Goal: Task Accomplishment & Management: Manage account settings

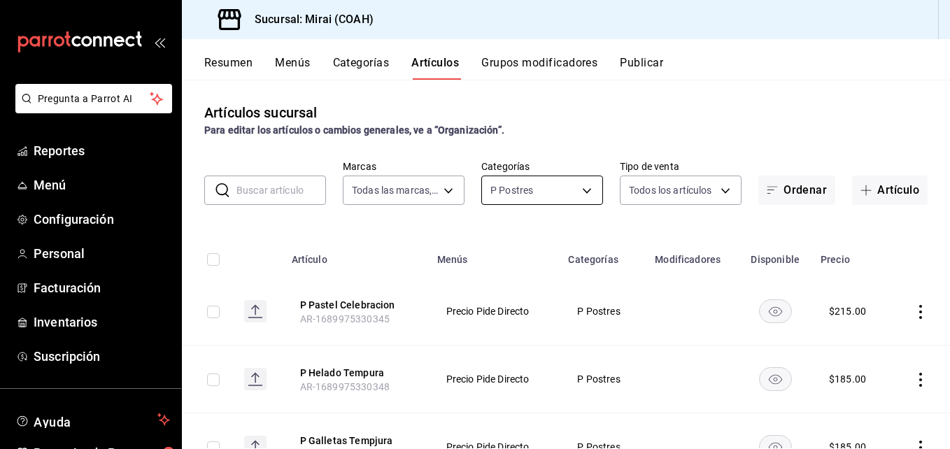
click at [581, 185] on body "Pregunta a Parrot AI Reportes Menú Configuración Personal Facturación Inventari…" at bounding box center [475, 224] width 950 height 449
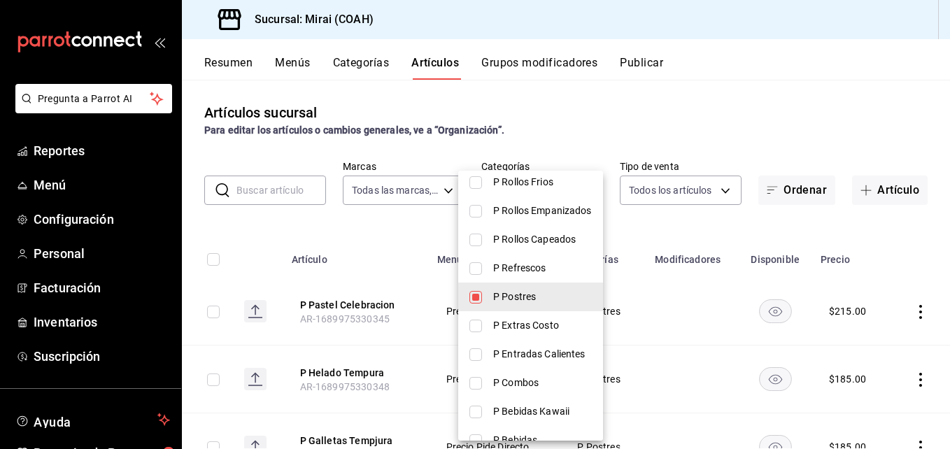
scroll to position [772, 0]
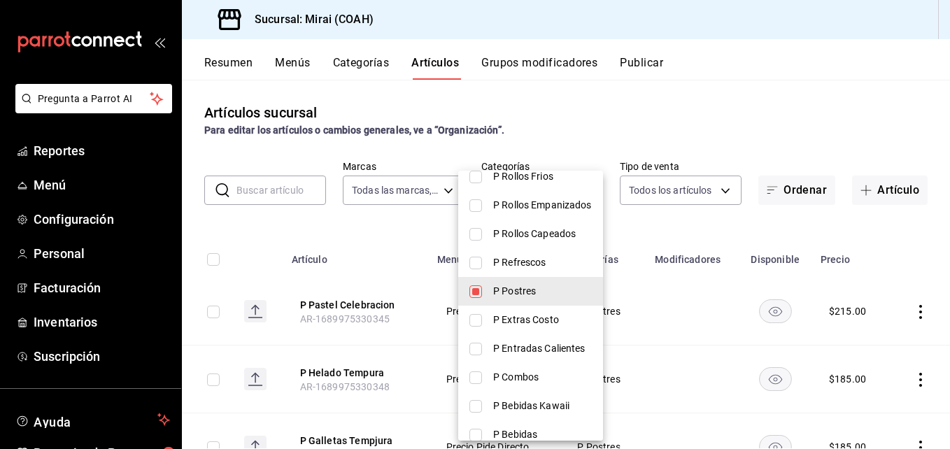
click at [475, 285] on input "checkbox" at bounding box center [475, 291] width 13 height 13
checkbox input "false"
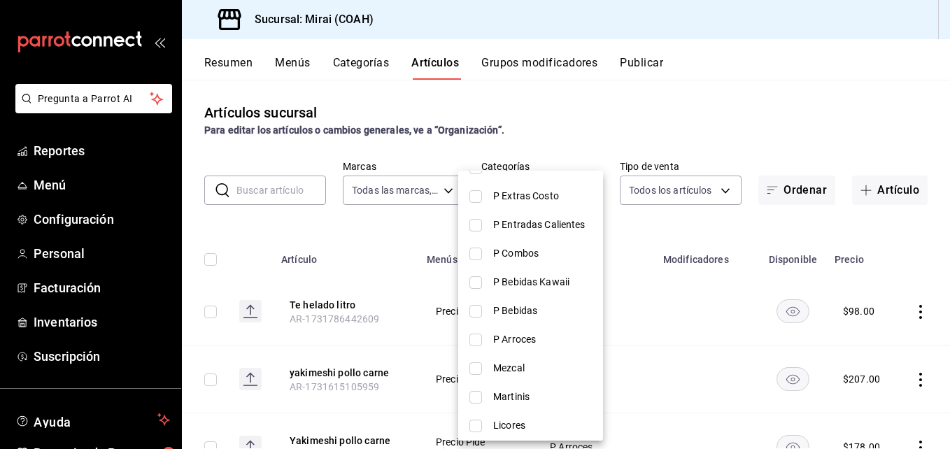
scroll to position [902, 0]
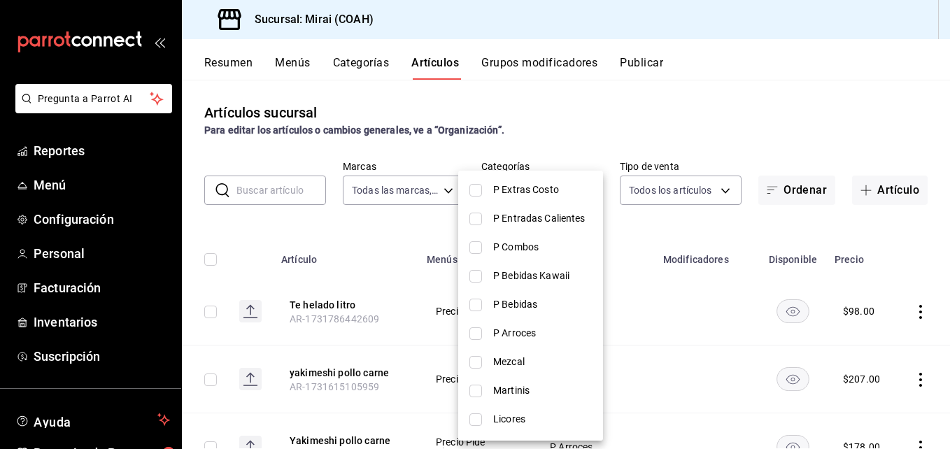
click at [479, 303] on input "checkbox" at bounding box center [475, 305] width 13 height 13
checkbox input "true"
type input "aa26e77e-9942-442d-8863-e3676e516401"
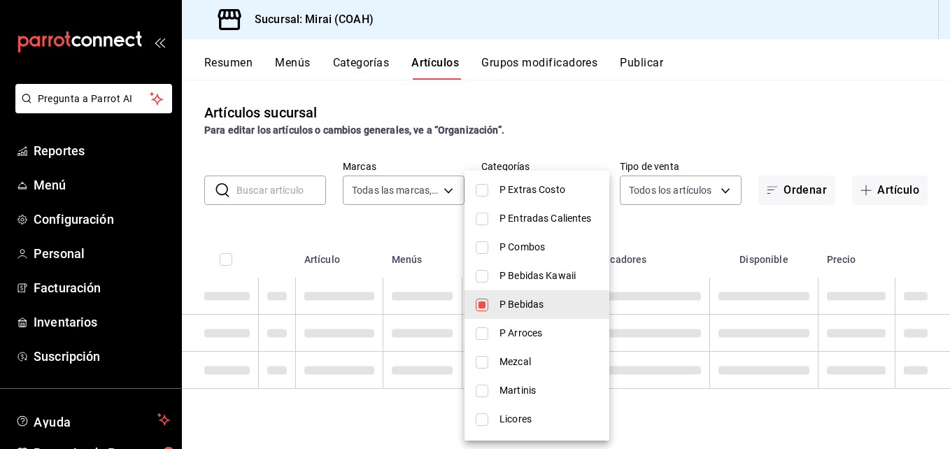
click at [481, 270] on input "checkbox" at bounding box center [482, 276] width 13 height 13
checkbox input "true"
type input "aa26e77e-9942-442d-8863-e3676e516401,b8b74f7a-6585-4b62-a227-f75d791532fe"
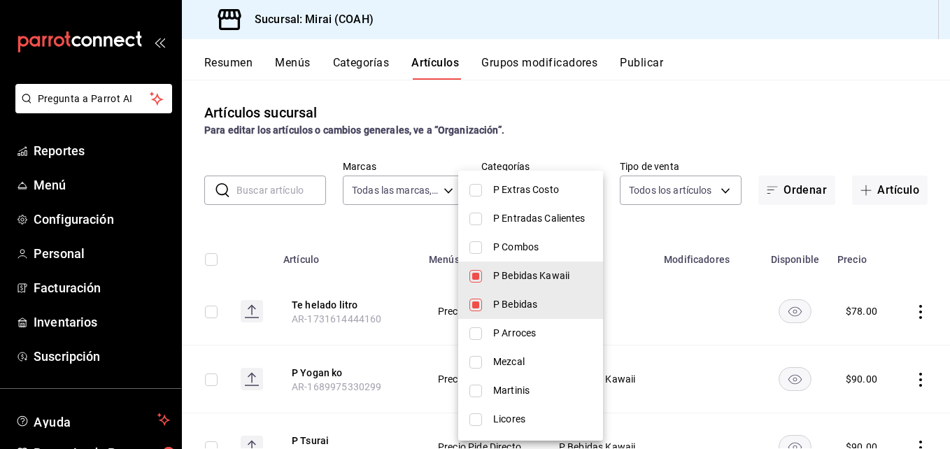
click at [432, 222] on div at bounding box center [475, 224] width 950 height 449
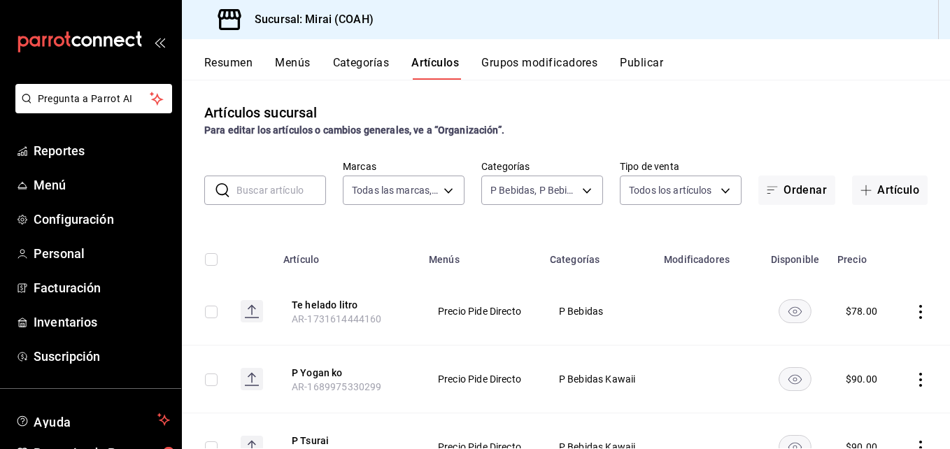
click at [656, 285] on td at bounding box center [709, 312] width 106 height 68
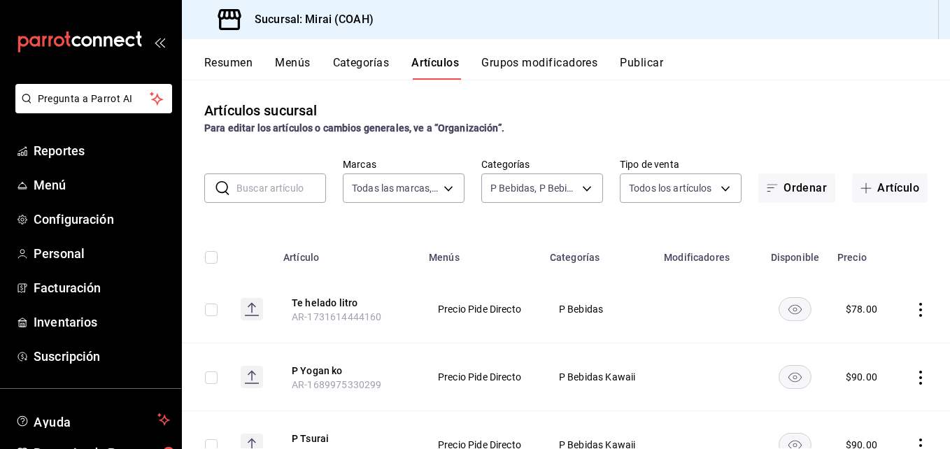
scroll to position [0, 0]
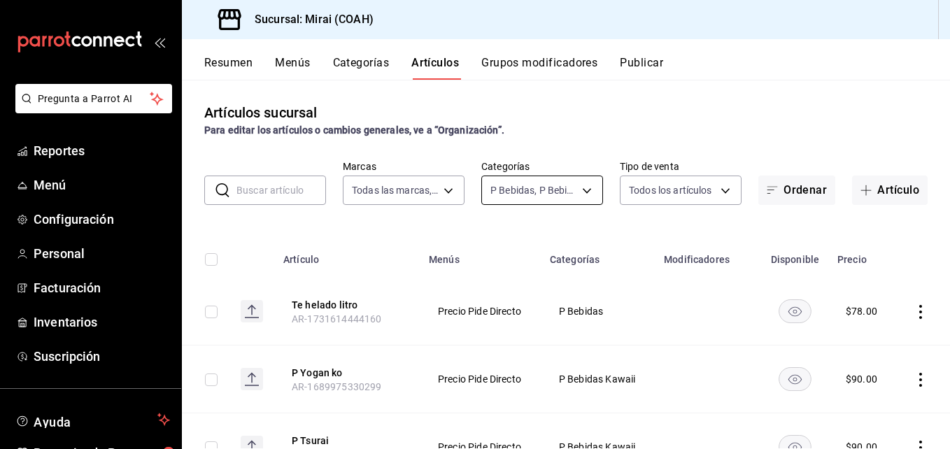
click at [577, 192] on body "Pregunta a Parrot AI Reportes Menú Configuración Personal Facturación Inventari…" at bounding box center [475, 224] width 950 height 449
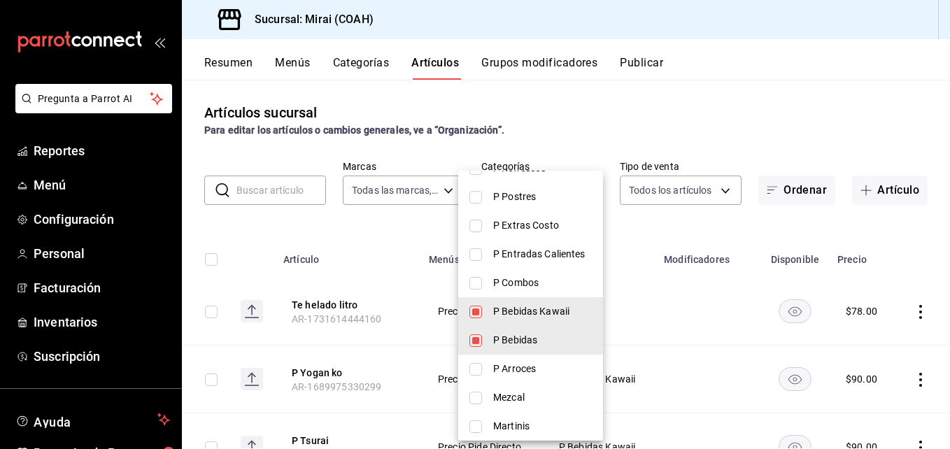
scroll to position [1014, 0]
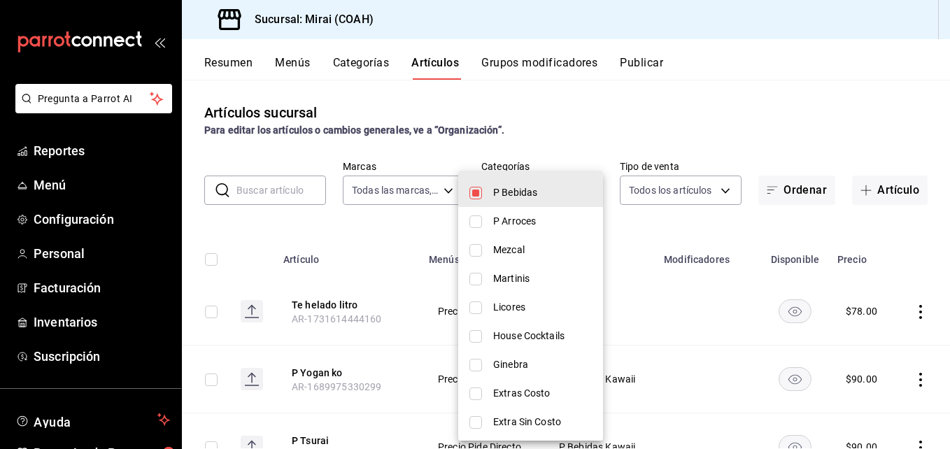
click at [473, 189] on input "checkbox" at bounding box center [475, 193] width 13 height 13
checkbox input "false"
type input "b8b74f7a-6585-4b62-a227-f75d791532fe"
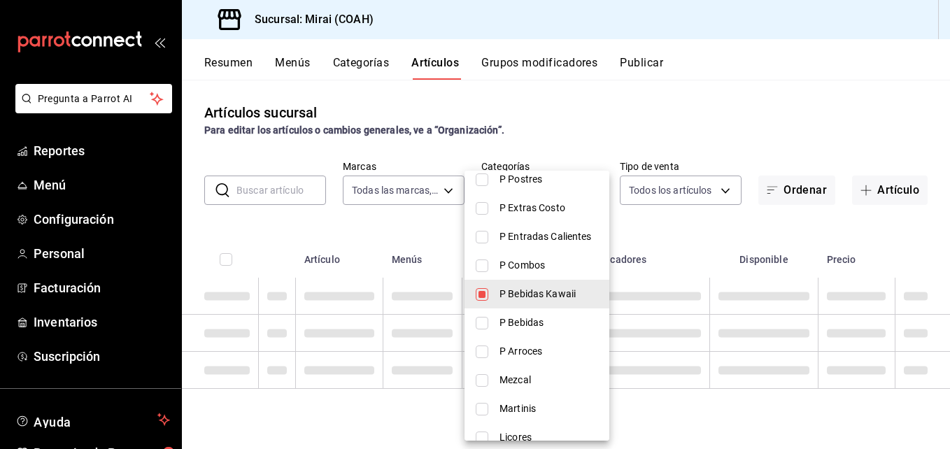
scroll to position [766, 0]
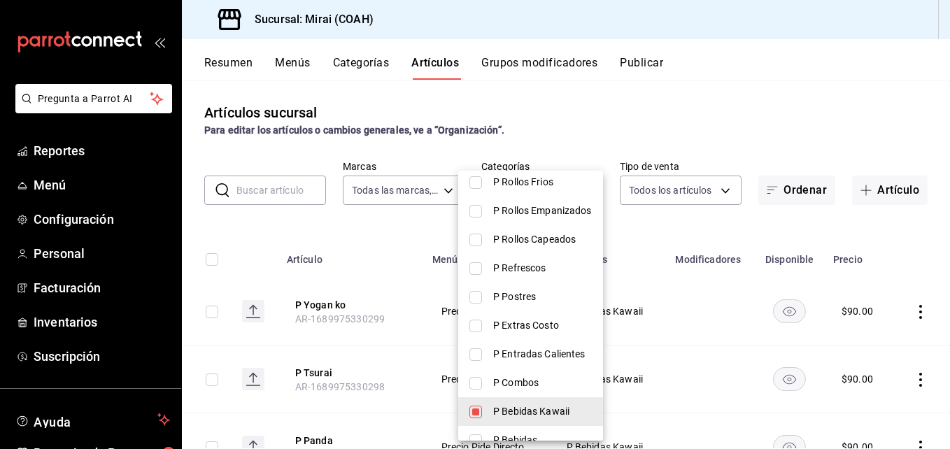
click at [482, 409] on li "P Bebidas Kawaii" at bounding box center [530, 411] width 145 height 29
checkbox input "false"
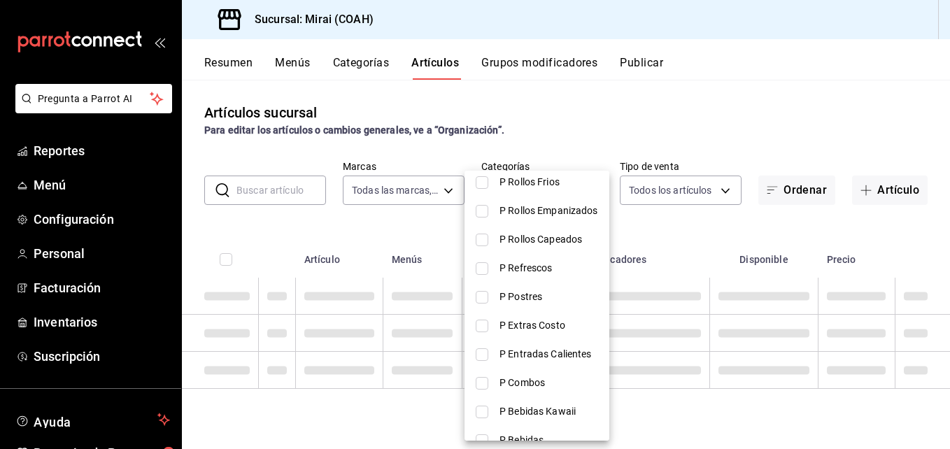
click at [484, 267] on li "P Refrescos" at bounding box center [537, 268] width 145 height 29
type input "177cd404-779d-435c-bd96-e76a18eceb05"
checkbox input "true"
click at [644, 222] on div at bounding box center [475, 224] width 950 height 449
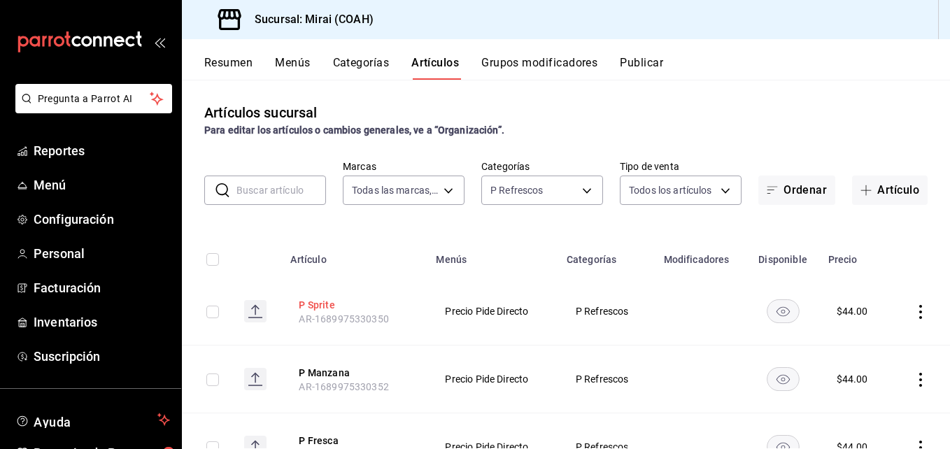
click at [329, 306] on button "P Sprite" at bounding box center [355, 305] width 112 height 14
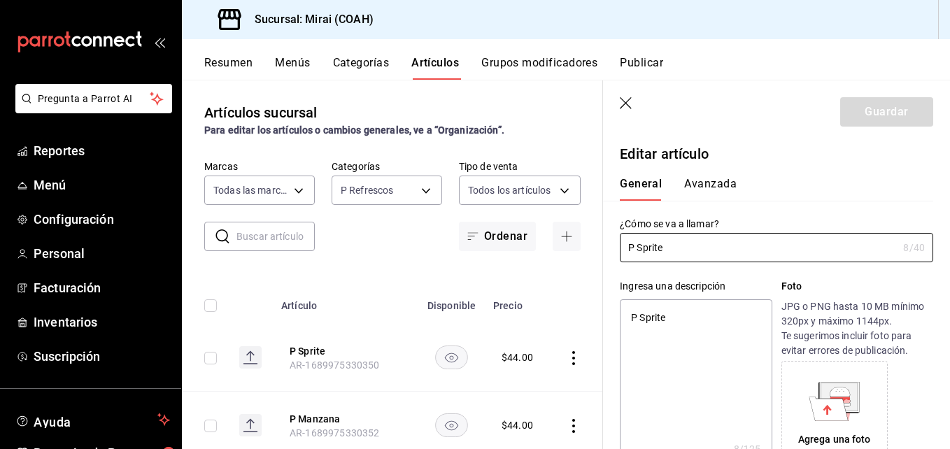
type textarea "x"
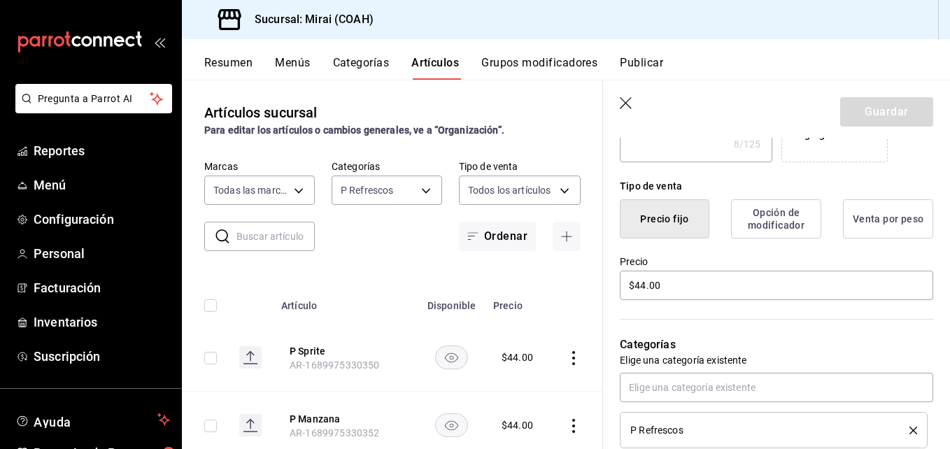
scroll to position [320, 0]
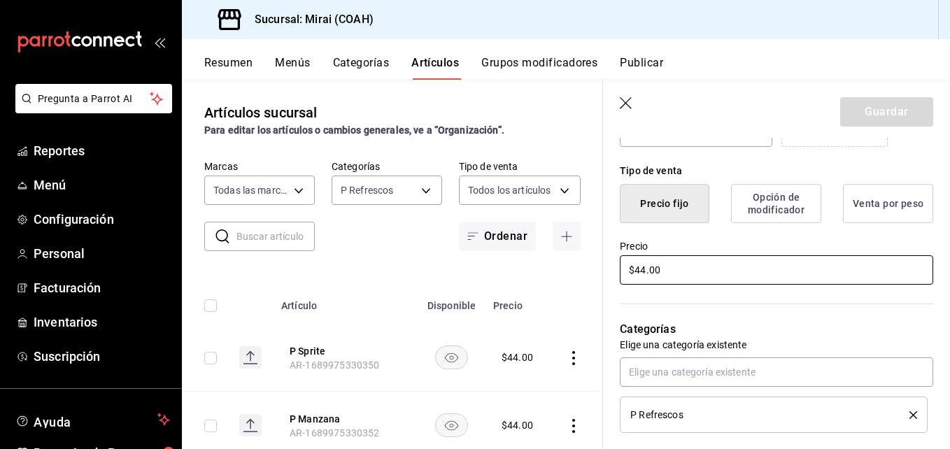
click at [643, 274] on input "$44.00" at bounding box center [776, 269] width 313 height 29
type input "$4.00"
type textarea "x"
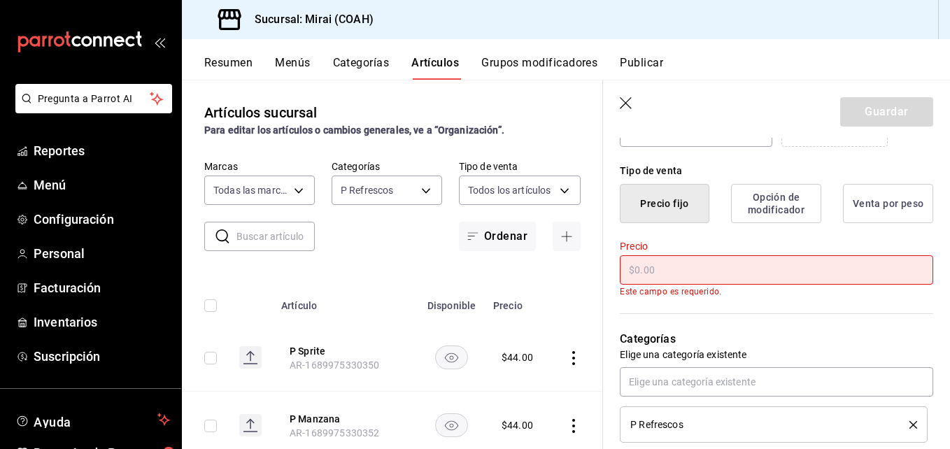
type input "$5.00"
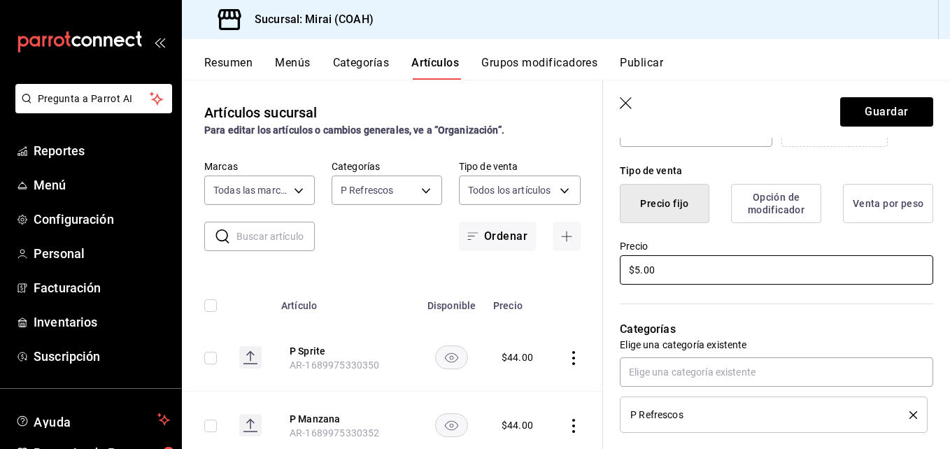
type textarea "x"
type input "$50.00"
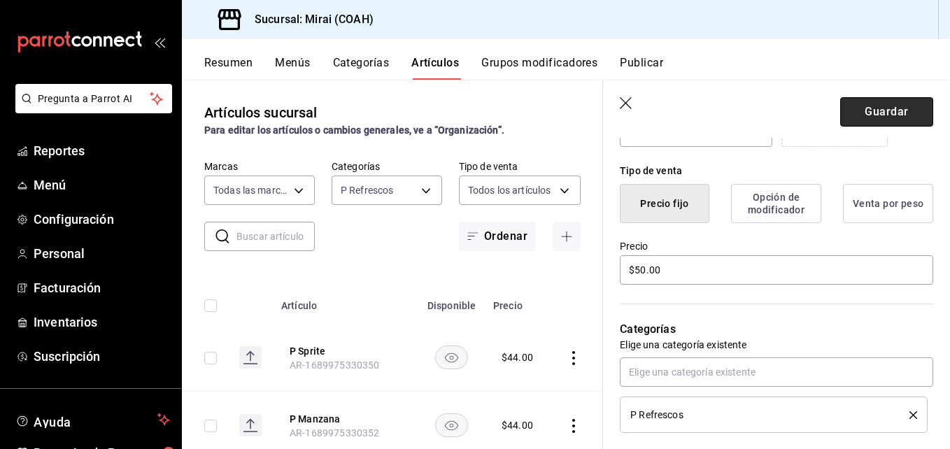
click at [900, 111] on button "Guardar" at bounding box center [886, 111] width 93 height 29
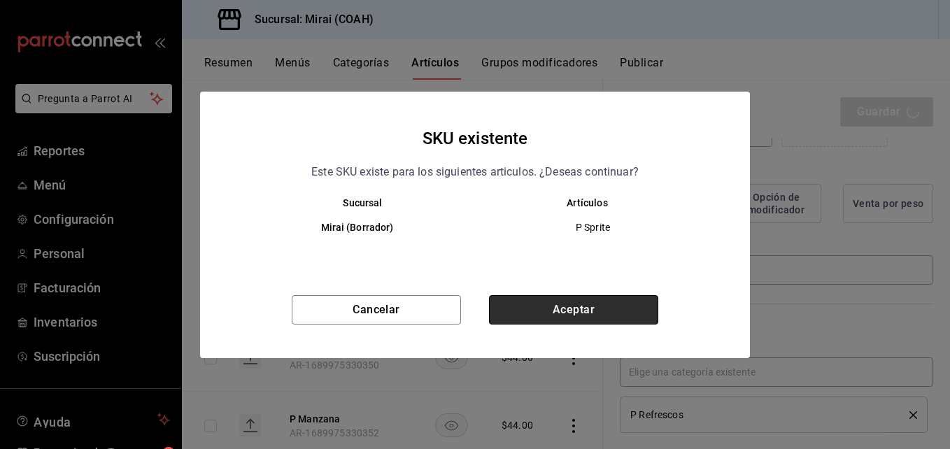
click at [550, 311] on button "Aceptar" at bounding box center [573, 309] width 169 height 29
type textarea "x"
type input "AR-1756406559575"
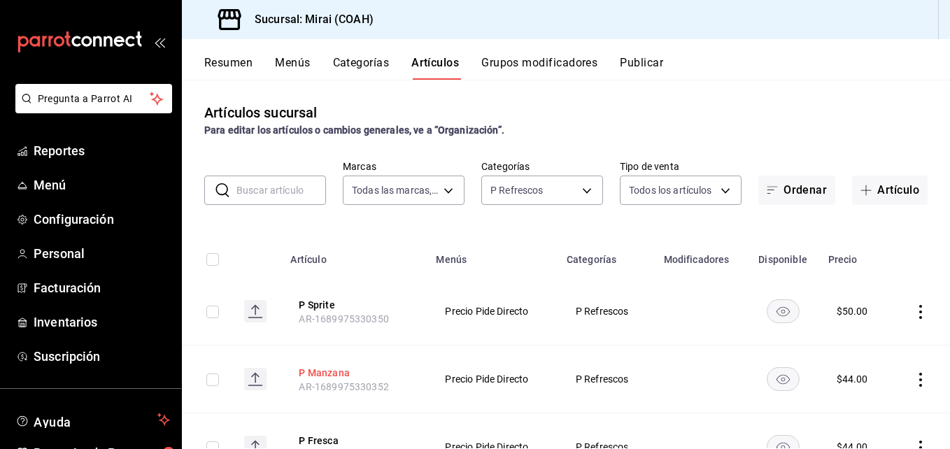
click at [329, 373] on button "P Manzana" at bounding box center [355, 373] width 112 height 14
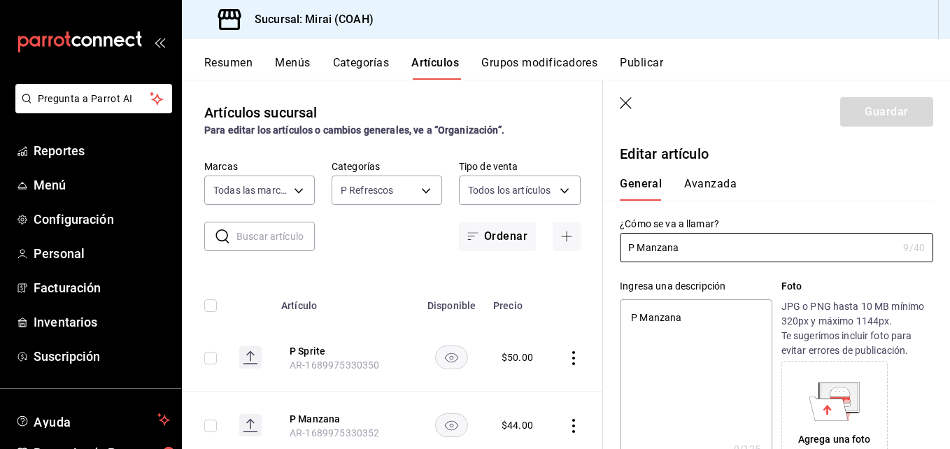
type textarea "x"
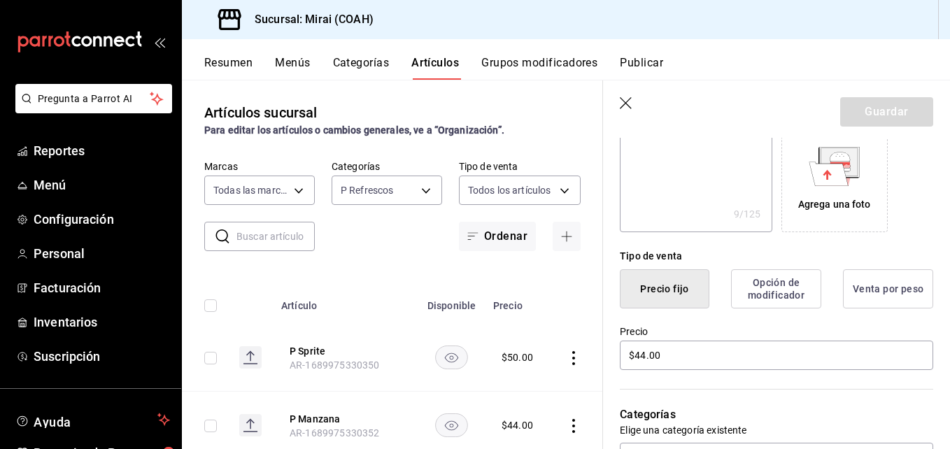
scroll to position [264, 0]
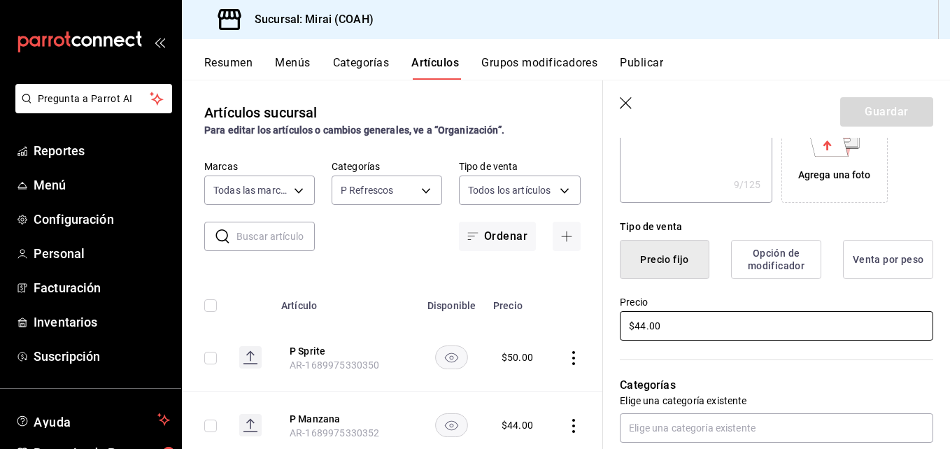
click at [644, 326] on input "$44.00" at bounding box center [776, 325] width 313 height 29
type input "$4.00"
type textarea "x"
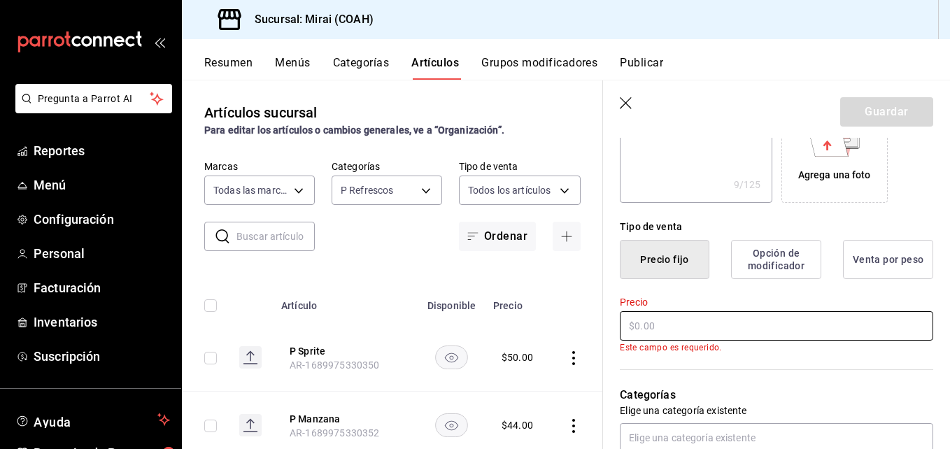
type textarea "x"
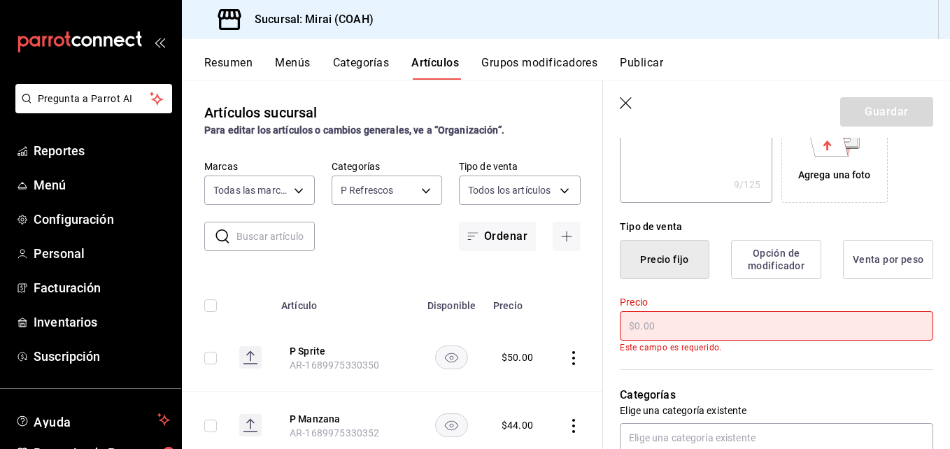
type input "$5.00"
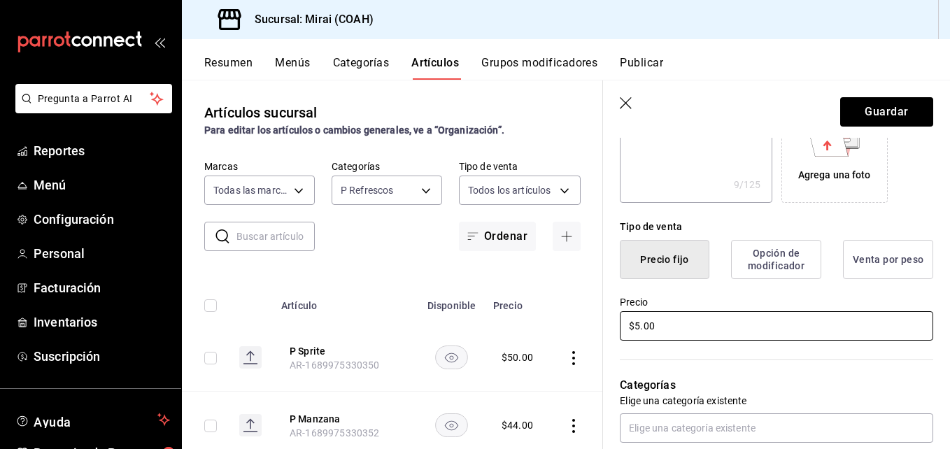
type textarea "x"
type input "$50.00"
click at [884, 112] on button "Guardar" at bounding box center [886, 111] width 93 height 29
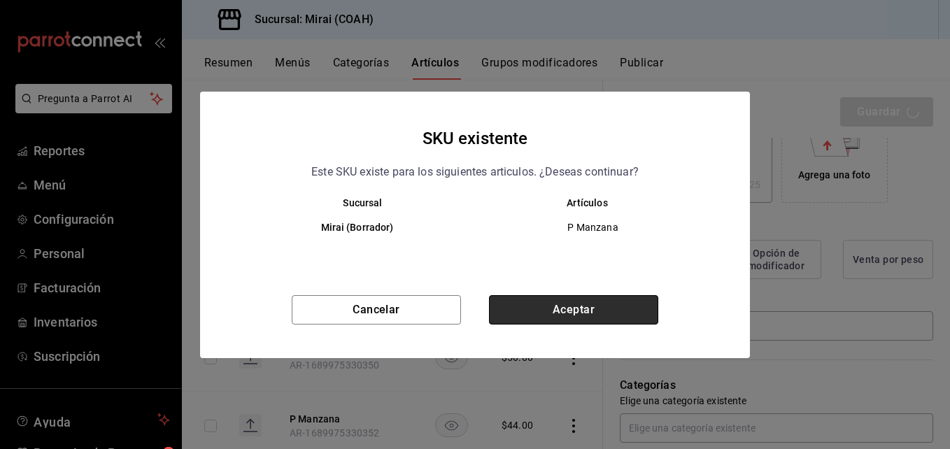
click at [648, 306] on button "Aceptar" at bounding box center [573, 309] width 169 height 29
type textarea "x"
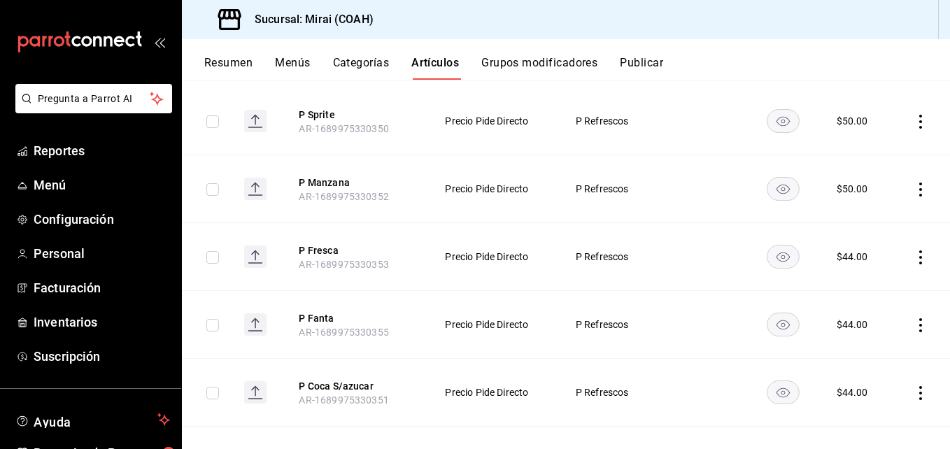
scroll to position [205, 0]
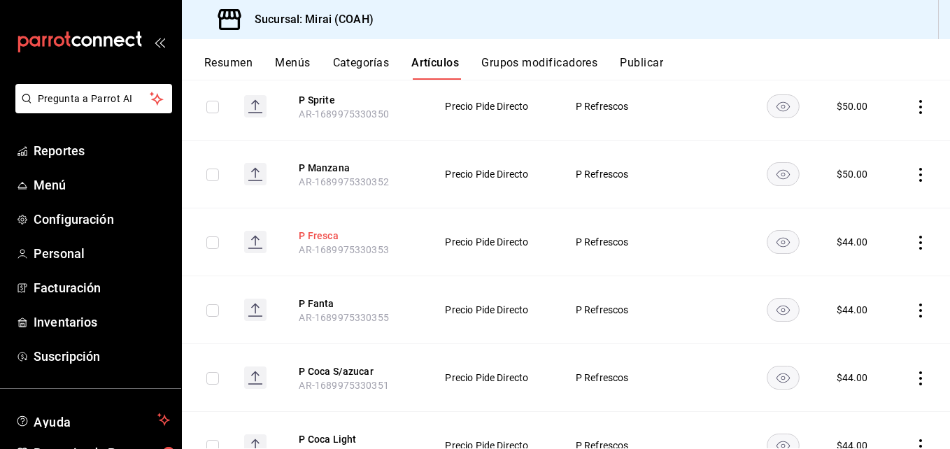
click at [315, 234] on button "P Fresca" at bounding box center [355, 236] width 112 height 14
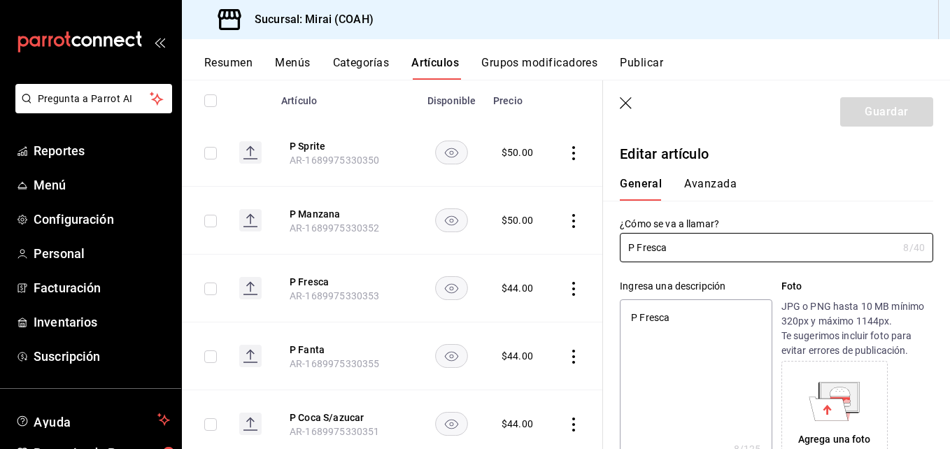
type textarea "x"
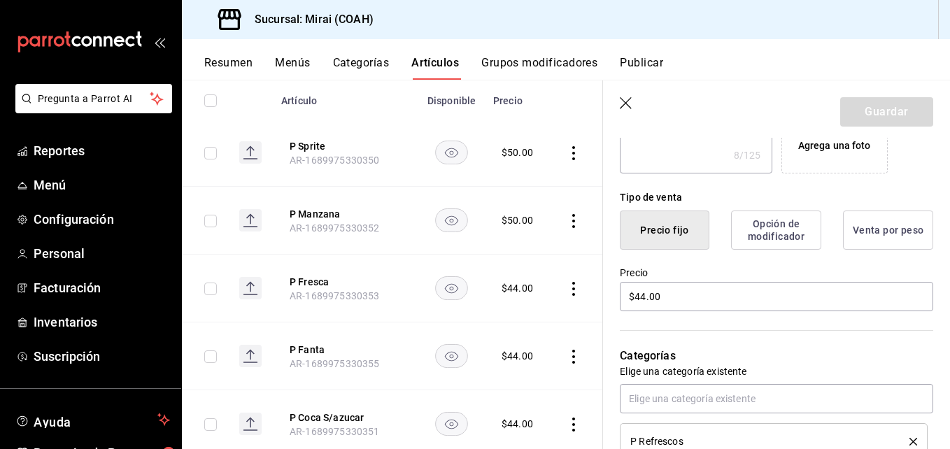
scroll to position [314, 0]
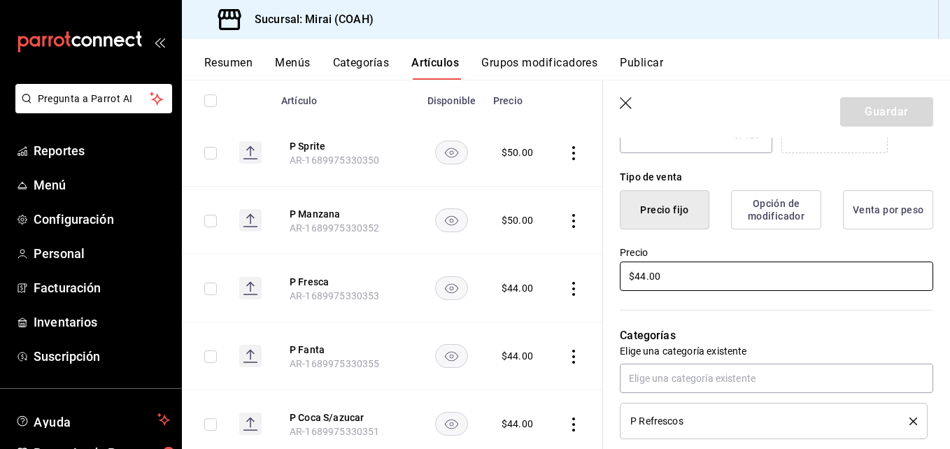
click at [646, 280] on input "$44.00" at bounding box center [776, 276] width 313 height 29
type input "$4.00"
type textarea "x"
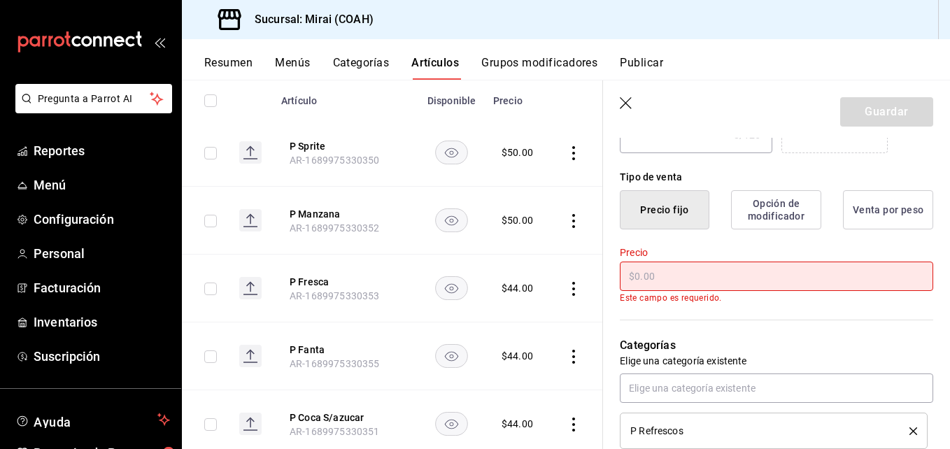
type input "$5.00"
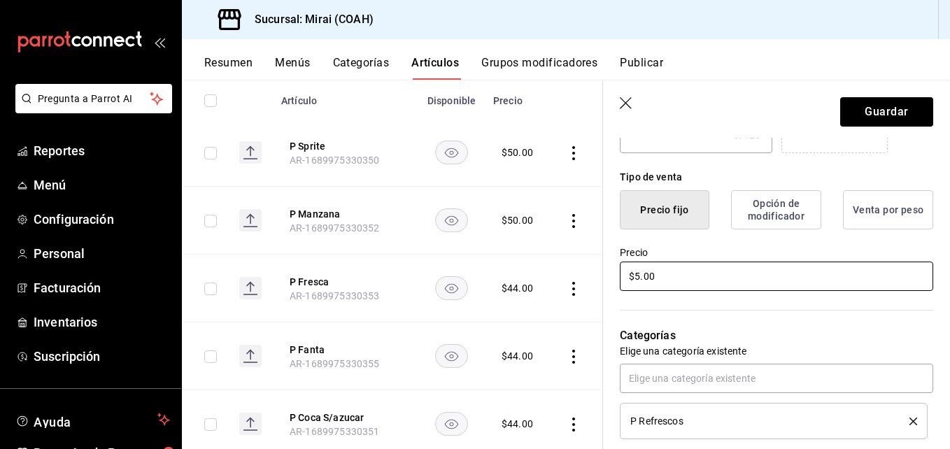
type textarea "x"
type input "$50.00"
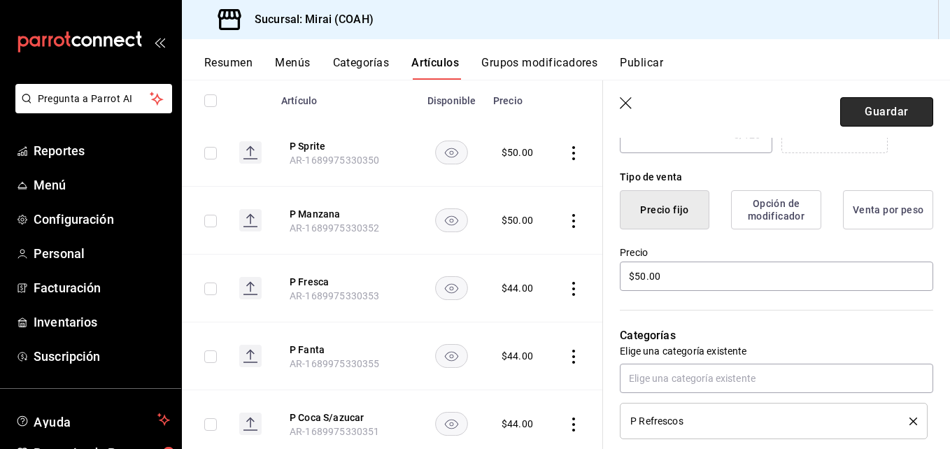
click at [889, 122] on button "Guardar" at bounding box center [886, 111] width 93 height 29
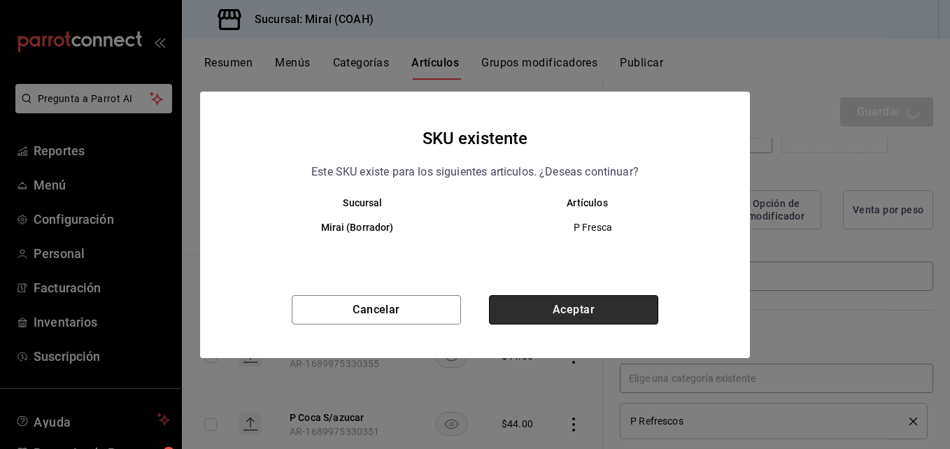
click at [595, 310] on button "Aceptar" at bounding box center [573, 309] width 169 height 29
type textarea "x"
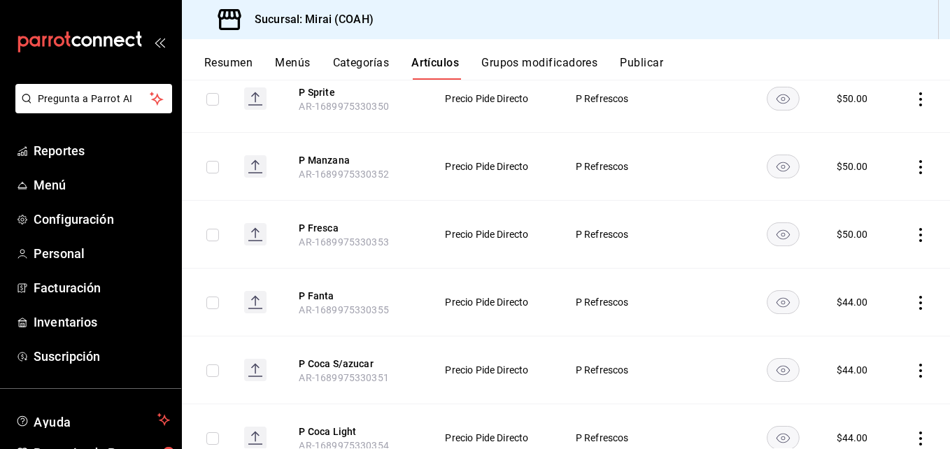
scroll to position [230, 0]
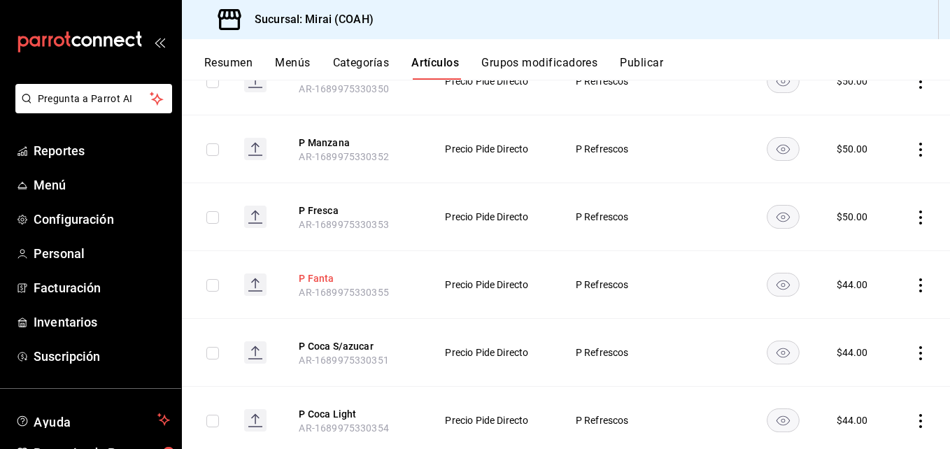
click at [314, 275] on button "P Fanta" at bounding box center [355, 278] width 112 height 14
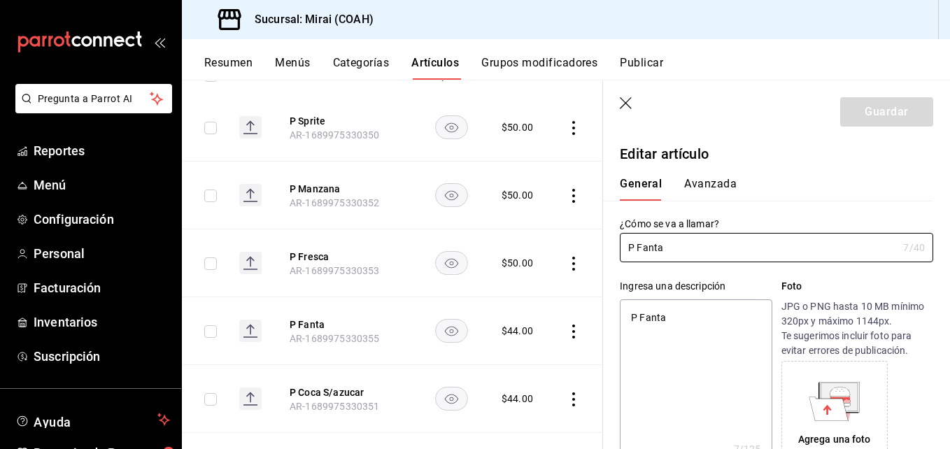
type textarea "x"
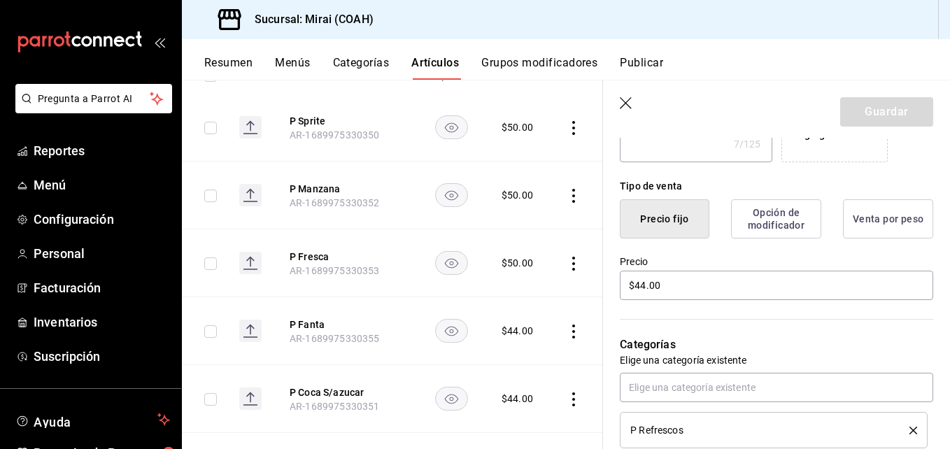
scroll to position [334, 0]
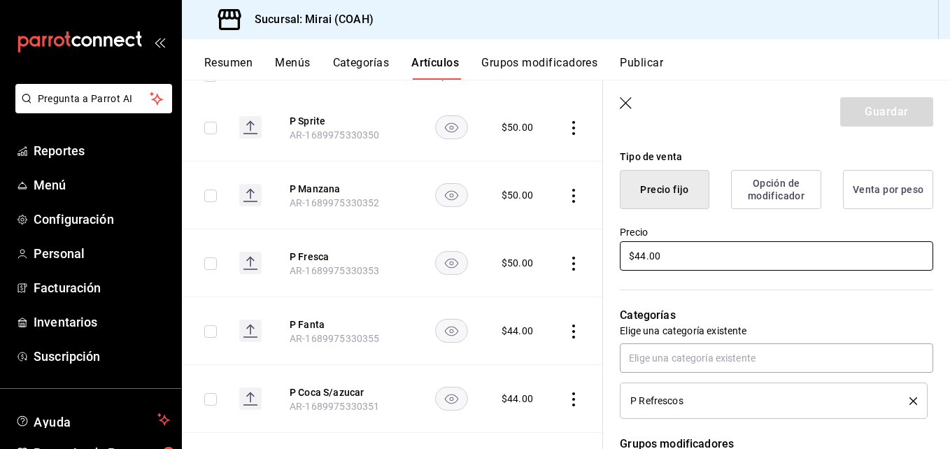
click at [645, 257] on input "$44.00" at bounding box center [776, 255] width 313 height 29
type input "$4.00"
type textarea "x"
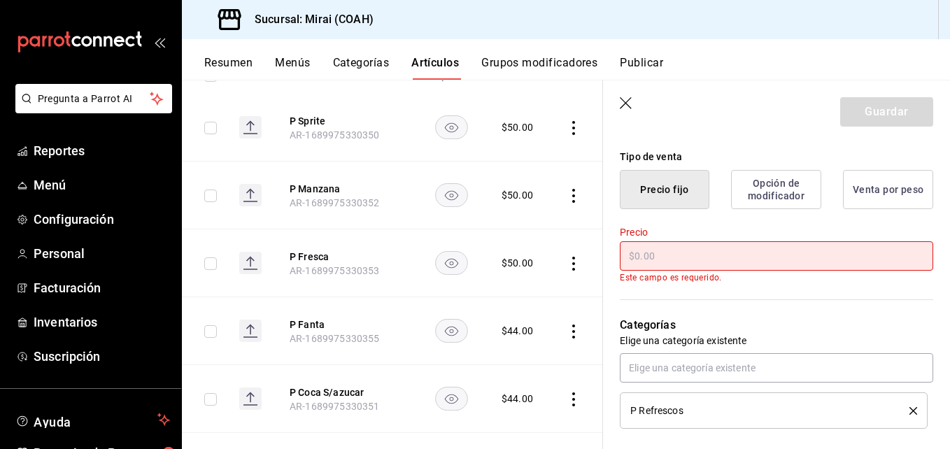
type input "$5.00"
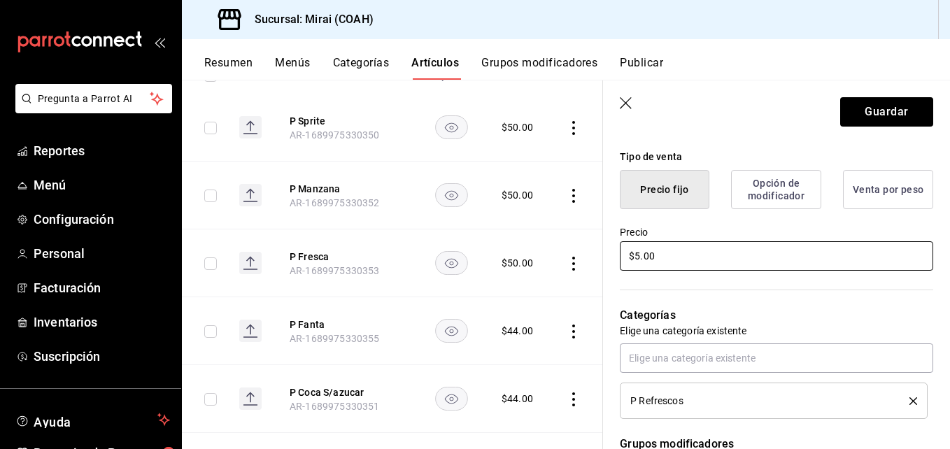
type textarea "x"
type input "$50.00"
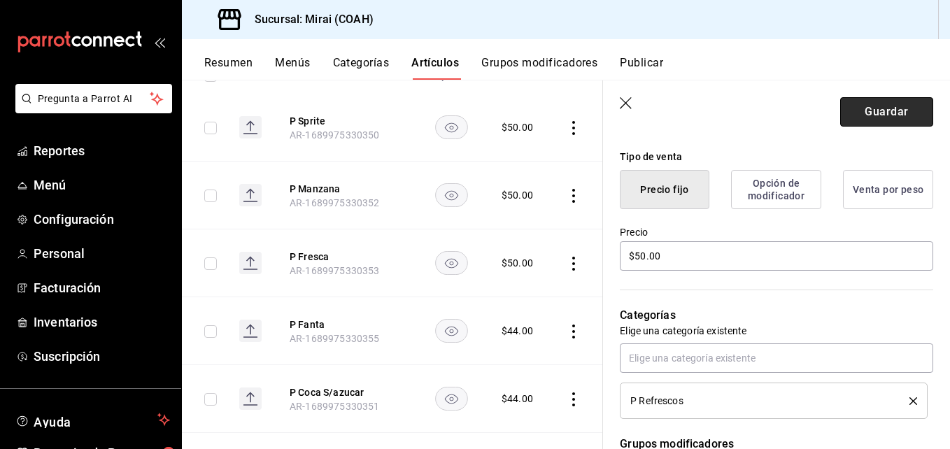
click at [919, 110] on button "Guardar" at bounding box center [886, 111] width 93 height 29
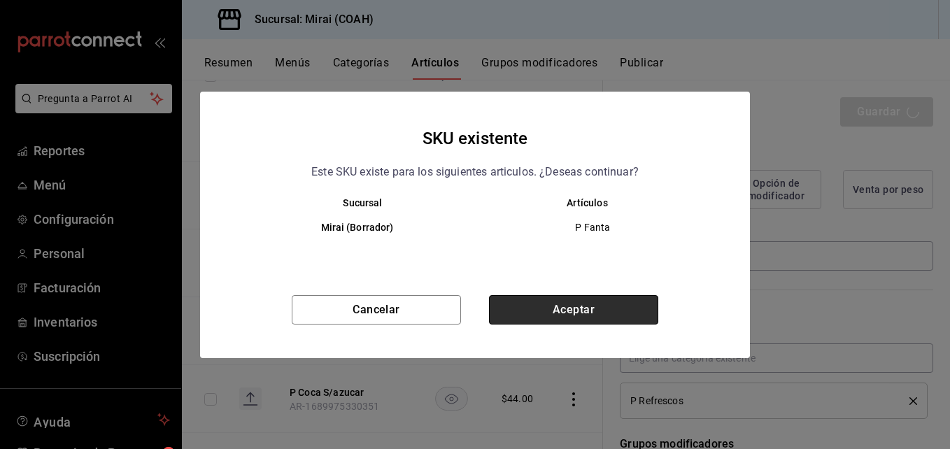
click at [621, 303] on button "Aceptar" at bounding box center [573, 309] width 169 height 29
type textarea "x"
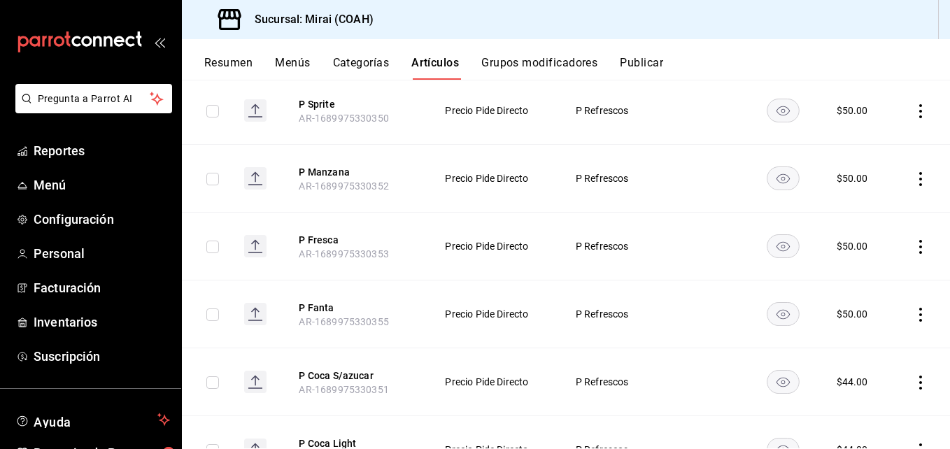
scroll to position [227, 0]
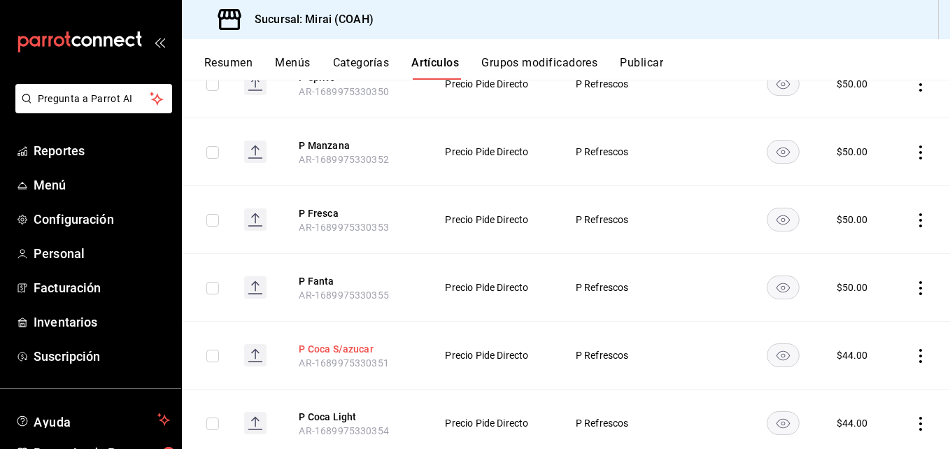
click at [360, 342] on button "P Coca S/azucar" at bounding box center [355, 349] width 112 height 14
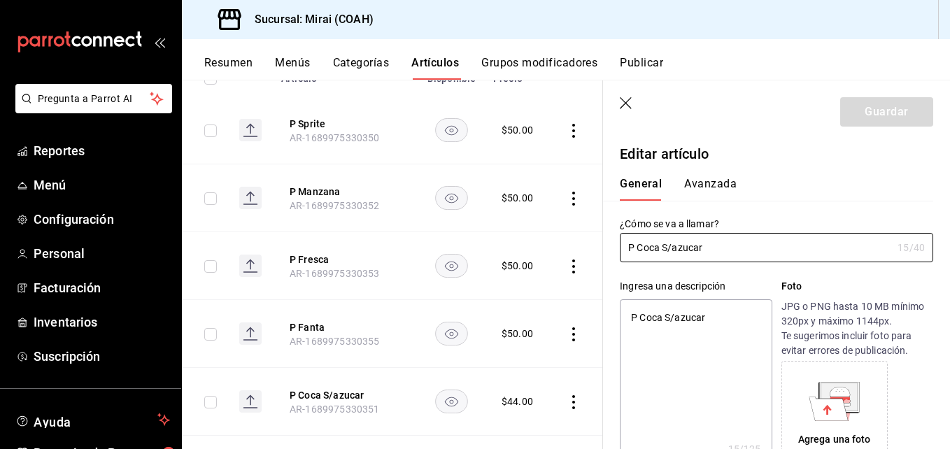
type textarea "x"
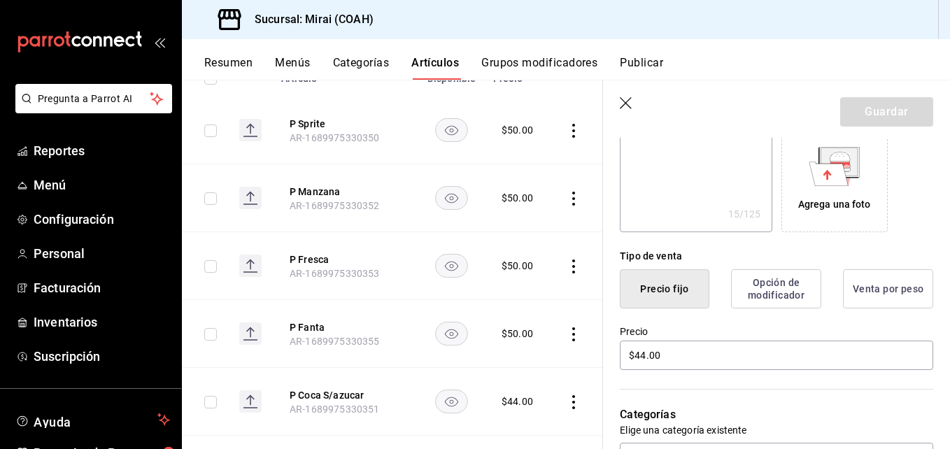
scroll to position [257, 0]
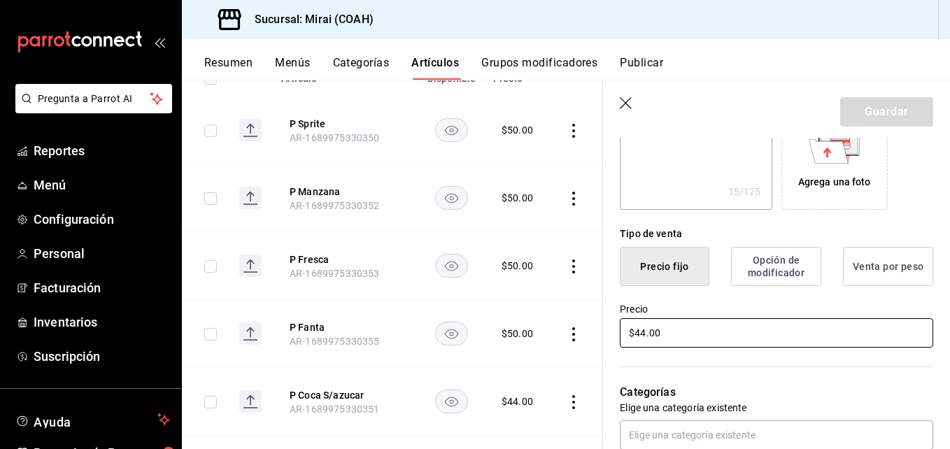
click at [646, 335] on input "$44.00" at bounding box center [776, 332] width 313 height 29
type input "$4.00"
type textarea "x"
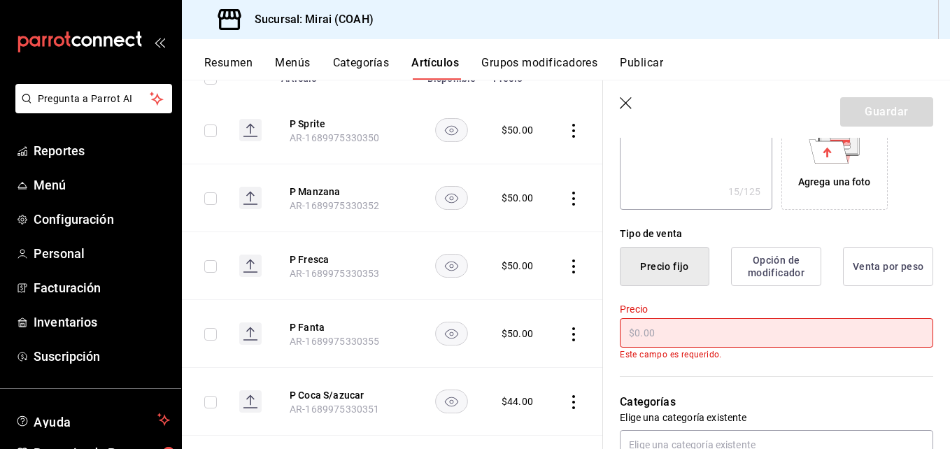
type input "$5.00"
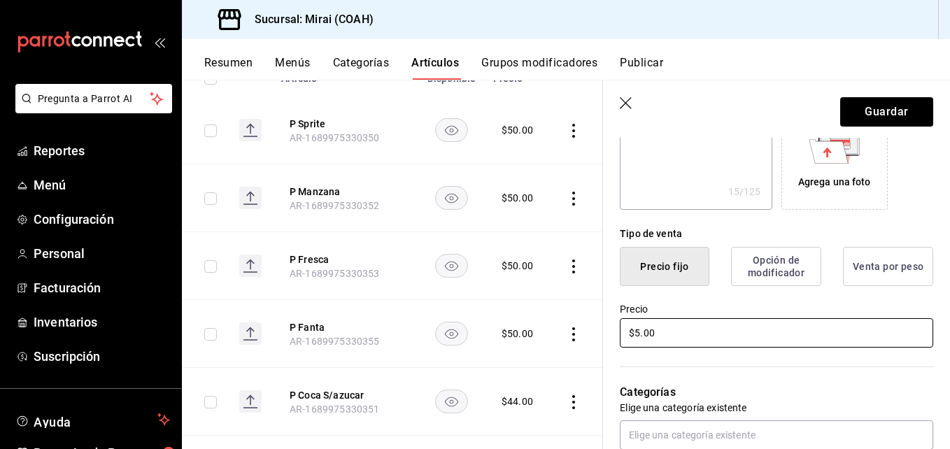
type textarea "x"
type input "$50.00"
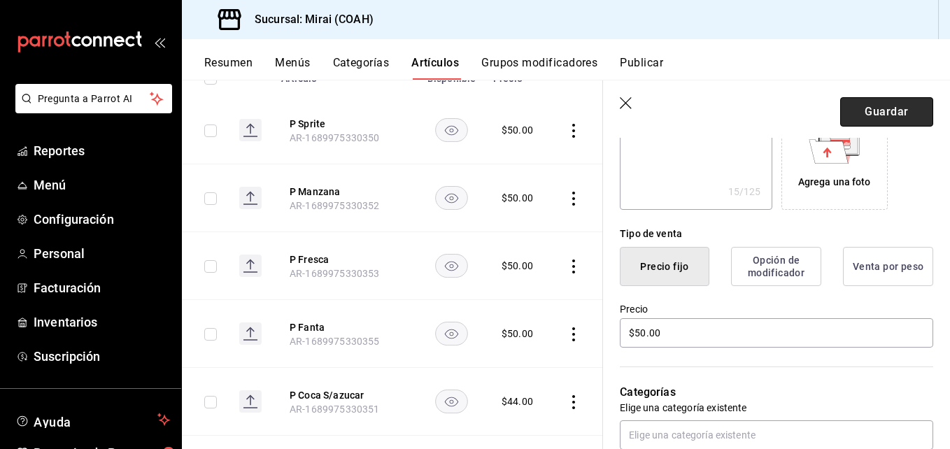
click at [901, 113] on button "Guardar" at bounding box center [886, 111] width 93 height 29
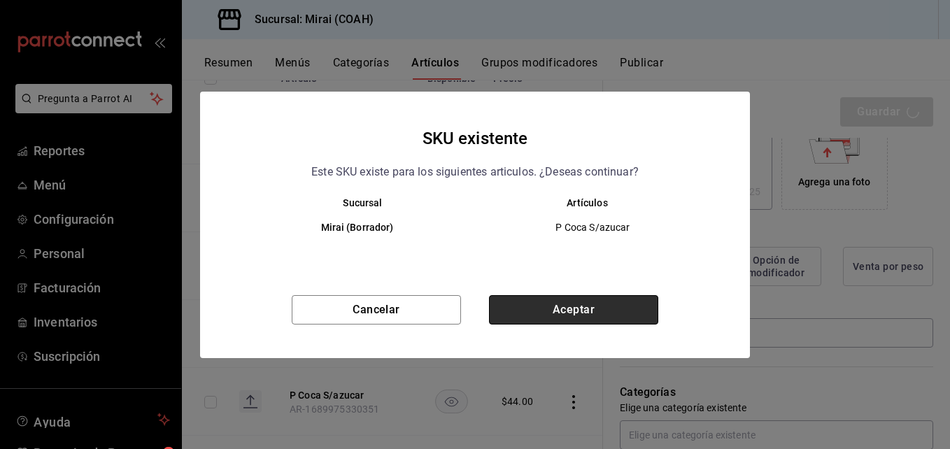
click at [642, 311] on button "Aceptar" at bounding box center [573, 309] width 169 height 29
type textarea "x"
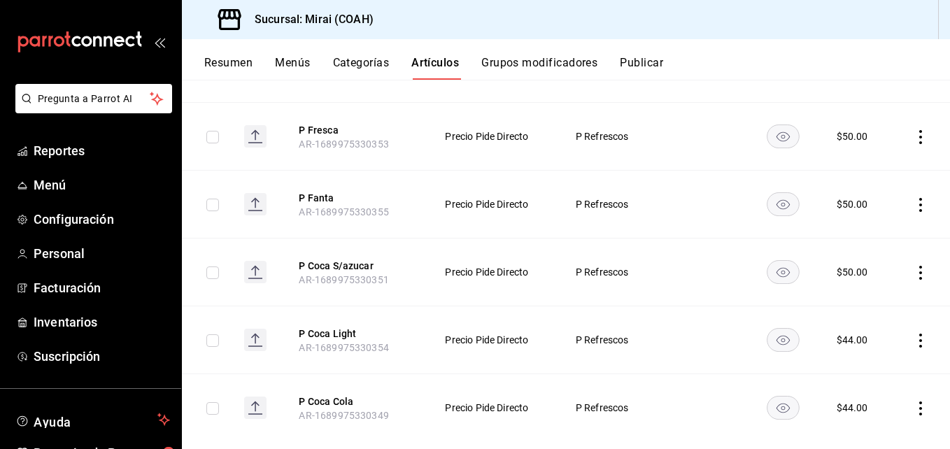
scroll to position [337, 0]
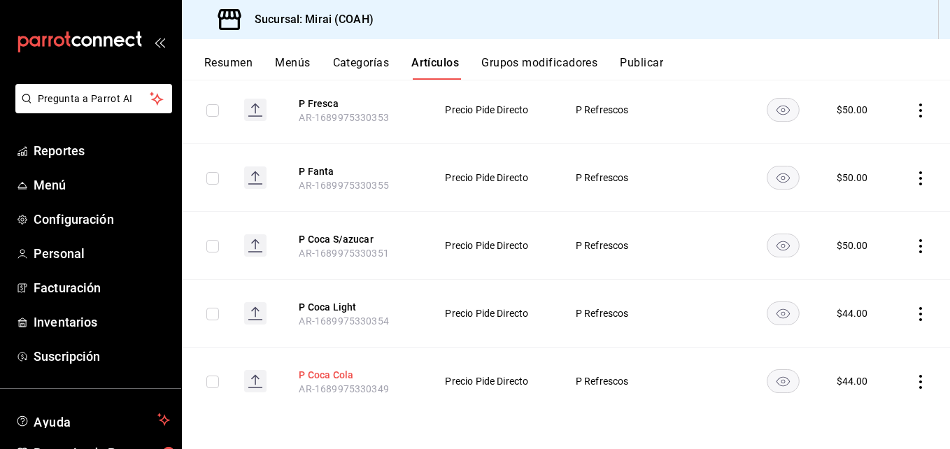
click at [334, 379] on button "P Coca Cola" at bounding box center [355, 375] width 112 height 14
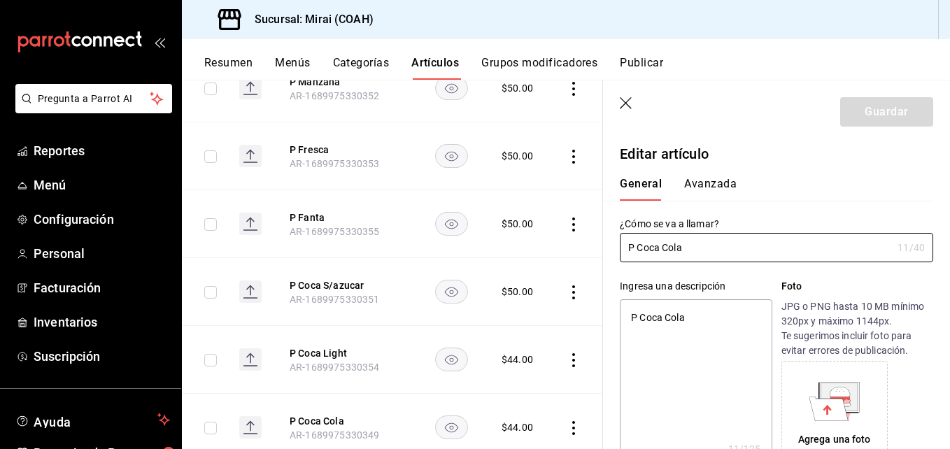
type textarea "x"
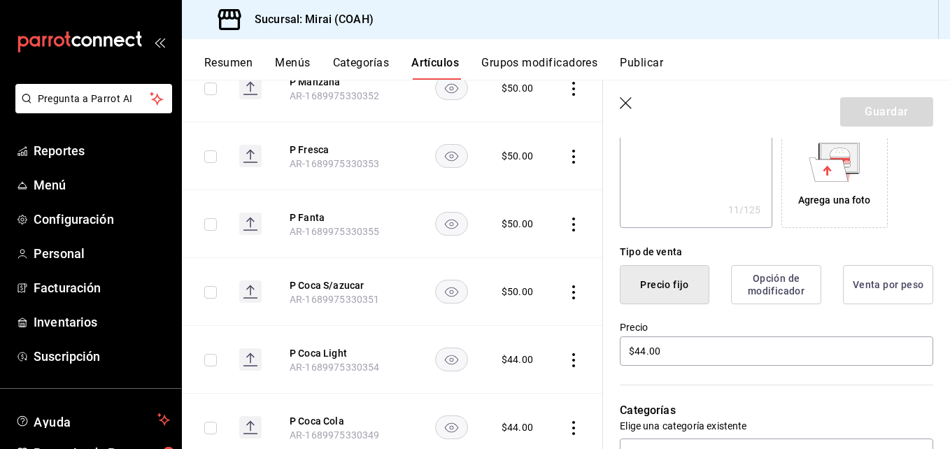
scroll to position [355, 0]
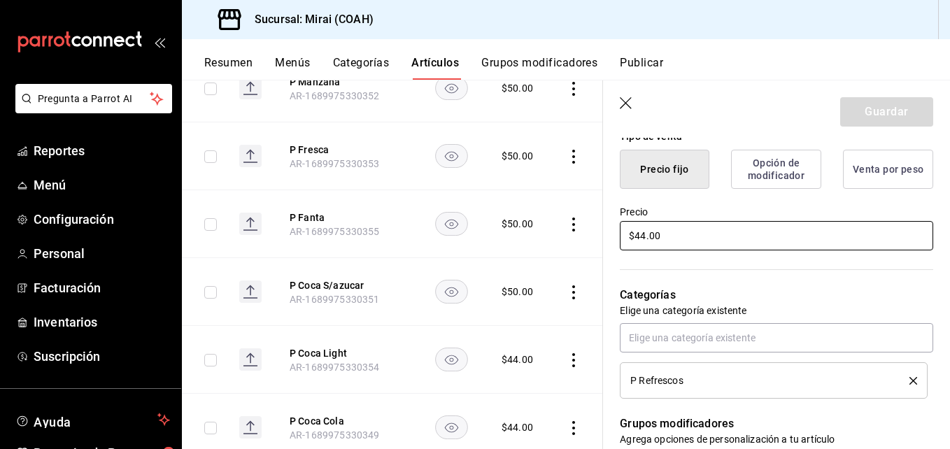
click at [645, 239] on input "$44.00" at bounding box center [776, 235] width 313 height 29
type input "$4.00"
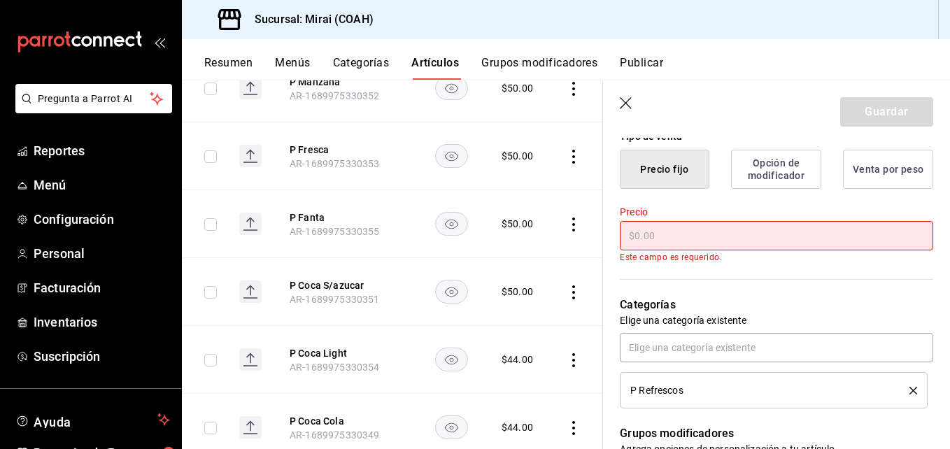
type textarea "x"
type input "$5.00"
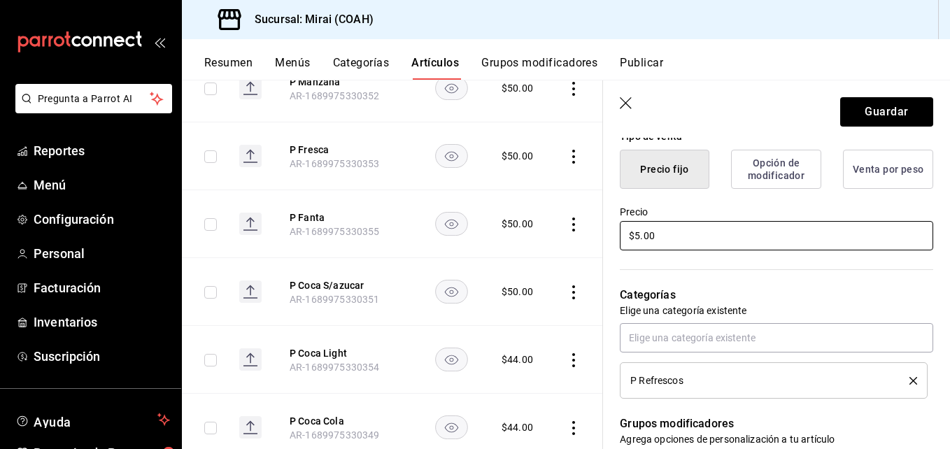
type textarea "x"
type input "$50.00"
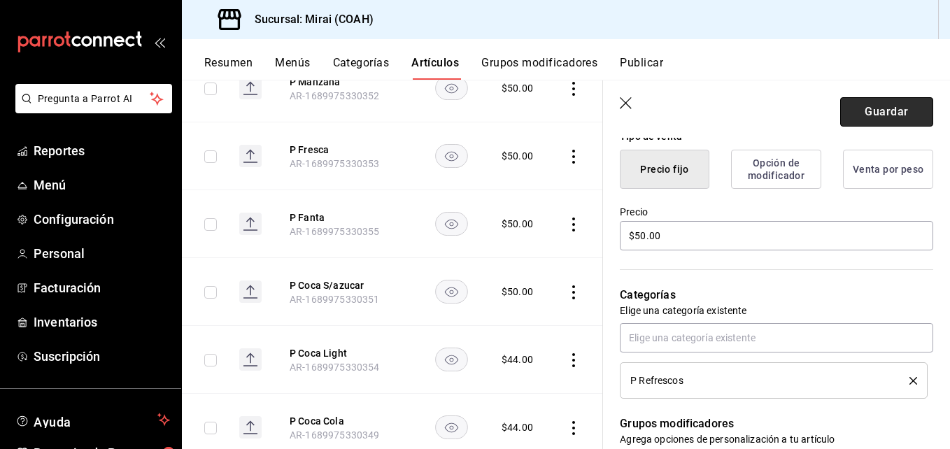
click at [884, 118] on button "Guardar" at bounding box center [886, 111] width 93 height 29
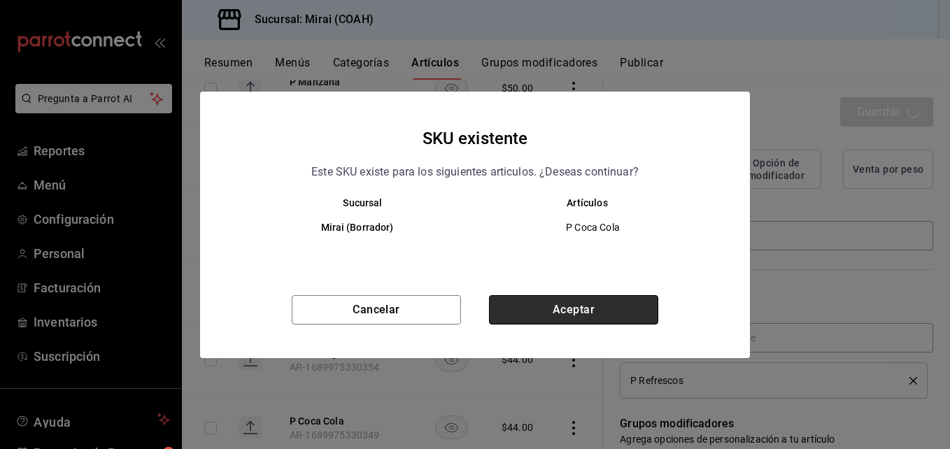
click at [589, 306] on button "Aceptar" at bounding box center [573, 309] width 169 height 29
type textarea "x"
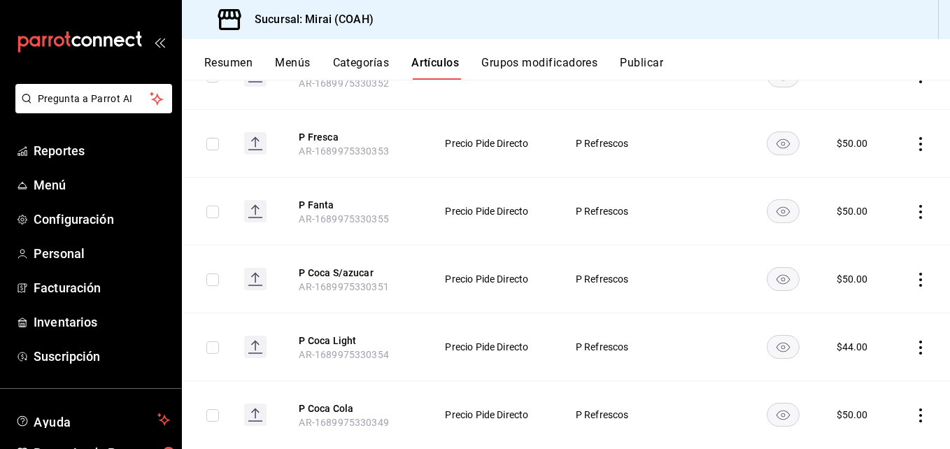
scroll to position [337, 0]
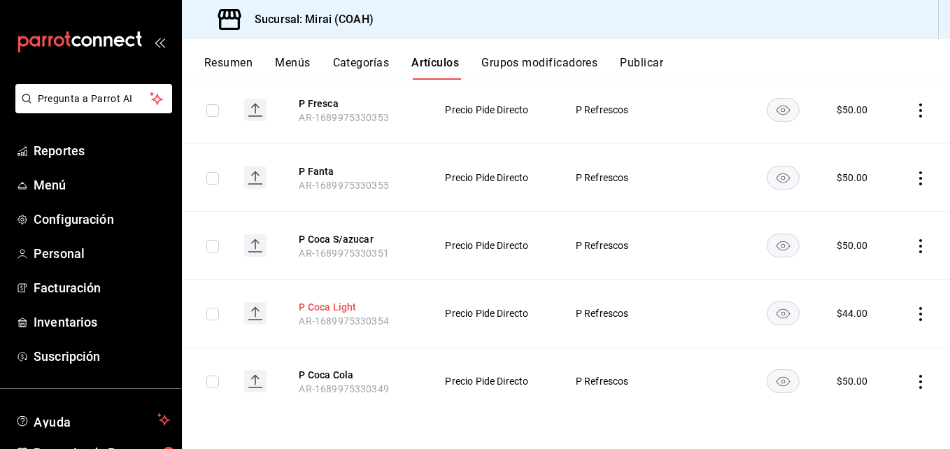
click at [349, 301] on button "P Coca Light" at bounding box center [355, 307] width 112 height 14
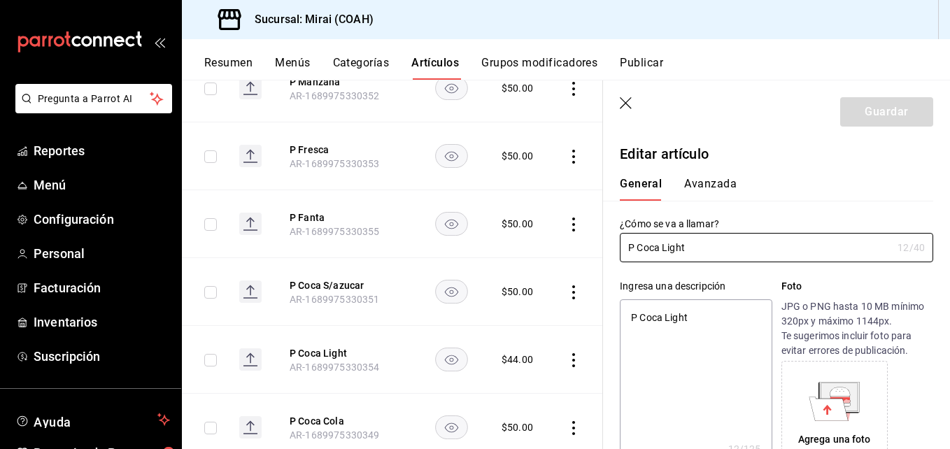
type textarea "x"
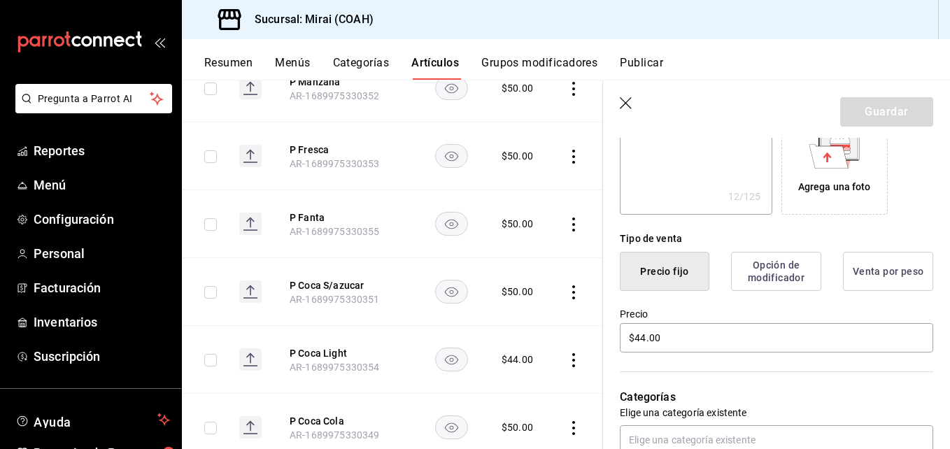
scroll to position [267, 0]
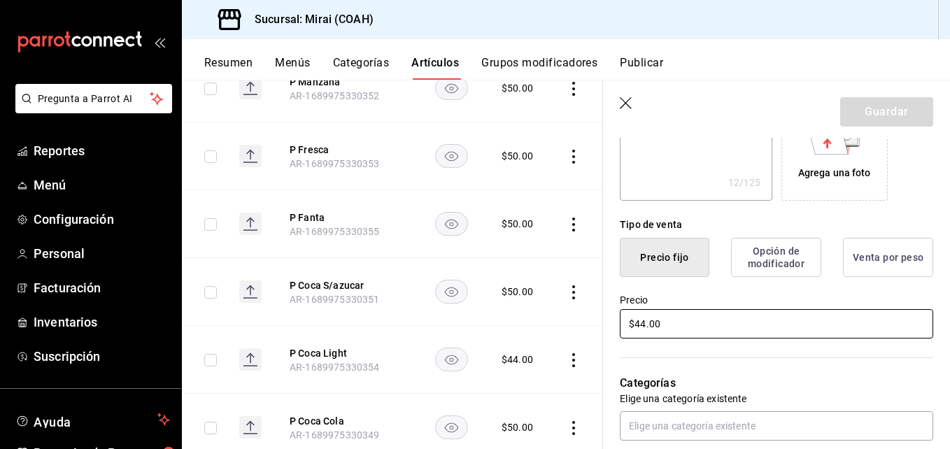
click at [649, 329] on input "$44.00" at bounding box center [776, 323] width 313 height 29
type input "$4.00"
type textarea "x"
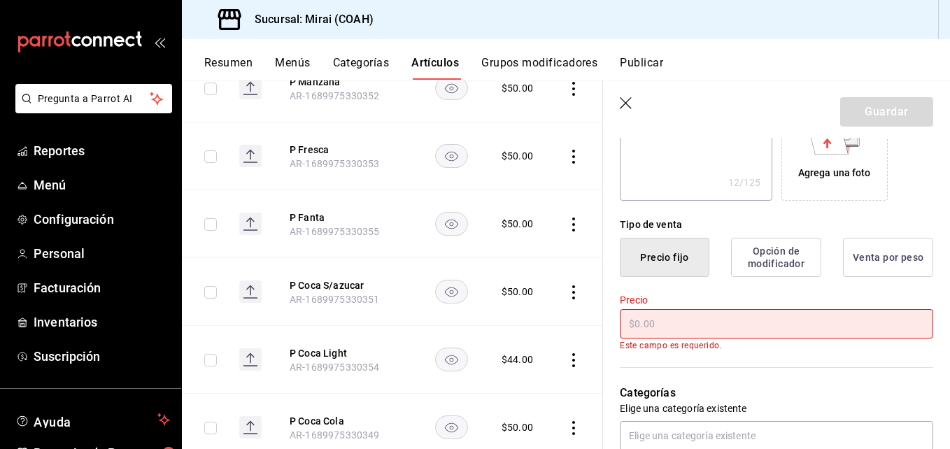
type input "$5.00"
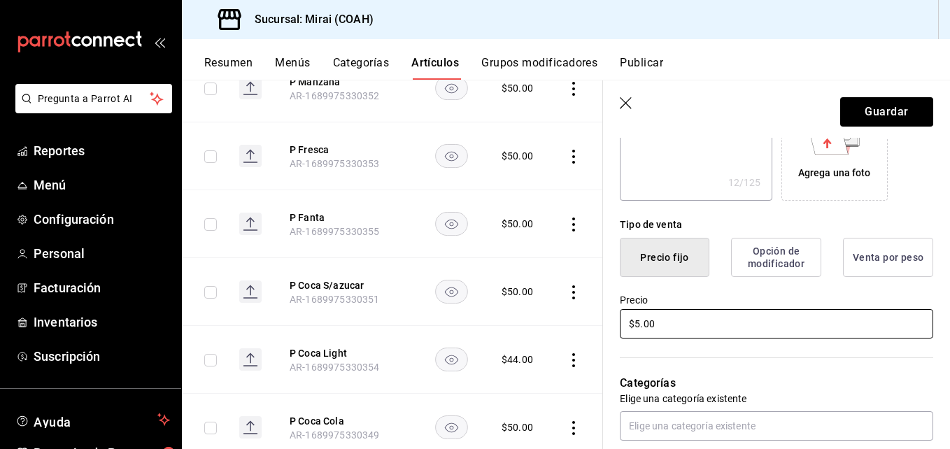
type textarea "x"
type input "$50.00"
click at [873, 110] on button "Guardar" at bounding box center [886, 111] width 93 height 29
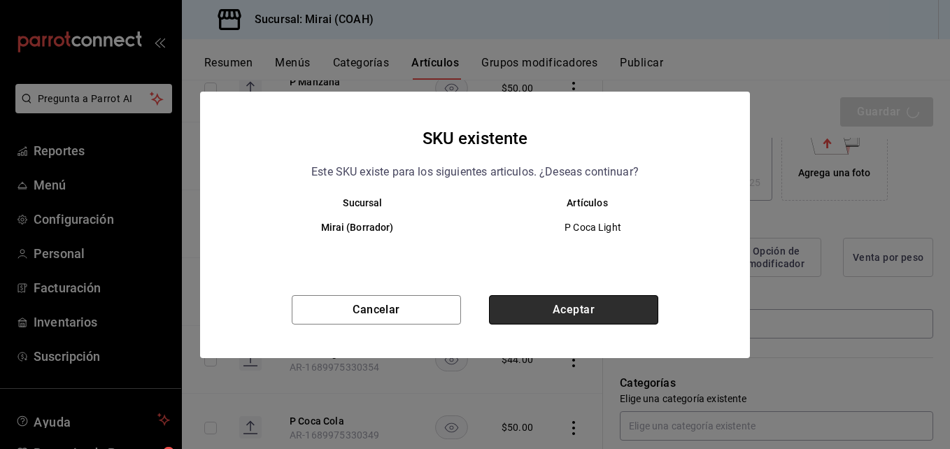
click at [611, 303] on button "Aceptar" at bounding box center [573, 309] width 169 height 29
type textarea "x"
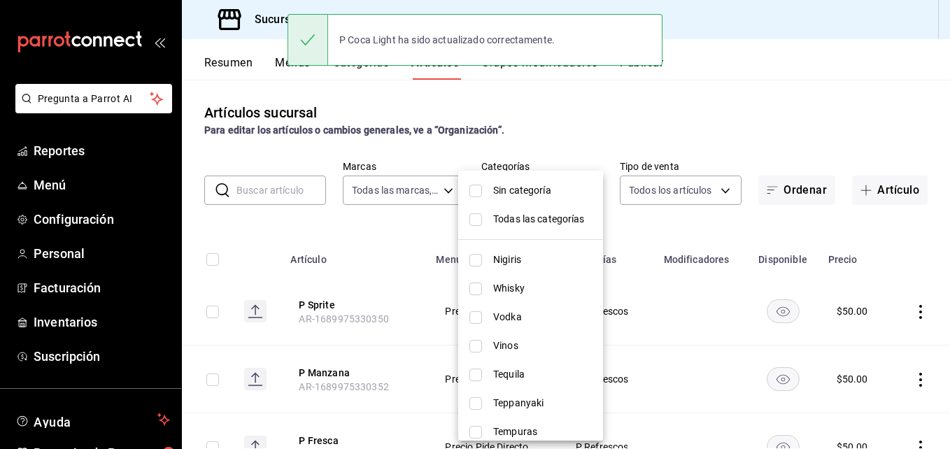
click at [584, 189] on body "Pregunta a Parrot AI Reportes Menú Configuración Personal Facturación Inventari…" at bounding box center [475, 224] width 950 height 449
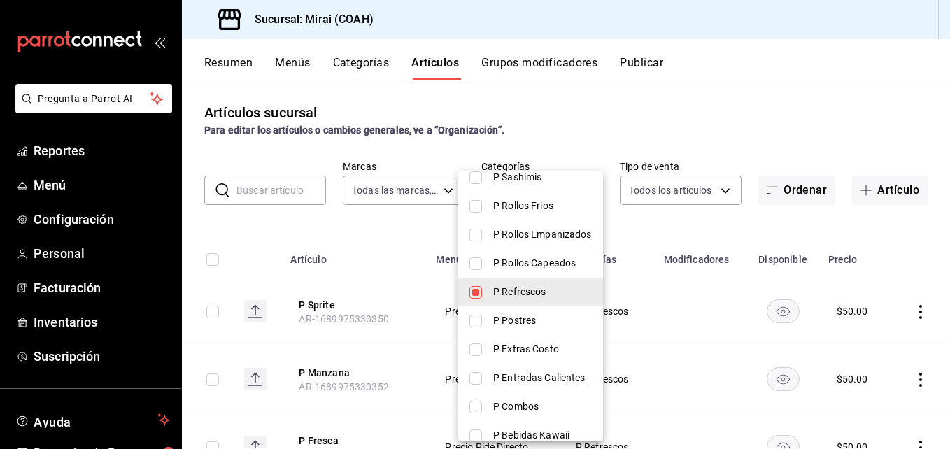
scroll to position [749, 0]
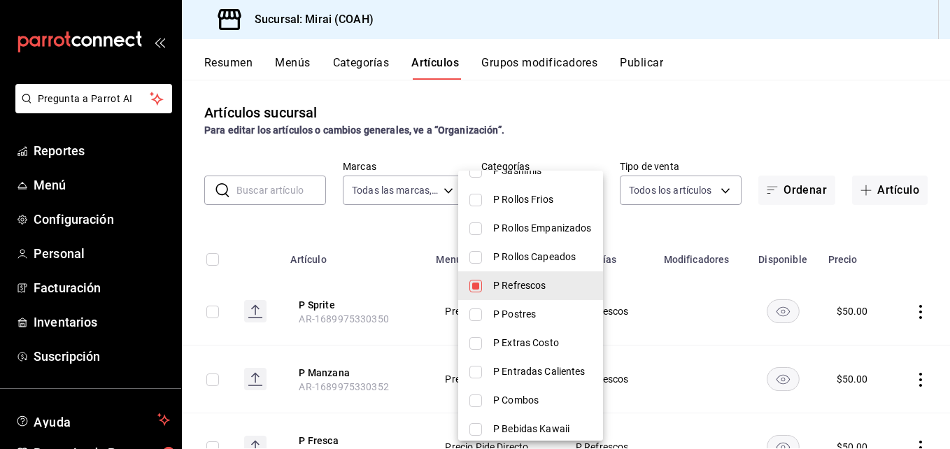
click at [479, 290] on input "checkbox" at bounding box center [475, 286] width 13 height 13
checkbox input "false"
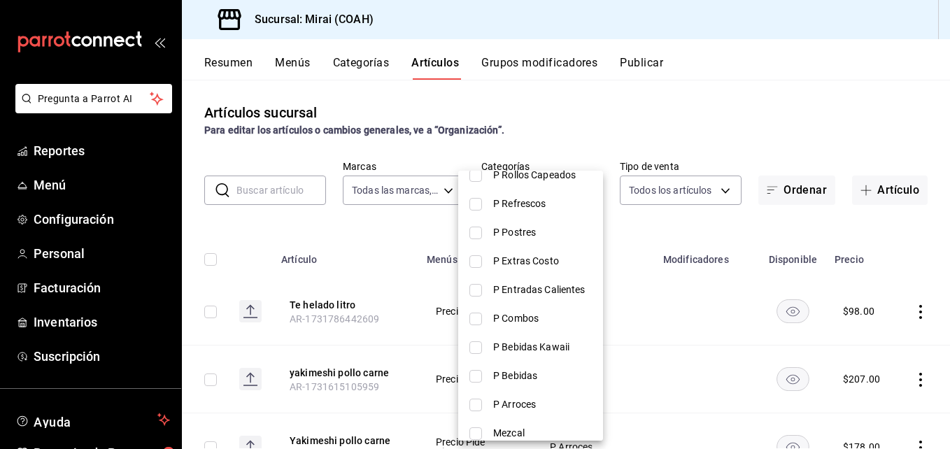
scroll to position [842, 0]
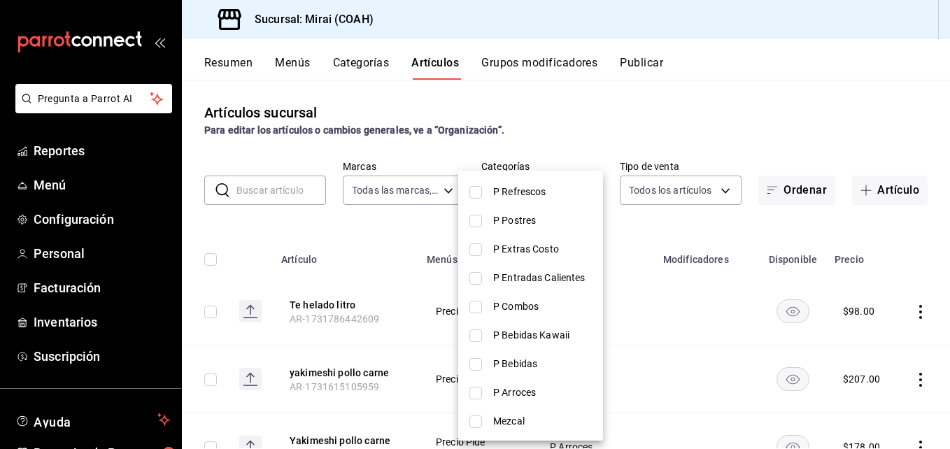
click at [485, 362] on li "P Bebidas" at bounding box center [530, 364] width 145 height 29
type input "aa26e77e-9942-442d-8863-e3676e516401"
checkbox input "true"
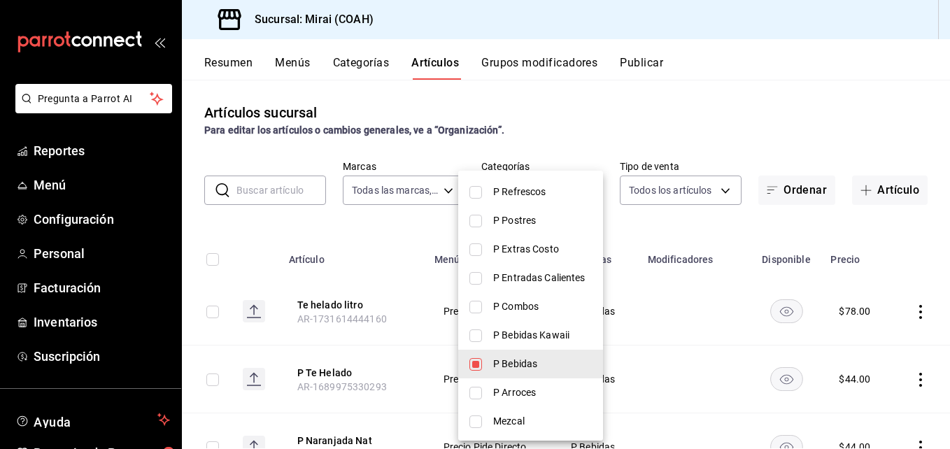
click at [485, 335] on li "P Bebidas Kawaii" at bounding box center [530, 335] width 145 height 29
type input "aa26e77e-9942-442d-8863-e3676e516401,b8b74f7a-6585-4b62-a227-f75d791532fe"
checkbox input "true"
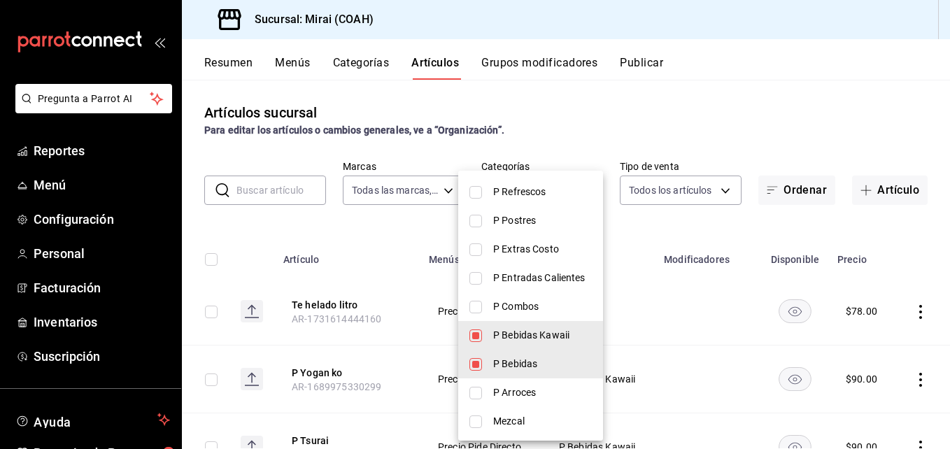
click at [676, 239] on div at bounding box center [475, 224] width 950 height 449
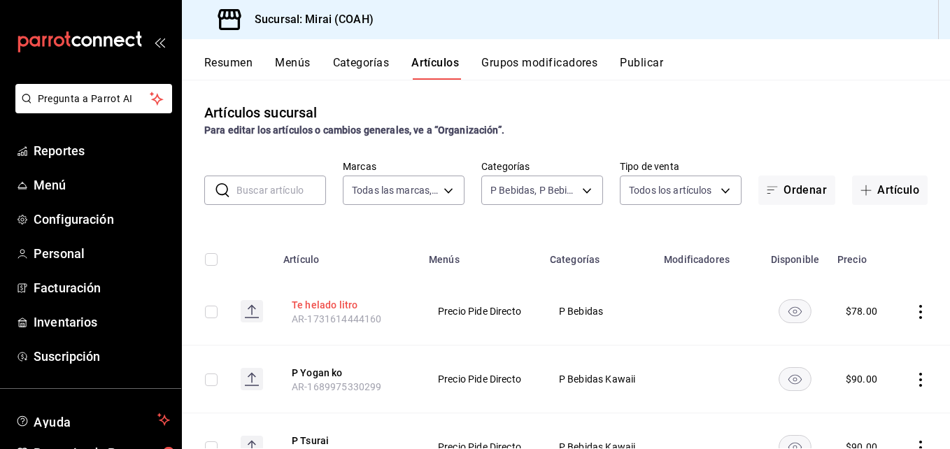
click at [350, 304] on button "Te helado litro" at bounding box center [348, 305] width 112 height 14
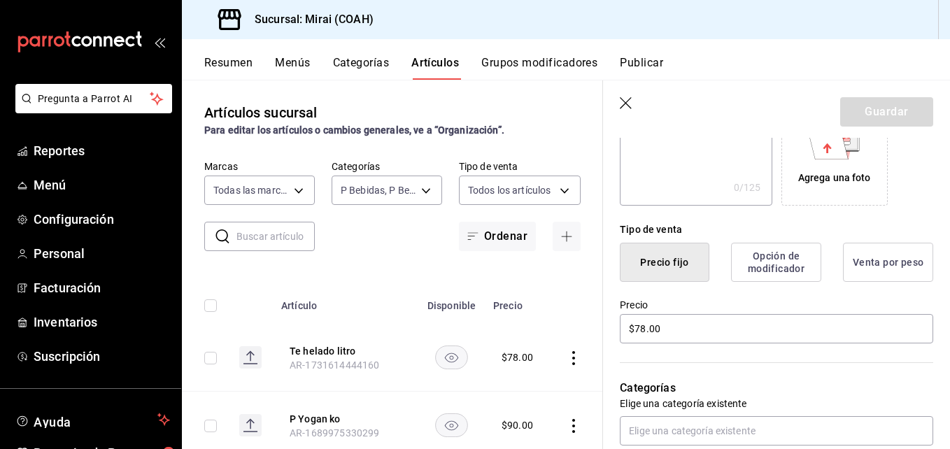
scroll to position [267, 0]
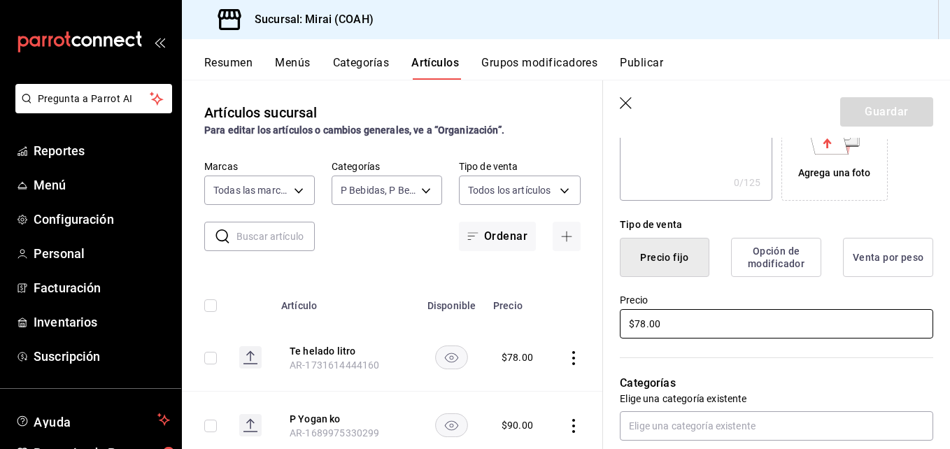
click at [644, 320] on input "$78.00" at bounding box center [776, 323] width 313 height 29
type input "$7.00"
type input "$88.00"
click at [896, 107] on button "Guardar" at bounding box center [886, 111] width 93 height 29
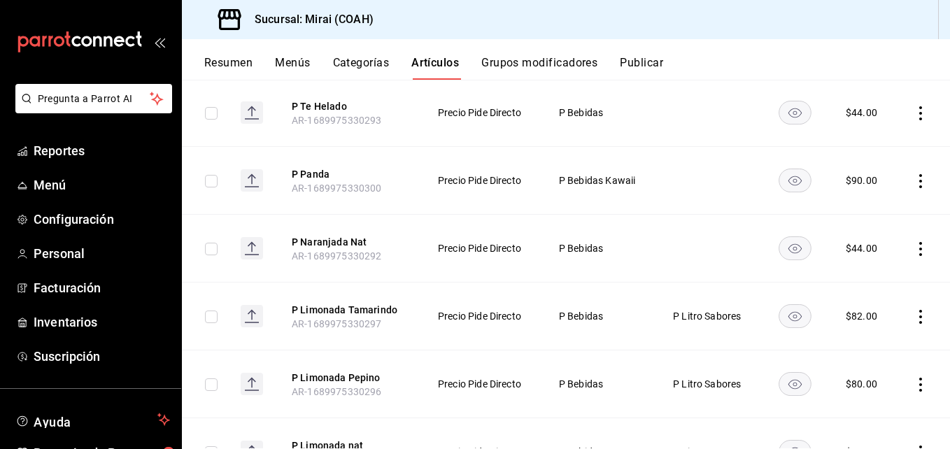
scroll to position [407, 0]
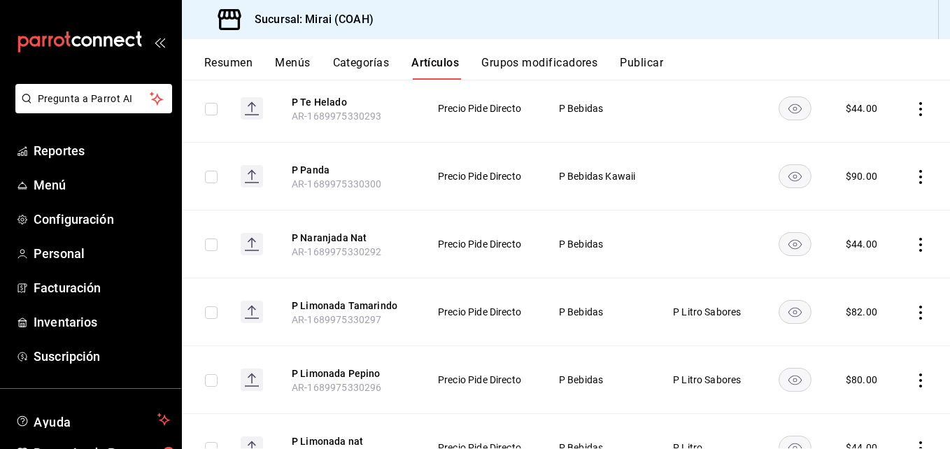
click at [342, 229] on th "P Naranjada Nat AR-1689975330292" at bounding box center [348, 245] width 146 height 68
click at [342, 236] on button "P Naranjada Nat" at bounding box center [348, 238] width 112 height 14
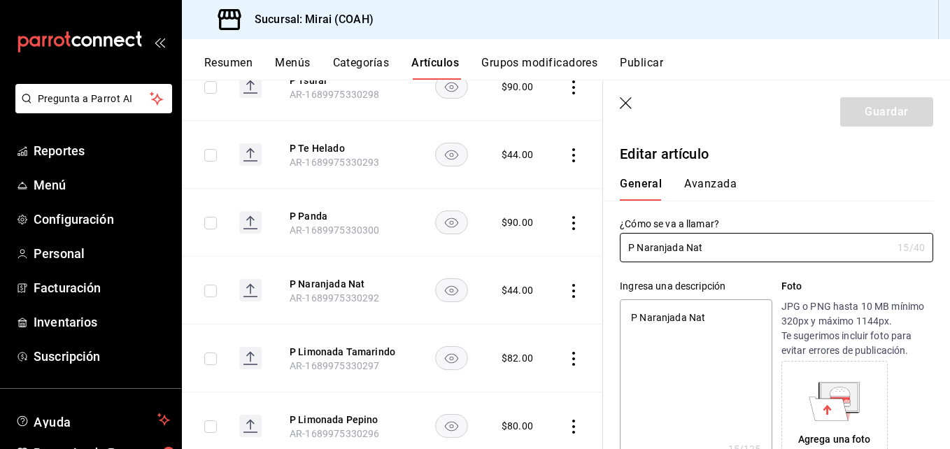
type textarea "x"
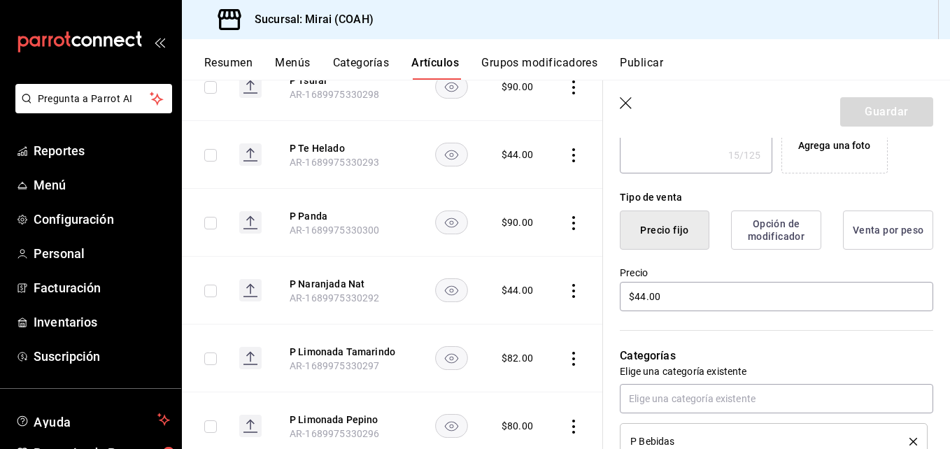
scroll to position [296, 0]
click at [647, 296] on input "$44.00" at bounding box center [776, 294] width 313 height 29
type input "$4.00"
type textarea "x"
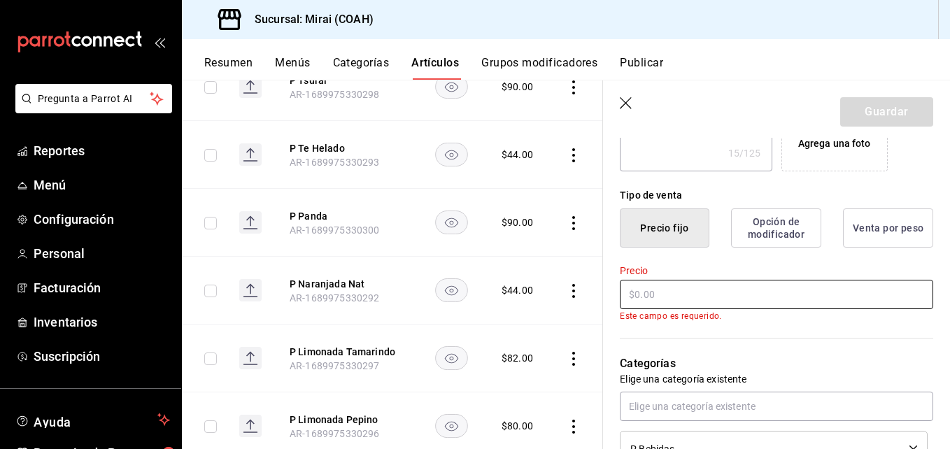
type textarea "x"
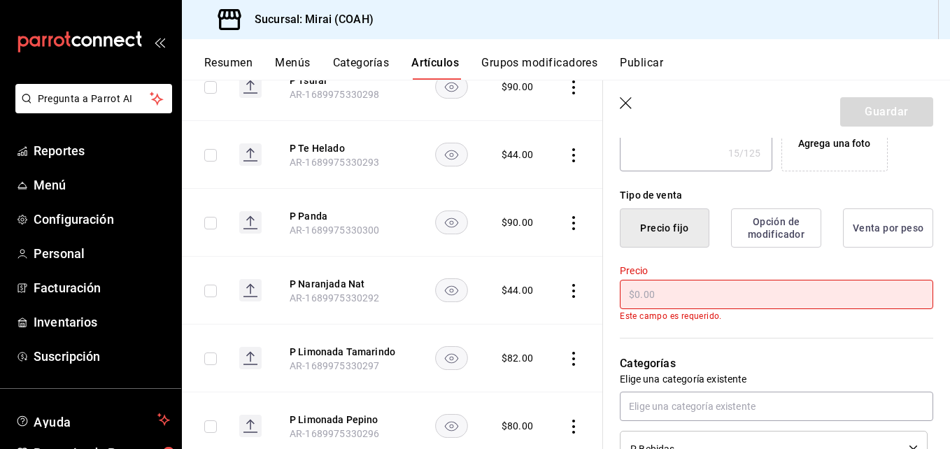
type input "$5.00"
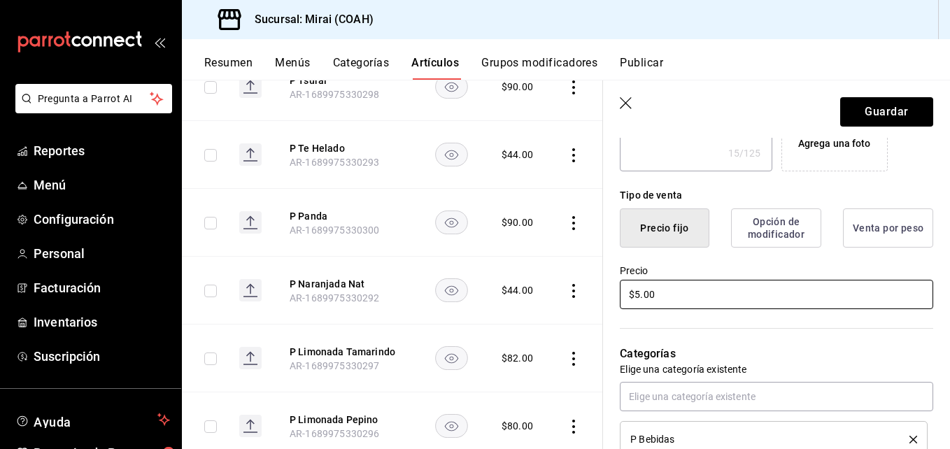
type textarea "x"
type input "$55.00"
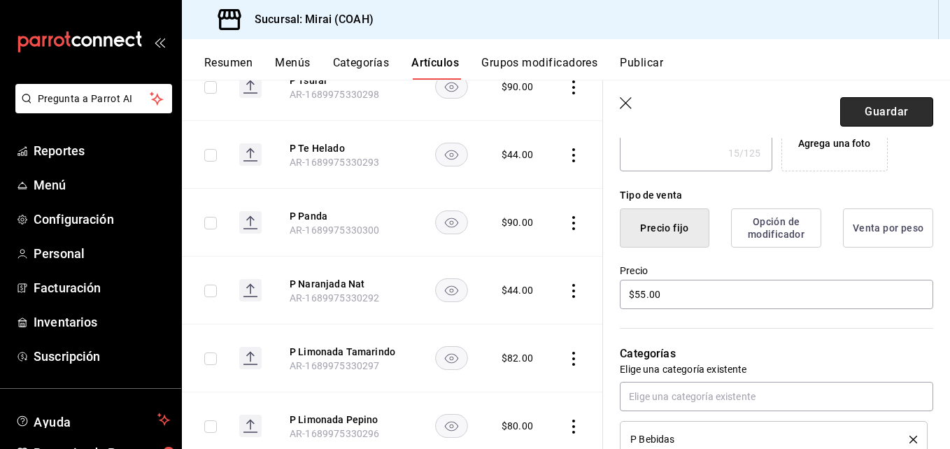
click at [879, 110] on button "Guardar" at bounding box center [886, 111] width 93 height 29
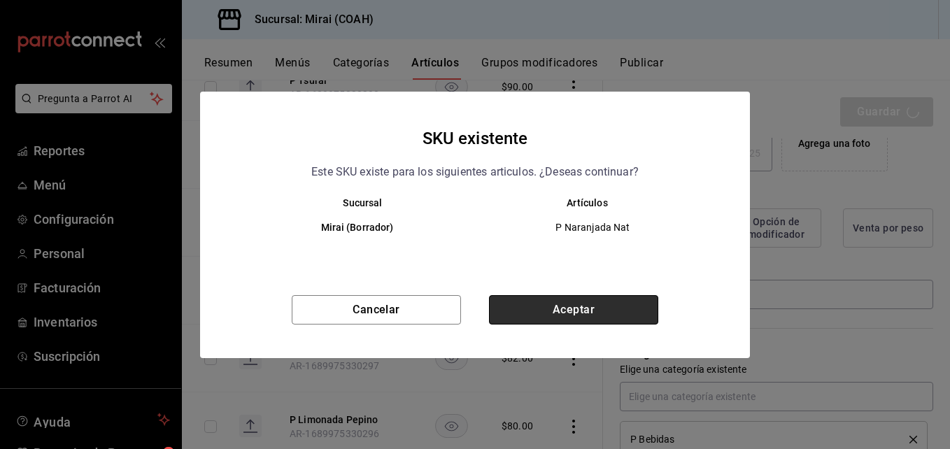
click at [580, 307] on button "Aceptar" at bounding box center [573, 309] width 169 height 29
type textarea "x"
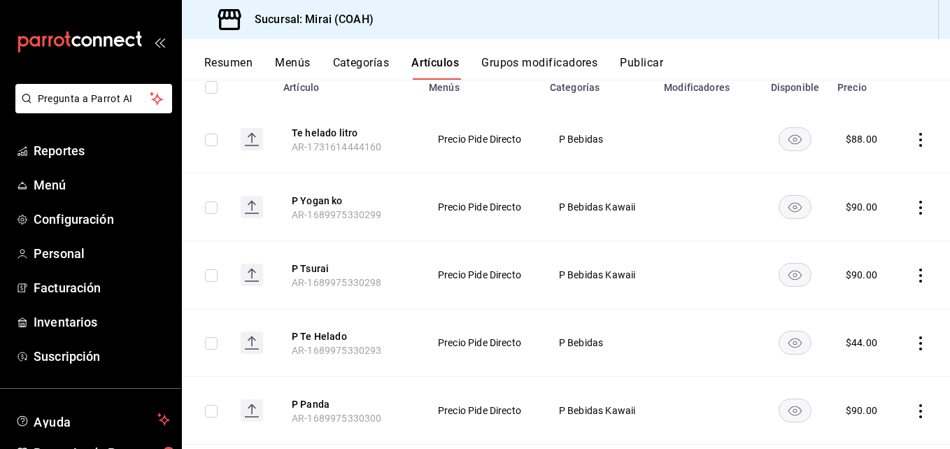
scroll to position [176, 0]
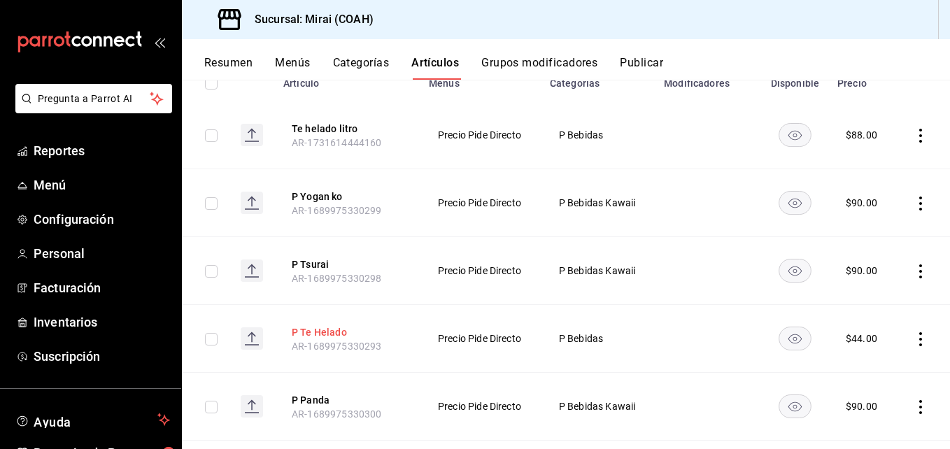
click at [326, 330] on button "P Te Helado" at bounding box center [348, 332] width 112 height 14
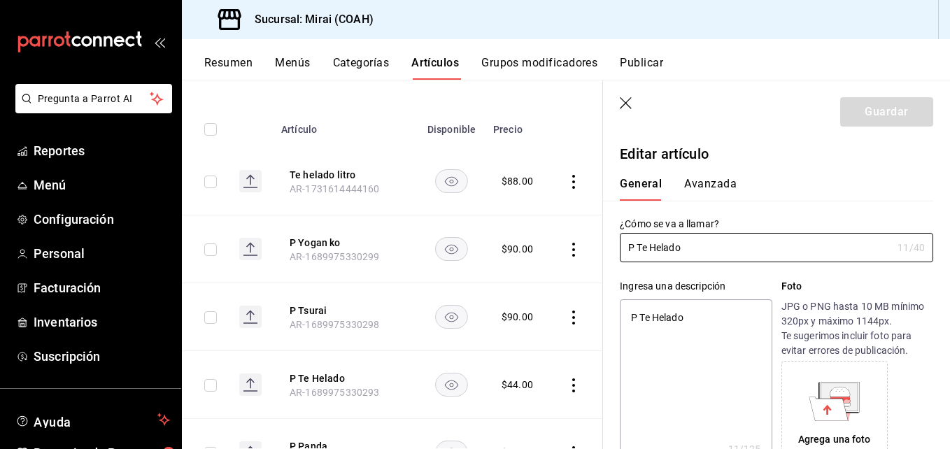
type textarea "x"
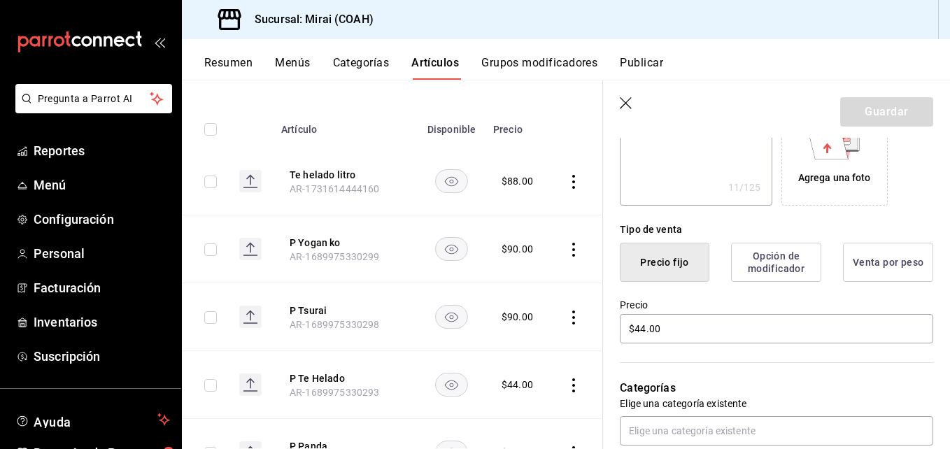
scroll to position [282, 0]
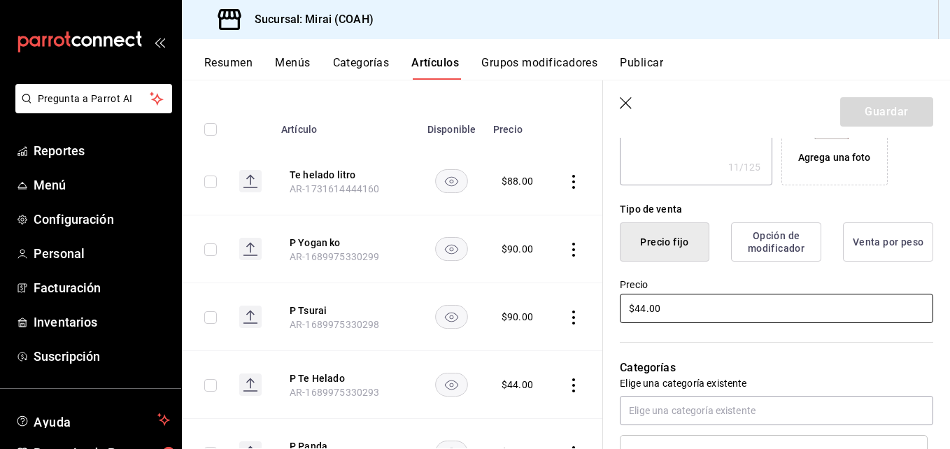
click at [645, 313] on input "$44.00" at bounding box center [776, 308] width 313 height 29
type input "$4.00"
type textarea "x"
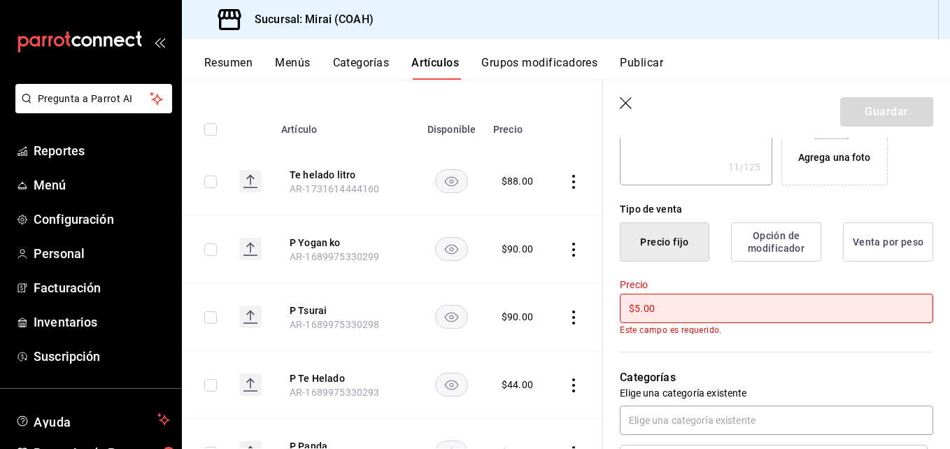
type input "$55.00"
type textarea "x"
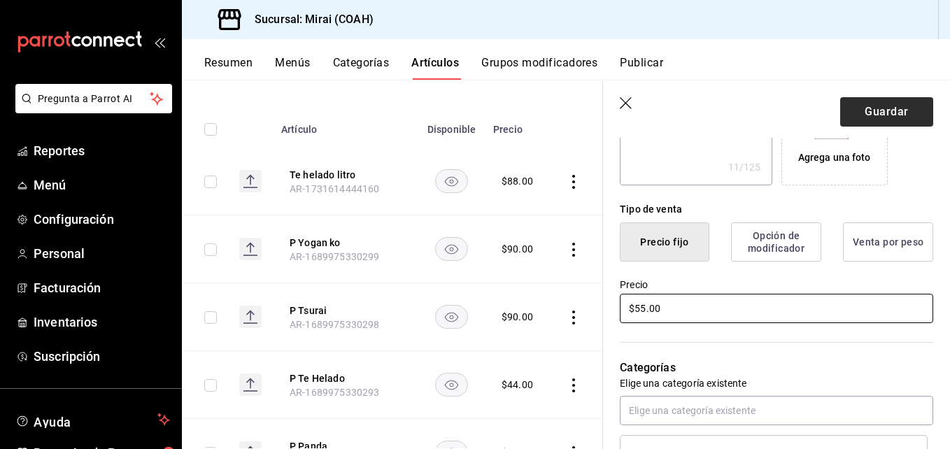
type input "$55.00"
click at [897, 117] on button "Guardar" at bounding box center [886, 111] width 93 height 29
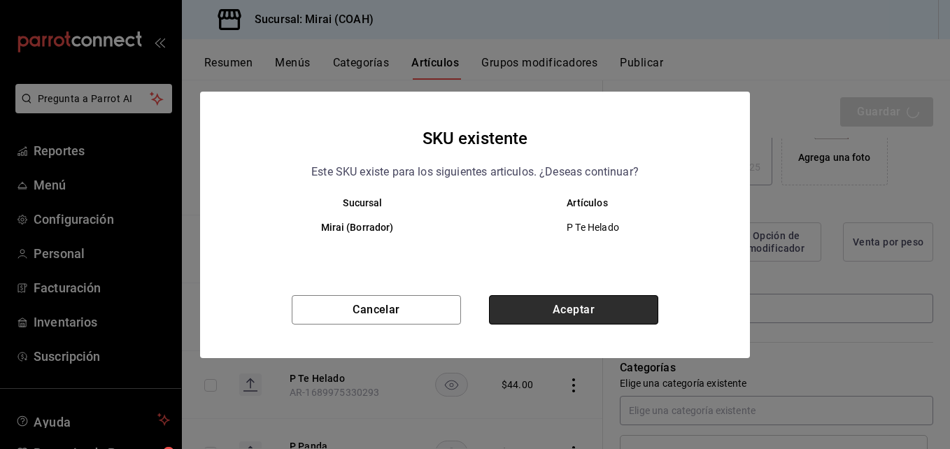
click at [651, 311] on button "Aceptar" at bounding box center [573, 309] width 169 height 29
type textarea "x"
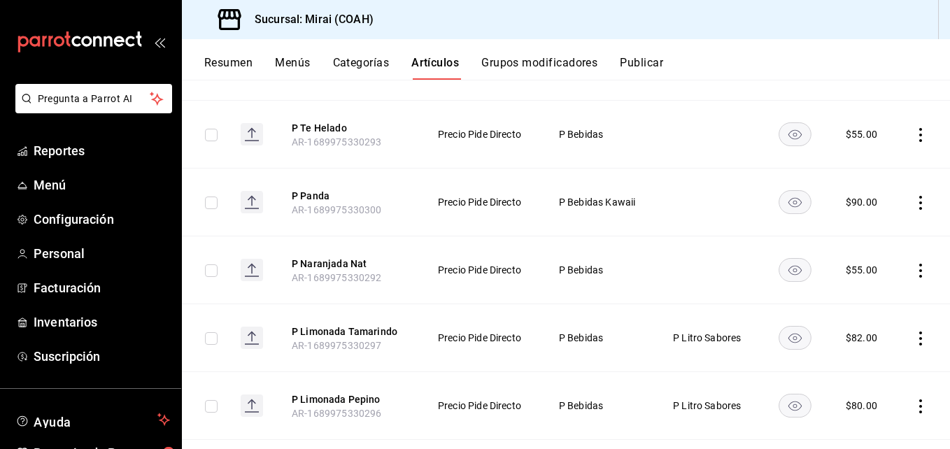
scroll to position [387, 0]
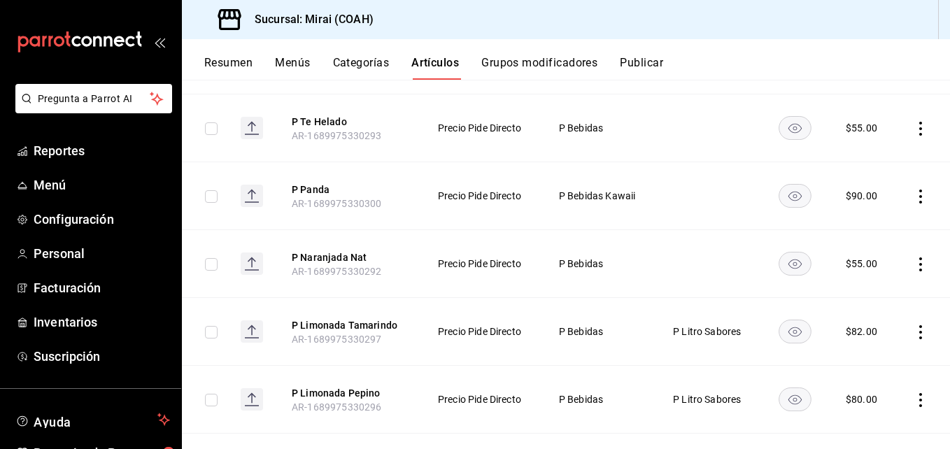
click at [914, 327] on icon "actions" at bounding box center [921, 332] width 14 height 14
click at [779, 304] on div at bounding box center [475, 224] width 950 height 449
click at [372, 322] on button "P Limonada Tamarindo" at bounding box center [348, 325] width 112 height 14
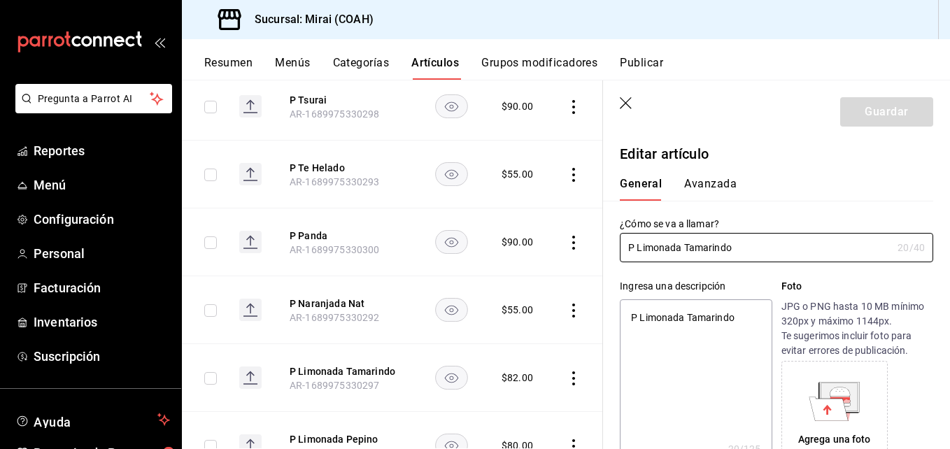
type textarea "x"
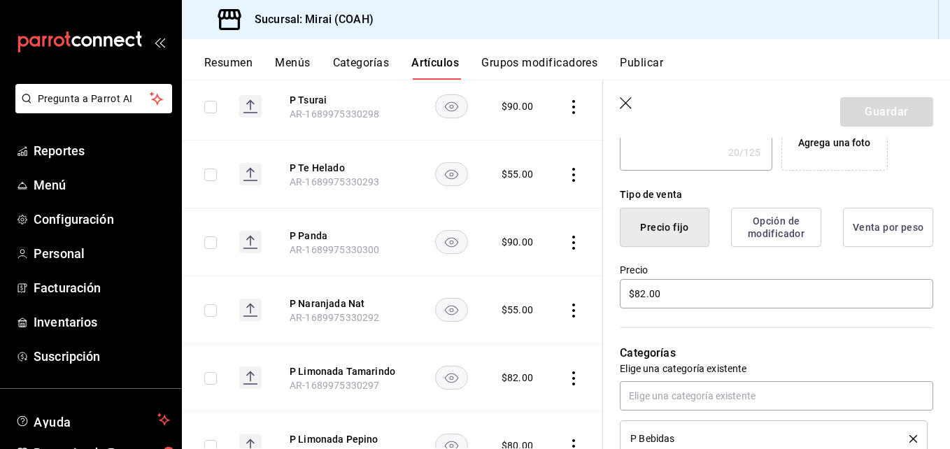
scroll to position [306, 0]
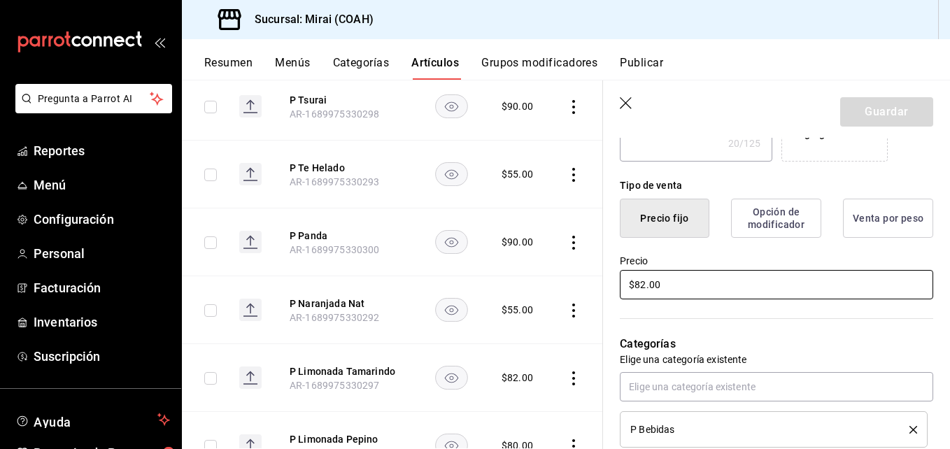
click at [647, 290] on input "$82.00" at bounding box center [776, 284] width 313 height 29
type input "$8.00"
type textarea "x"
type input "$88.00"
type textarea "x"
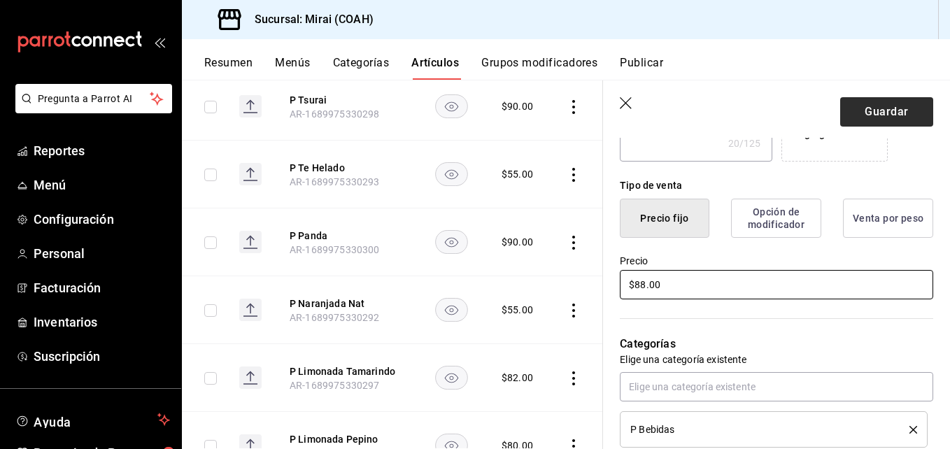
type input "$88.00"
click at [889, 120] on button "Guardar" at bounding box center [886, 111] width 93 height 29
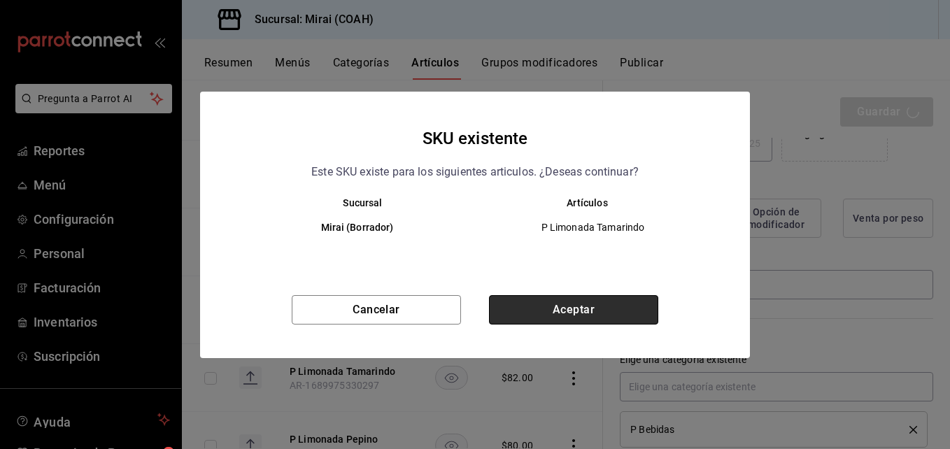
click at [635, 313] on button "Aceptar" at bounding box center [573, 309] width 169 height 29
type textarea "x"
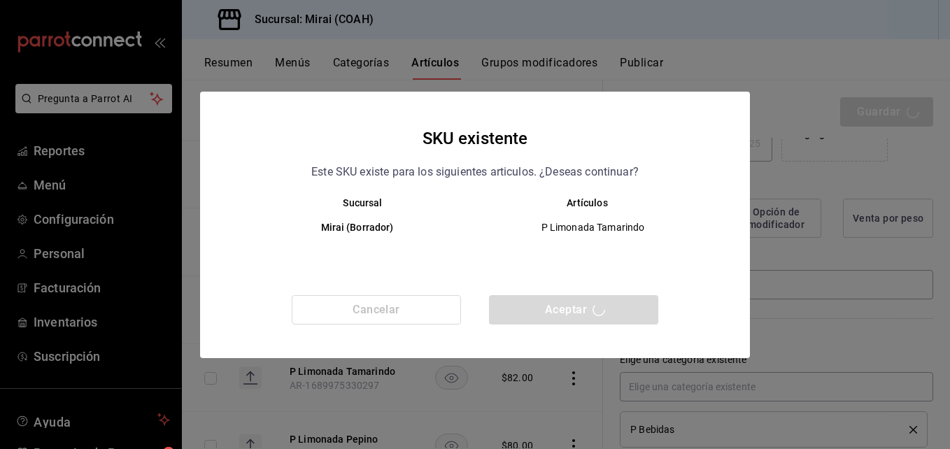
type textarea "x"
type input "AR-1756408074537"
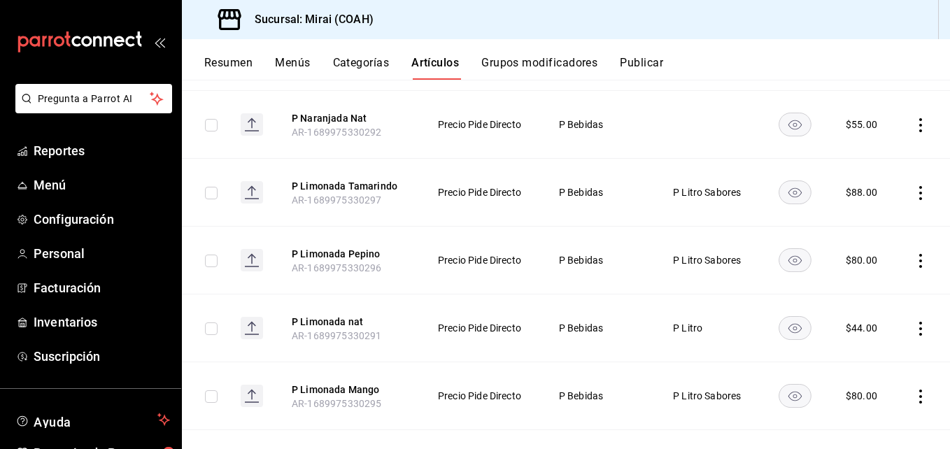
scroll to position [529, 0]
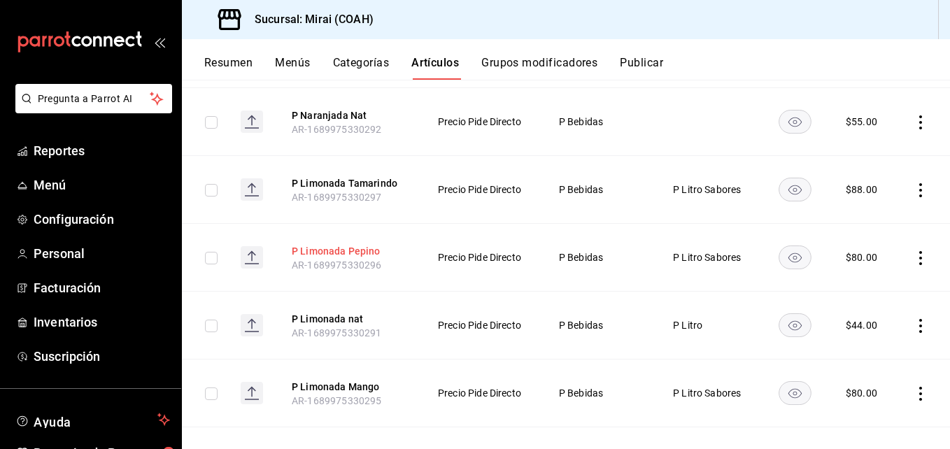
drag, startPoint x: 339, startPoint y: 237, endPoint x: 337, endPoint y: 244, distance: 7.3
click at [337, 244] on th "P Limonada Pepino AR-1689975330296" at bounding box center [348, 258] width 146 height 68
click at [337, 244] on button "P Limonada Pepino" at bounding box center [348, 251] width 112 height 14
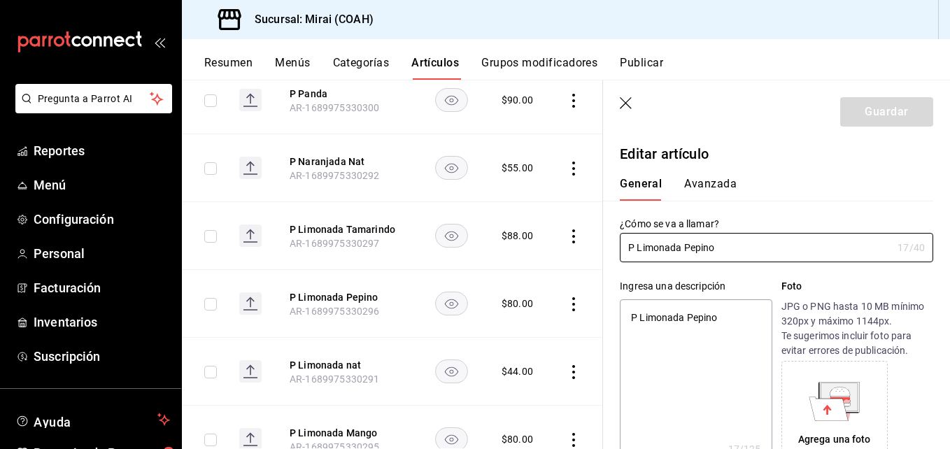
type textarea "x"
type input "$80.00"
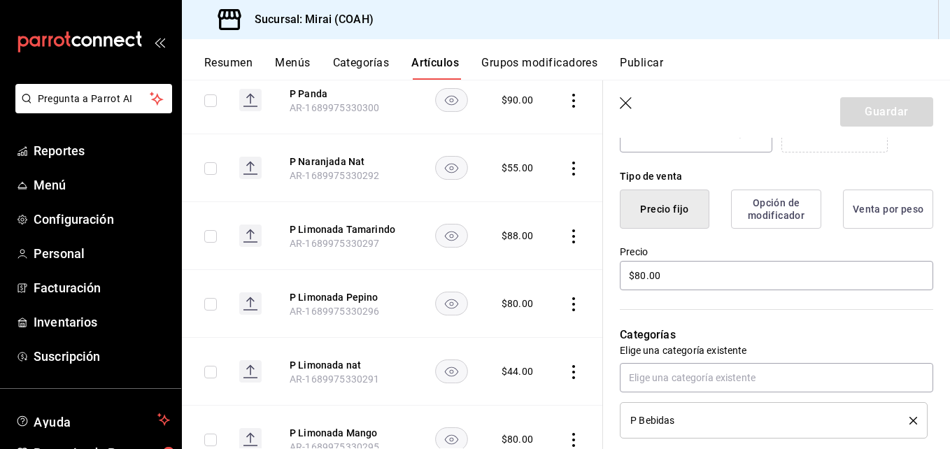
scroll to position [332, 0]
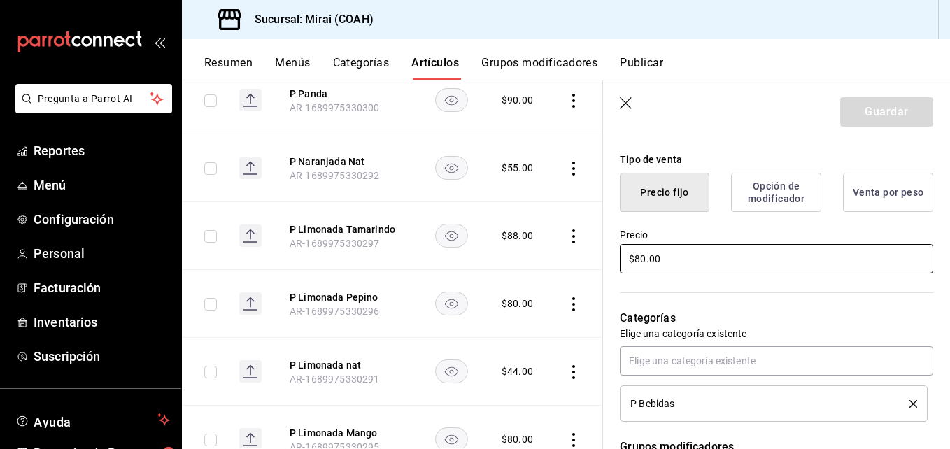
click at [648, 260] on input "$80.00" at bounding box center [776, 258] width 313 height 29
type textarea "x"
type input "$8.00"
type textarea "x"
type input "$88.00"
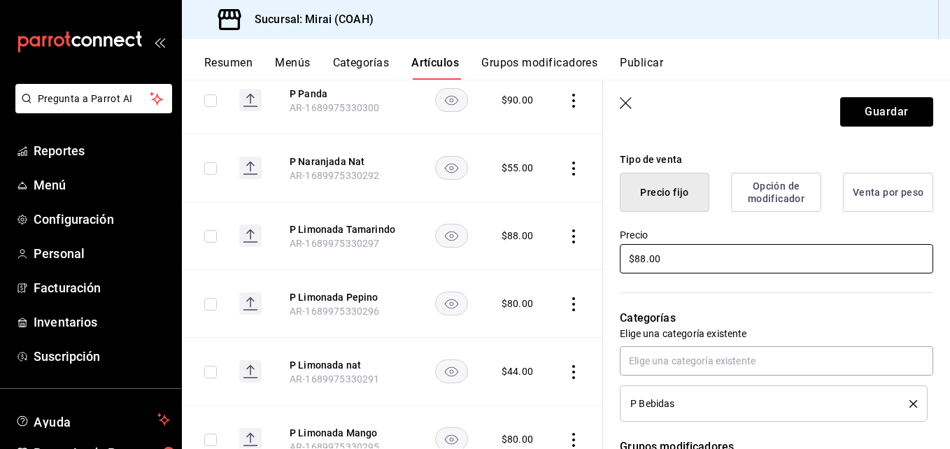
type textarea "x"
type input "$88.00"
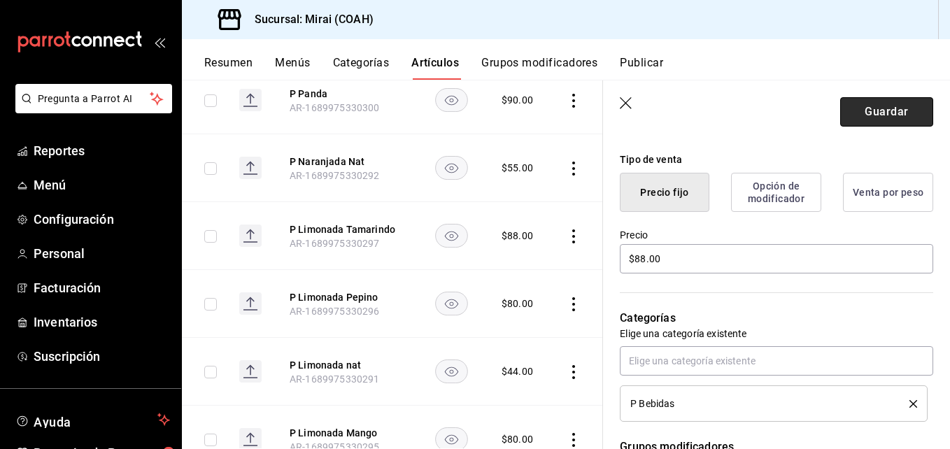
click at [879, 111] on button "Guardar" at bounding box center [886, 111] width 93 height 29
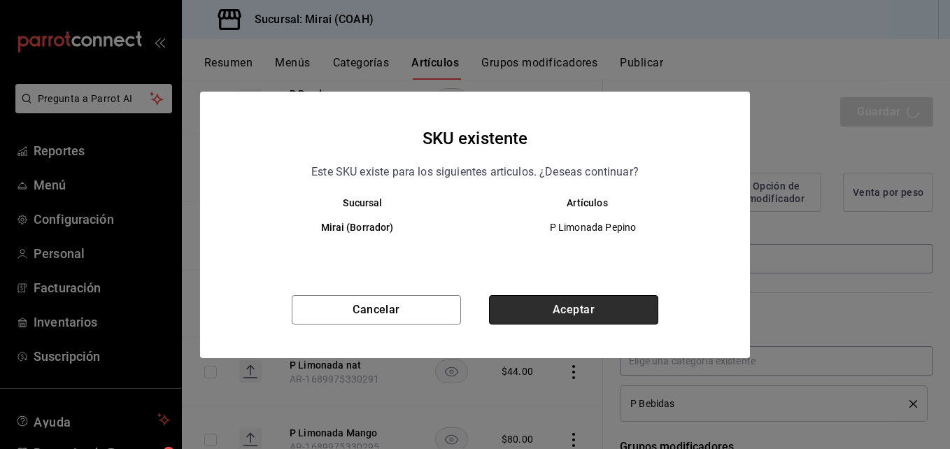
click at [623, 299] on button "Aceptar" at bounding box center [573, 309] width 169 height 29
type textarea "x"
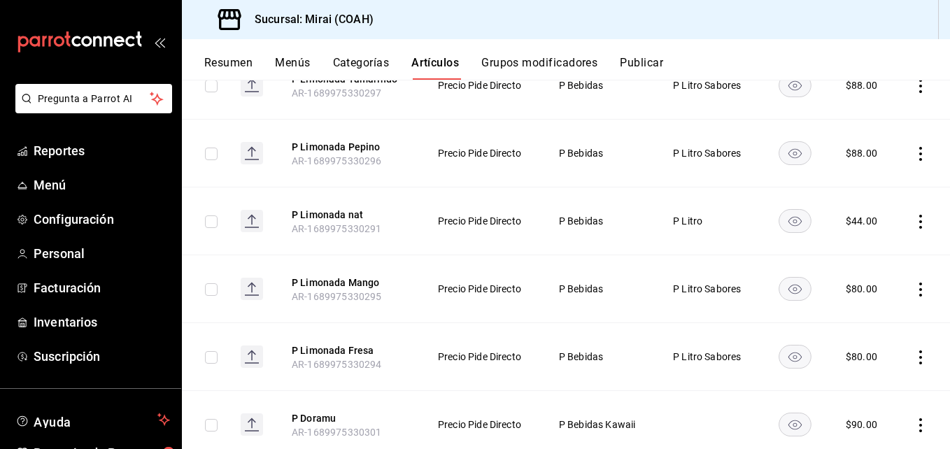
scroll to position [635, 0]
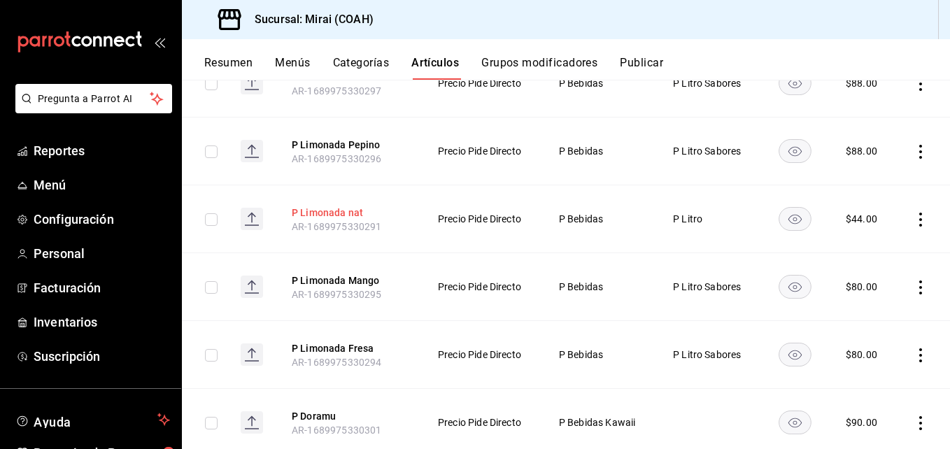
click at [327, 213] on button "P Limonada nat" at bounding box center [348, 213] width 112 height 14
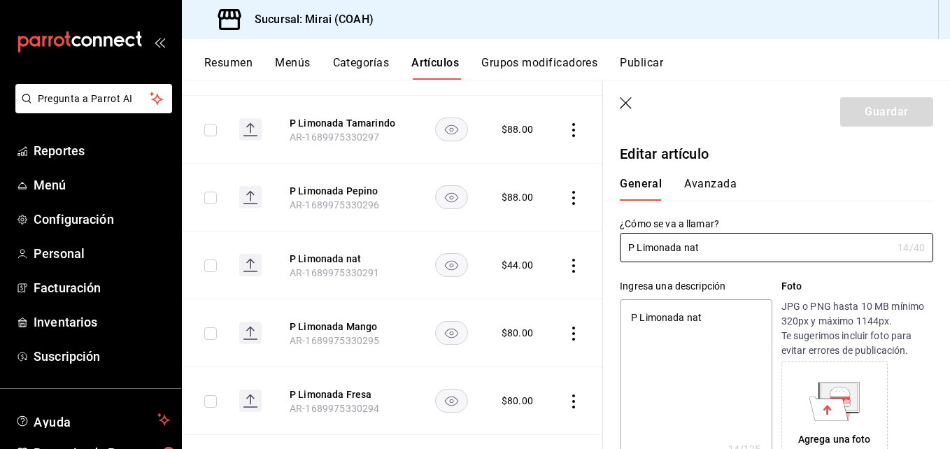
type textarea "x"
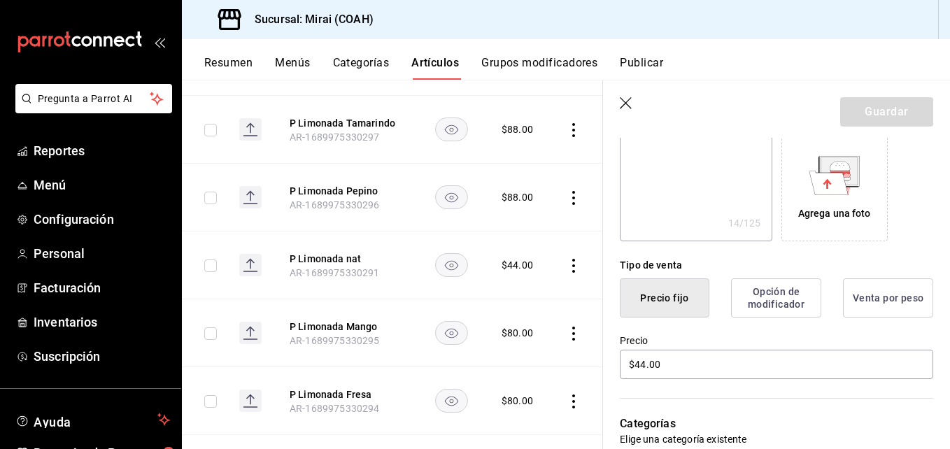
scroll to position [245, 0]
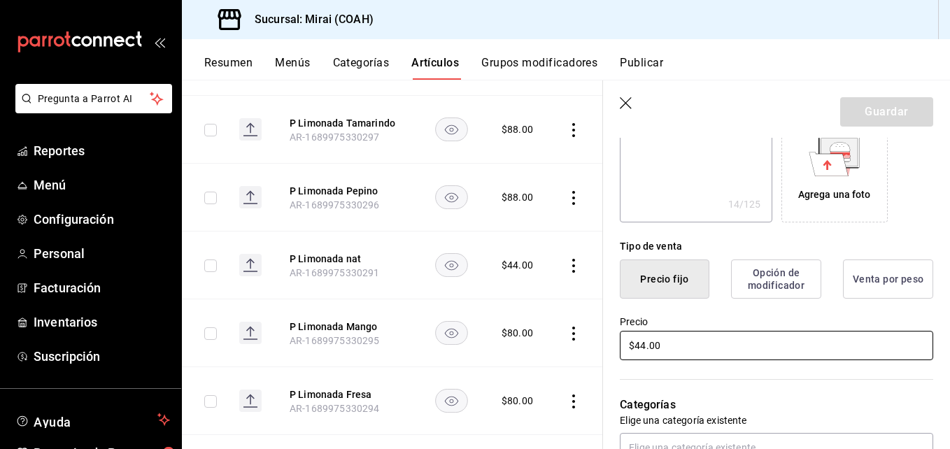
click at [644, 348] on input "$44.00" at bounding box center [776, 345] width 313 height 29
type input "$4.00"
type textarea "x"
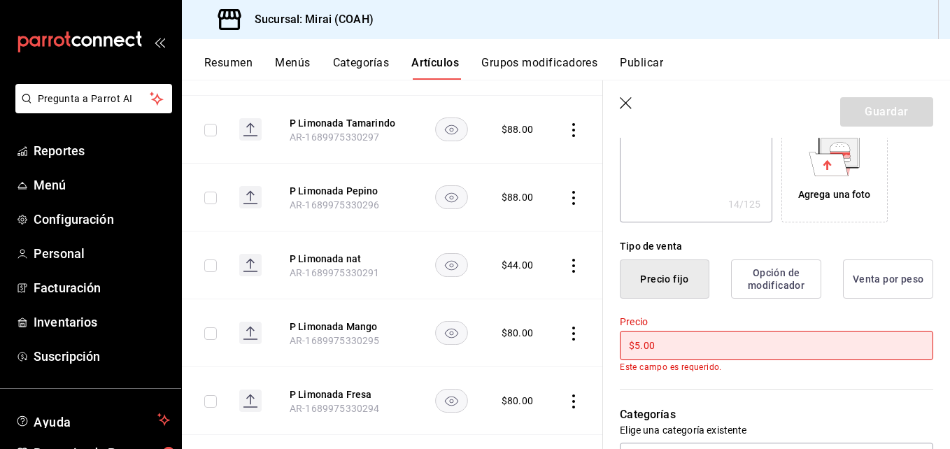
type input "$55.00"
type textarea "x"
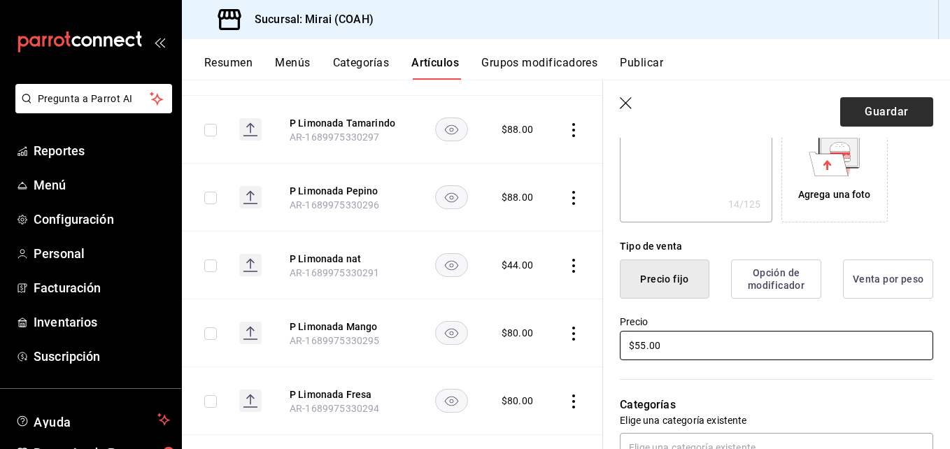
type input "$55.00"
click at [895, 115] on button "Guardar" at bounding box center [886, 111] width 93 height 29
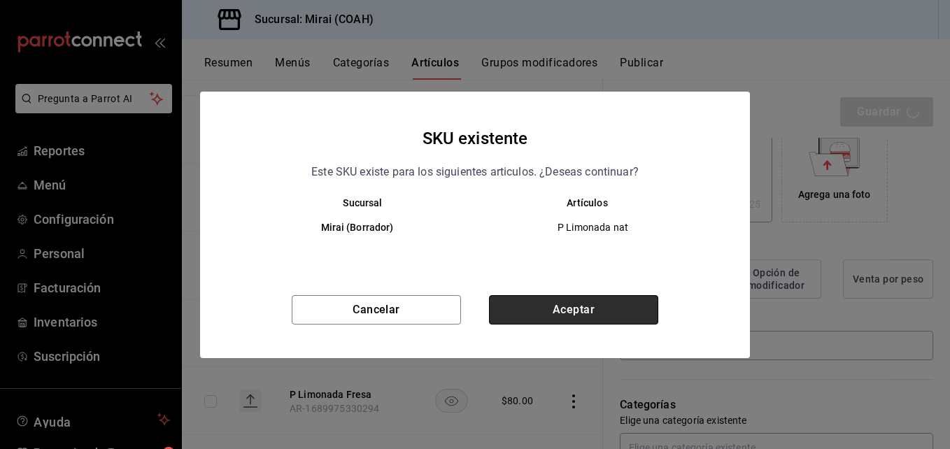
click at [596, 306] on button "Aceptar" at bounding box center [573, 309] width 169 height 29
type textarea "x"
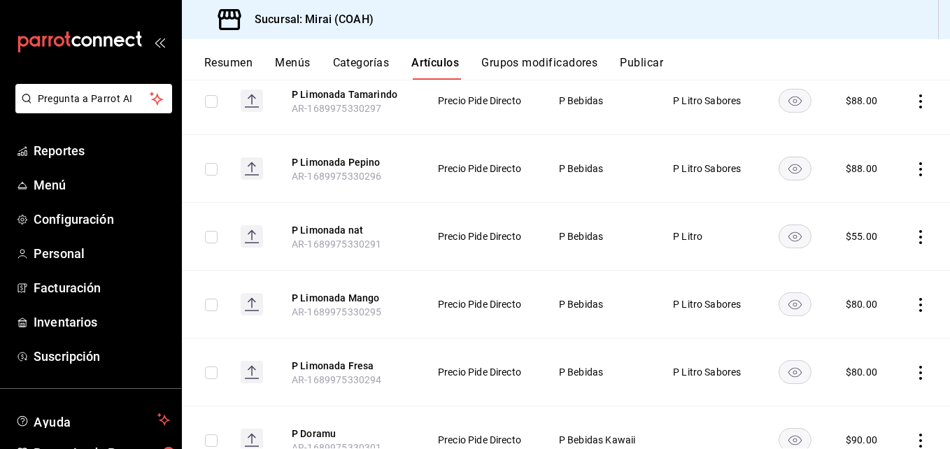
scroll to position [631, 0]
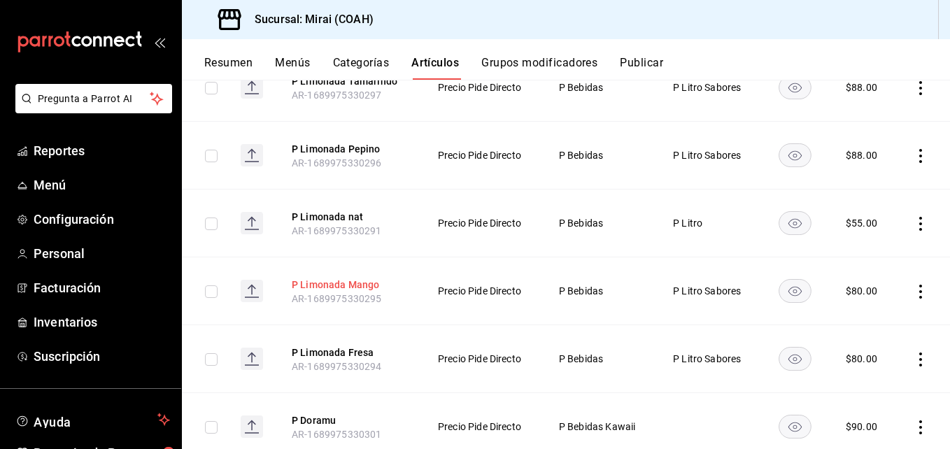
click at [337, 283] on button "P Limonada Mango" at bounding box center [348, 285] width 112 height 14
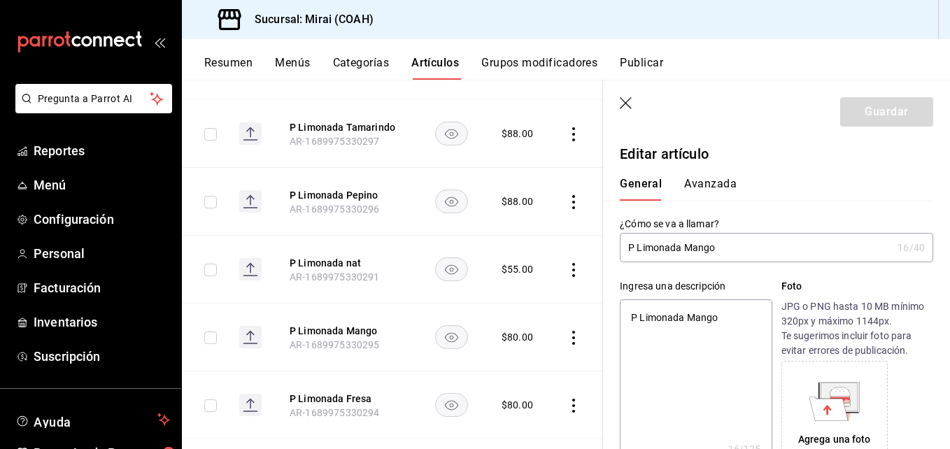
type textarea "x"
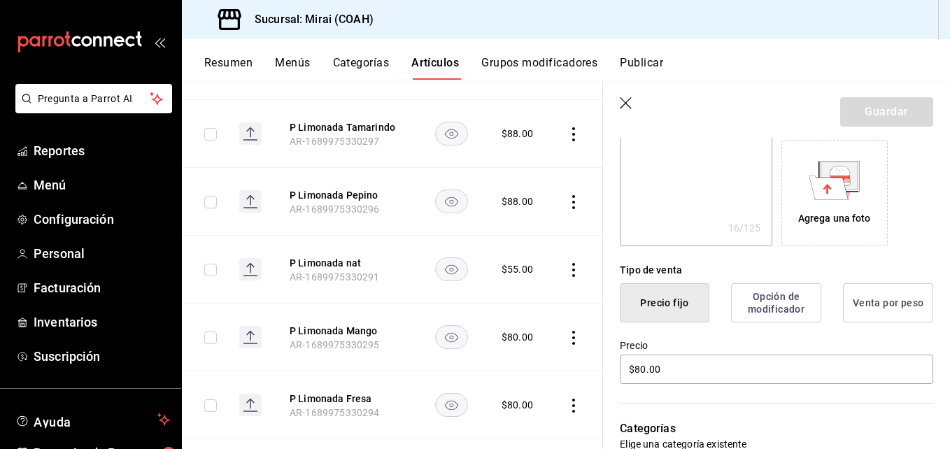
scroll to position [245, 0]
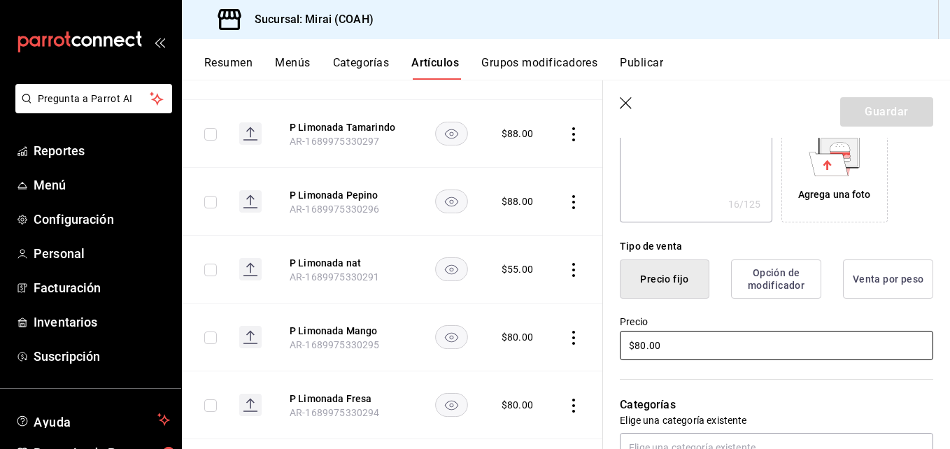
click at [646, 351] on input "$80.00" at bounding box center [776, 345] width 313 height 29
type input "$8.00"
type textarea "x"
type input "$88.00"
type textarea "x"
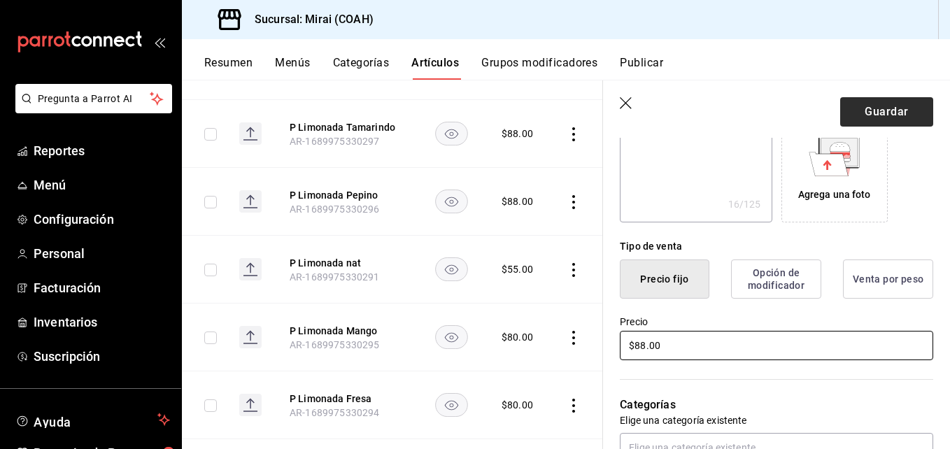
type input "$88.00"
click at [902, 105] on button "Guardar" at bounding box center [886, 111] width 93 height 29
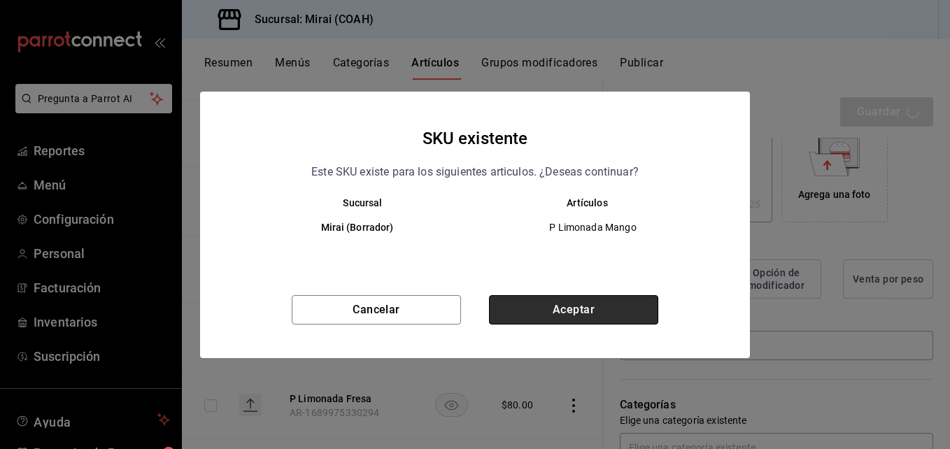
click at [619, 314] on button "Aceptar" at bounding box center [573, 309] width 169 height 29
type textarea "x"
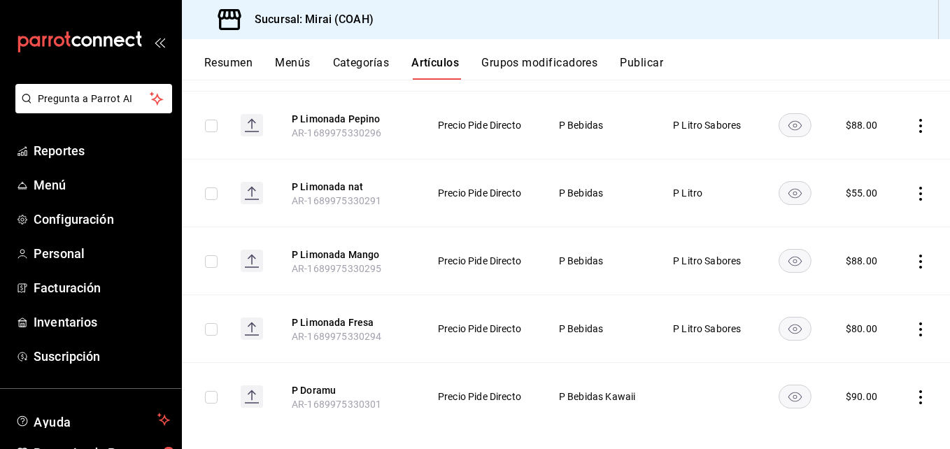
scroll to position [677, 0]
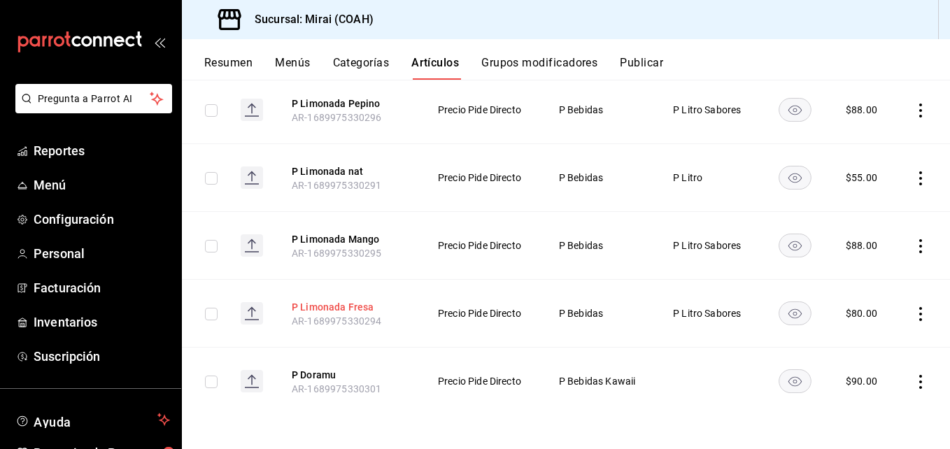
click at [348, 300] on button "P Limonada Fresa" at bounding box center [348, 307] width 112 height 14
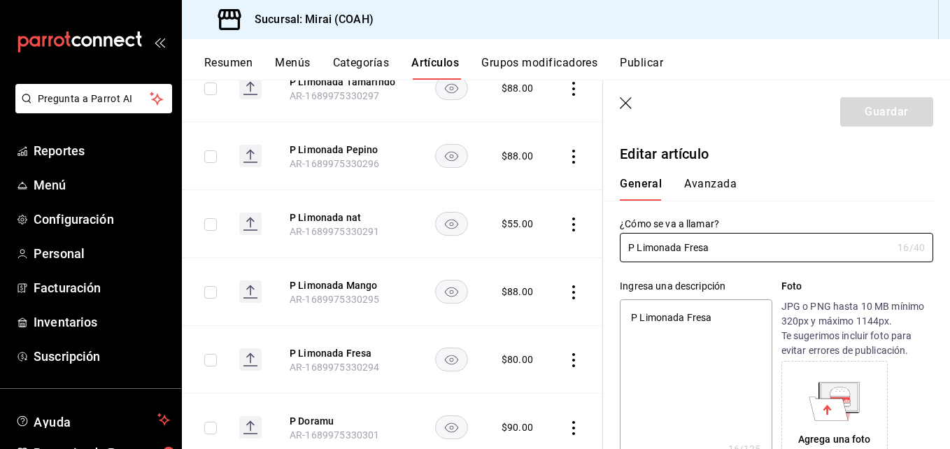
type textarea "x"
type input "$80.00"
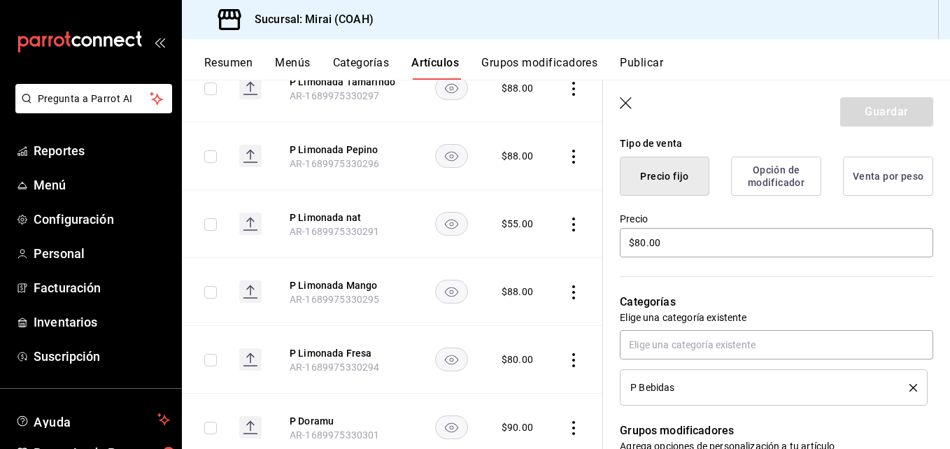
scroll to position [372, 0]
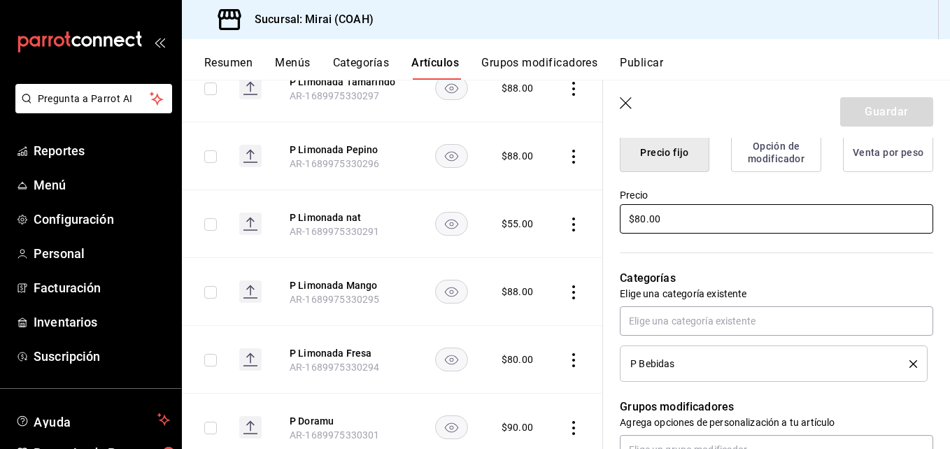
click at [646, 222] on input "$80.00" at bounding box center [776, 218] width 313 height 29
type textarea "x"
type input "$8.00"
type textarea "x"
type input "$88.00"
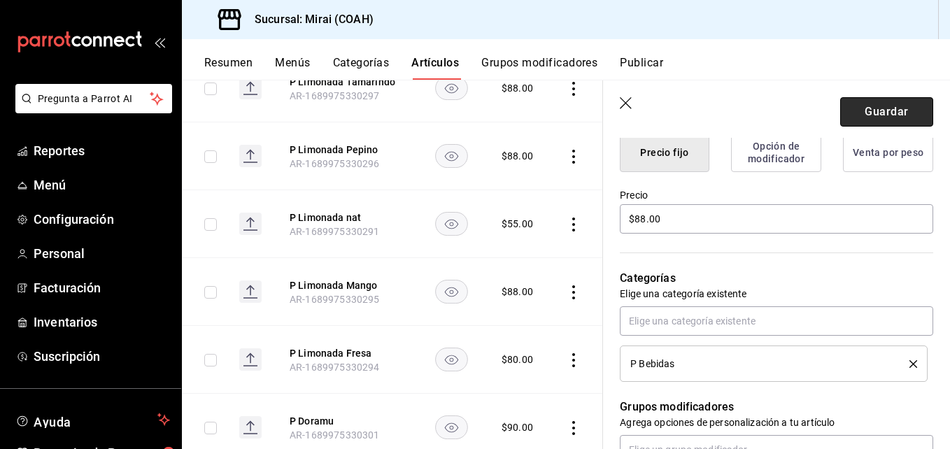
click at [887, 109] on button "Guardar" at bounding box center [886, 111] width 93 height 29
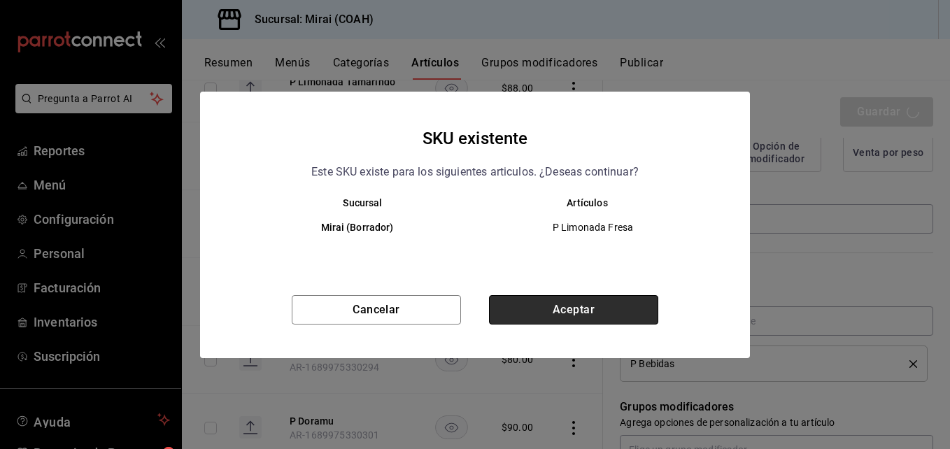
click at [610, 301] on button "Aceptar" at bounding box center [573, 309] width 169 height 29
type textarea "x"
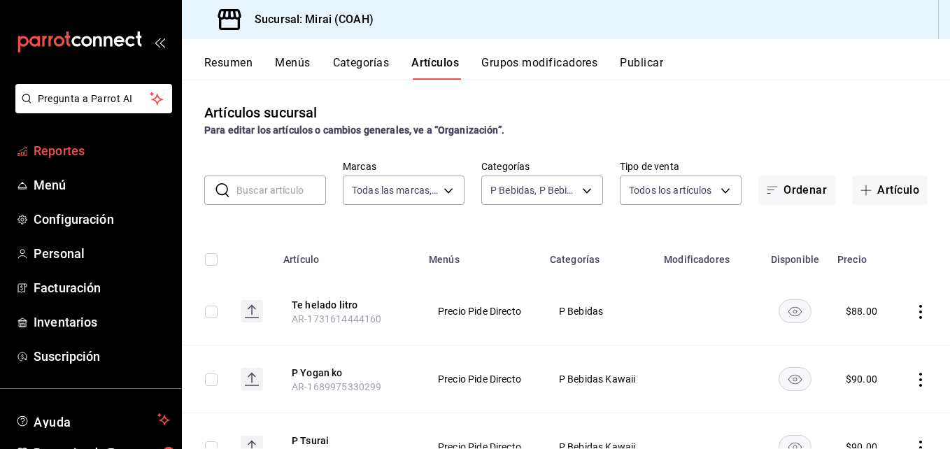
click at [76, 148] on span "Reportes" at bounding box center [102, 150] width 136 height 19
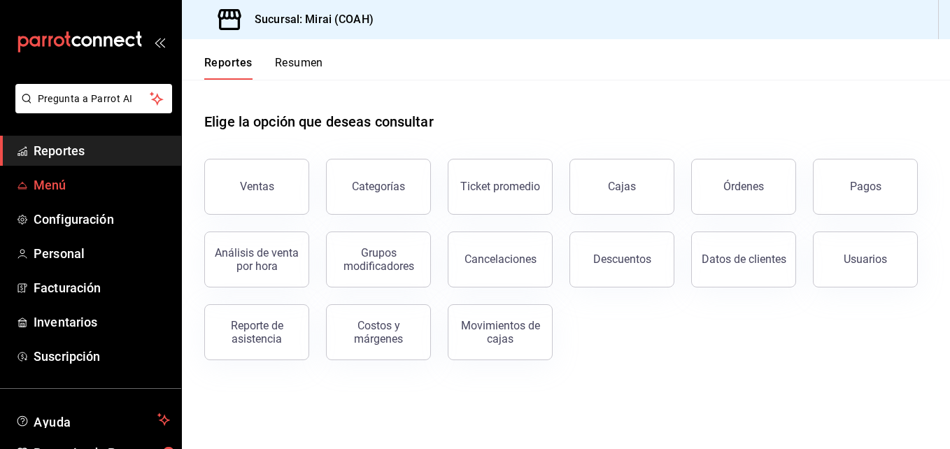
click at [61, 186] on span "Menú" at bounding box center [102, 185] width 136 height 19
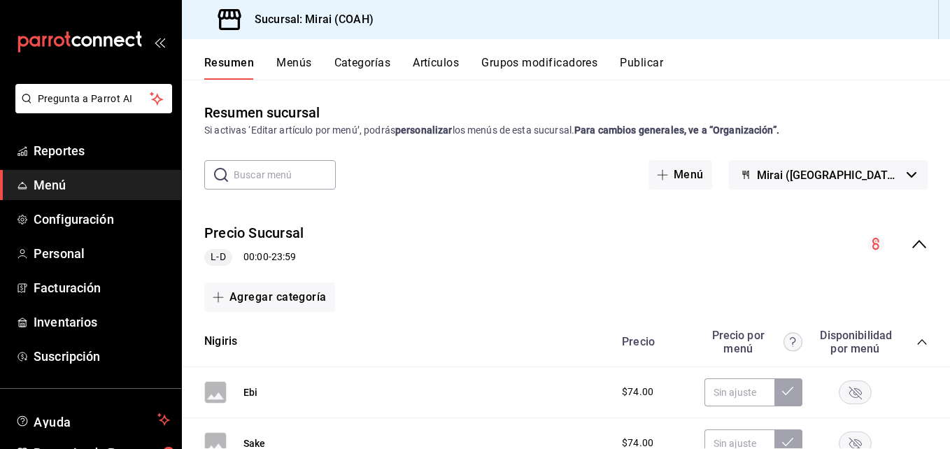
click at [371, 66] on button "Categorías" at bounding box center [362, 68] width 57 height 24
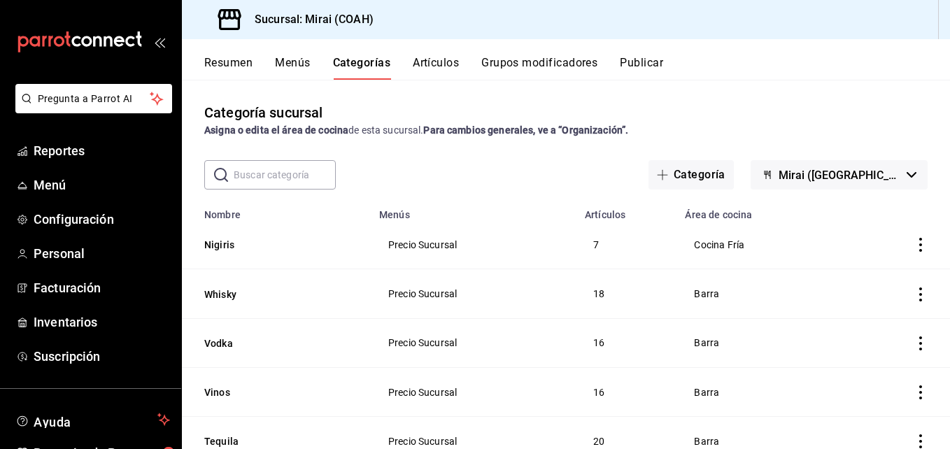
click at [425, 63] on button "Artículos" at bounding box center [436, 68] width 46 height 24
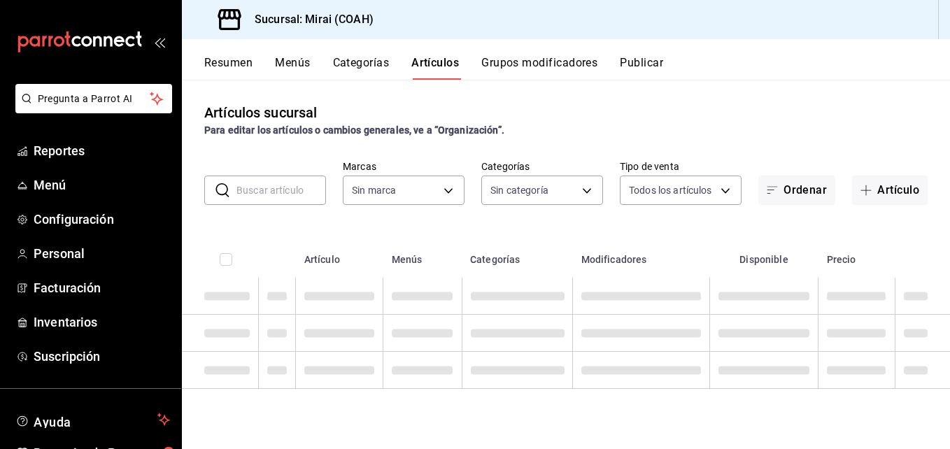
type input "183a807c-22b5-455a-989e-9c50dfc5d7ed"
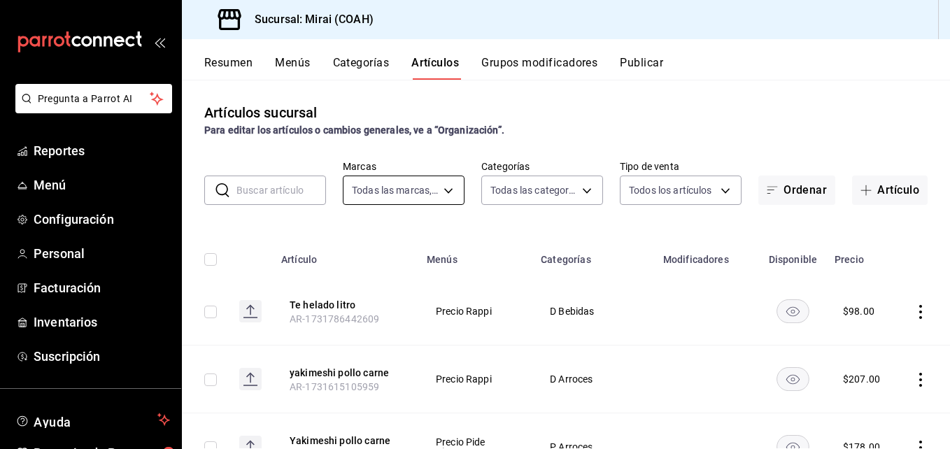
type input "0dea88d3-62a2-4a50-b849-92a092e0be31,82377a20-6673-487a-ba65-8d9646d03522,c22a9…"
click at [303, 191] on input "text" at bounding box center [281, 190] width 90 height 28
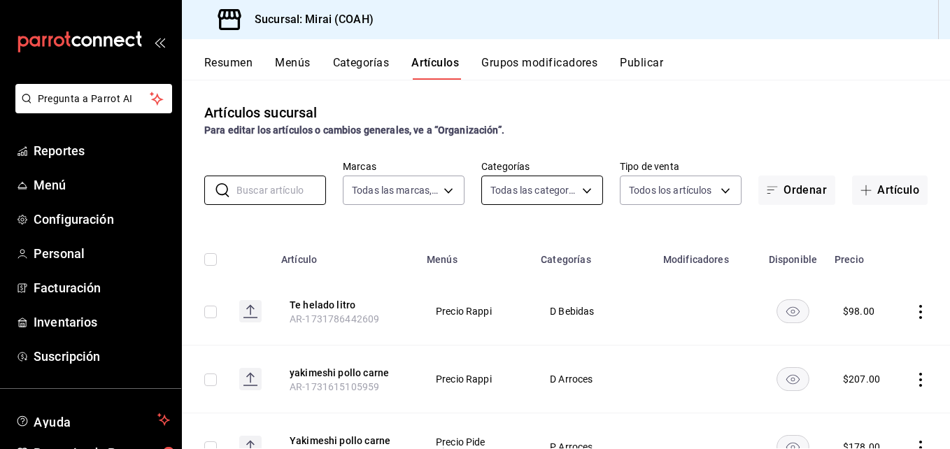
click at [581, 189] on body "Pregunta a Parrot AI Reportes Menú Configuración Personal Facturación Inventari…" at bounding box center [475, 224] width 950 height 449
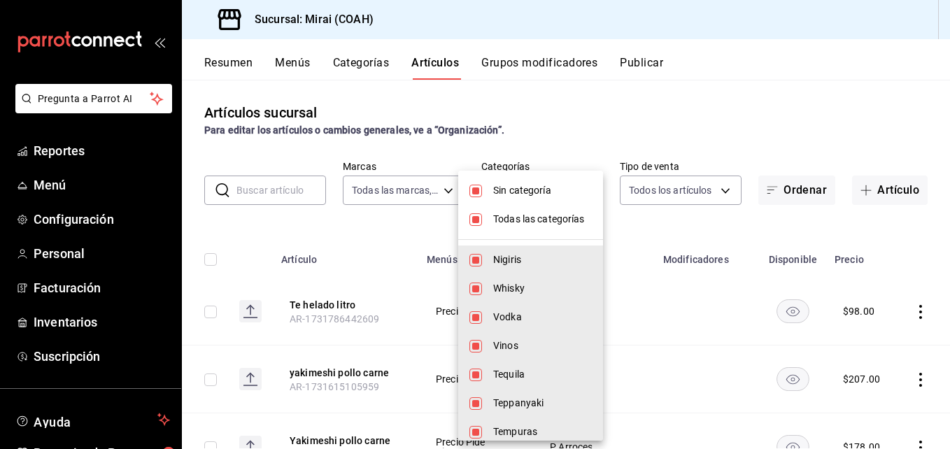
click at [579, 142] on div at bounding box center [475, 224] width 950 height 449
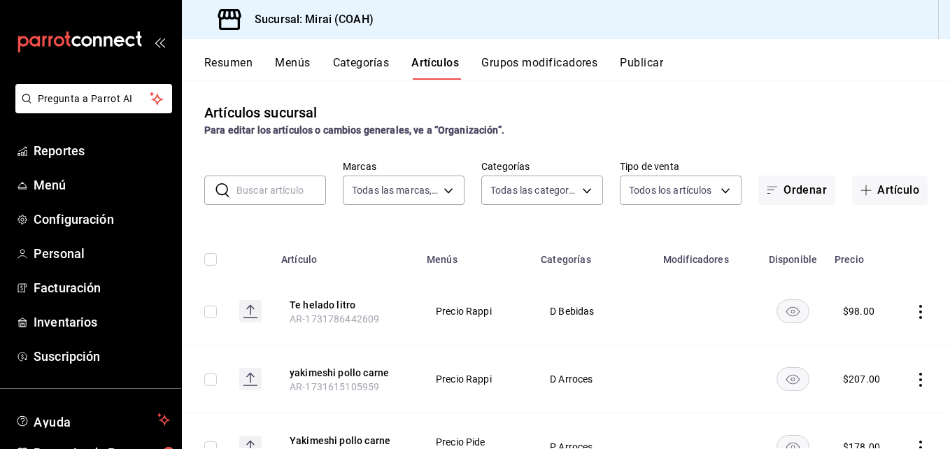
click at [302, 188] on input "text" at bounding box center [281, 190] width 90 height 28
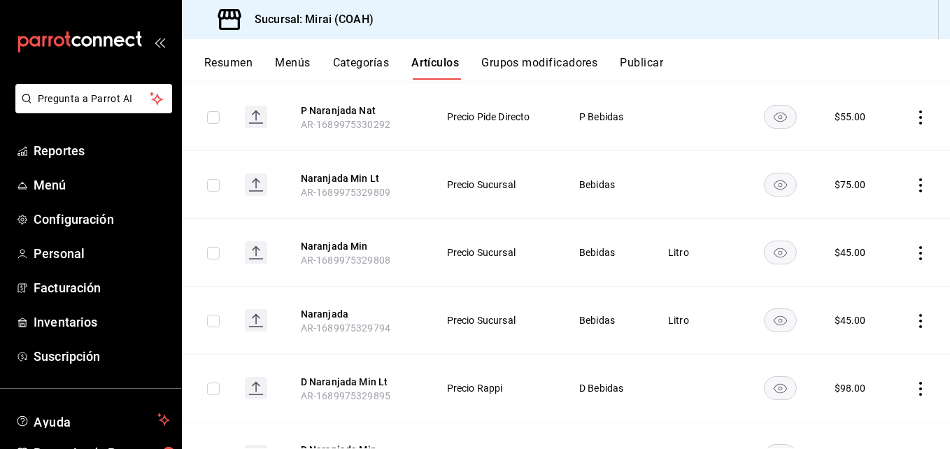
scroll to position [408, 0]
type input "naranjada"
click at [351, 244] on button "Naranjada Min" at bounding box center [357, 245] width 112 height 14
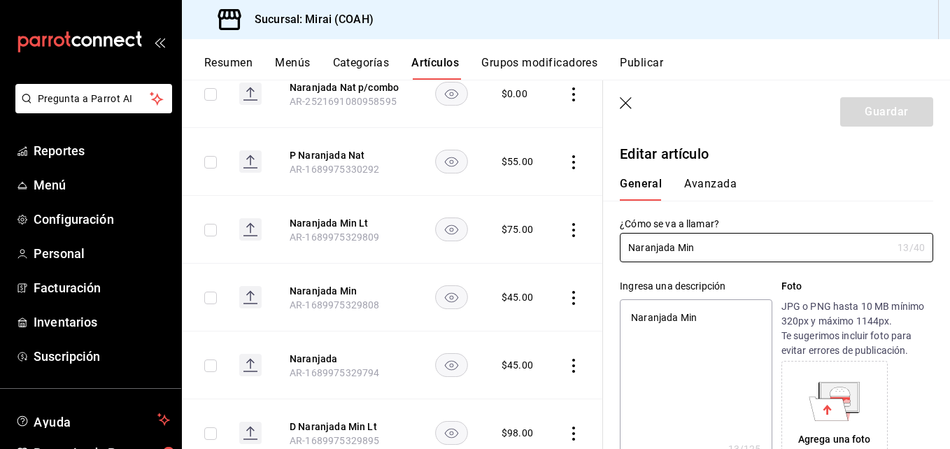
type textarea "x"
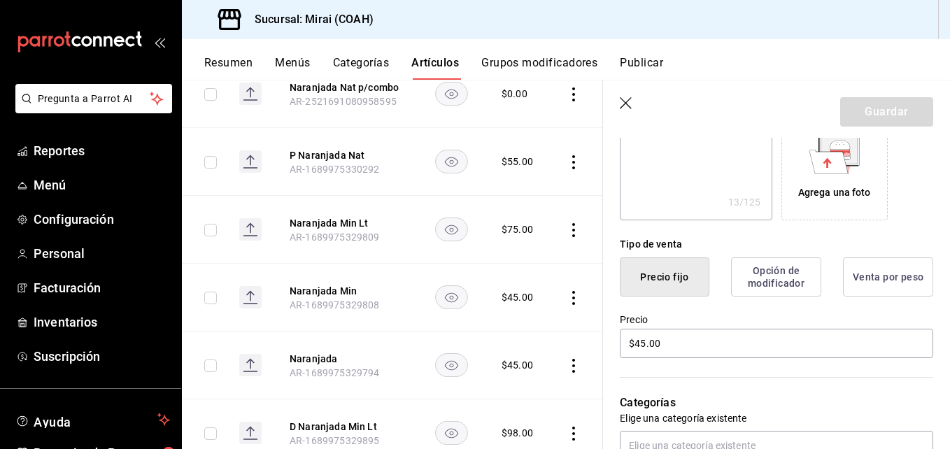
scroll to position [261, 0]
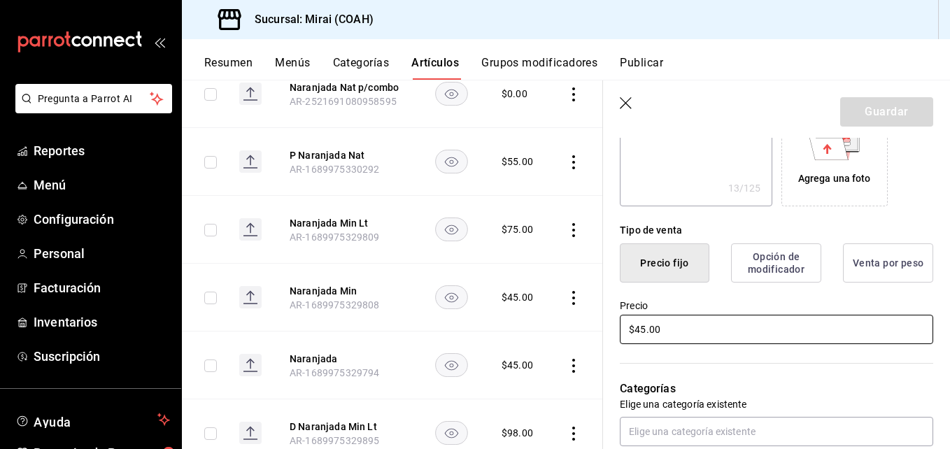
click at [645, 335] on input "$45.00" at bounding box center [776, 329] width 313 height 29
type input "$4.00"
type textarea "x"
type input "$49.00"
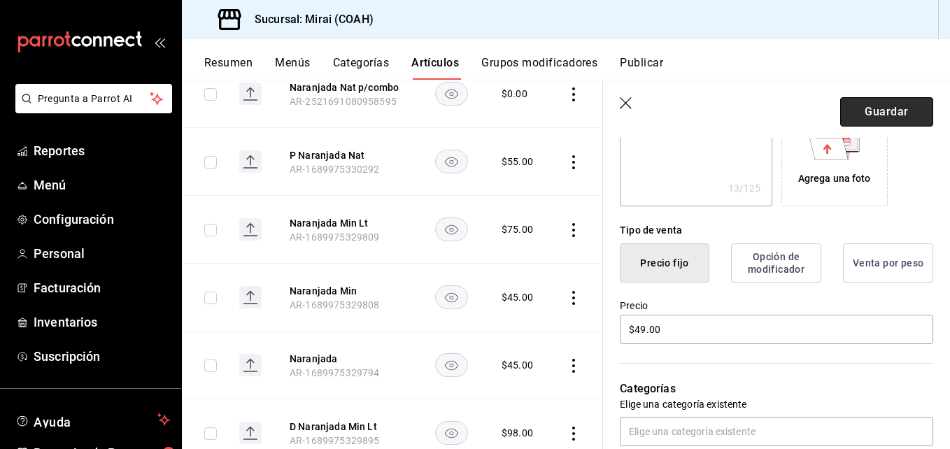
click at [889, 103] on button "Guardar" at bounding box center [886, 111] width 93 height 29
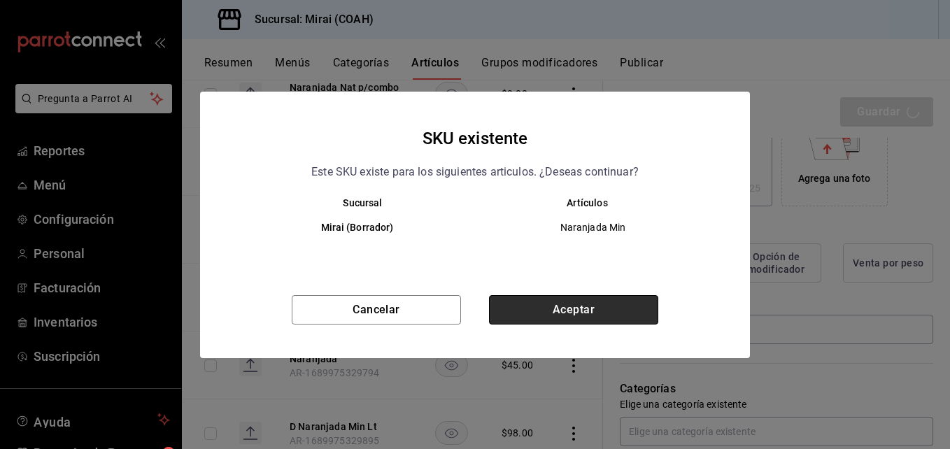
click at [557, 303] on button "Aceptar" at bounding box center [573, 309] width 169 height 29
type textarea "x"
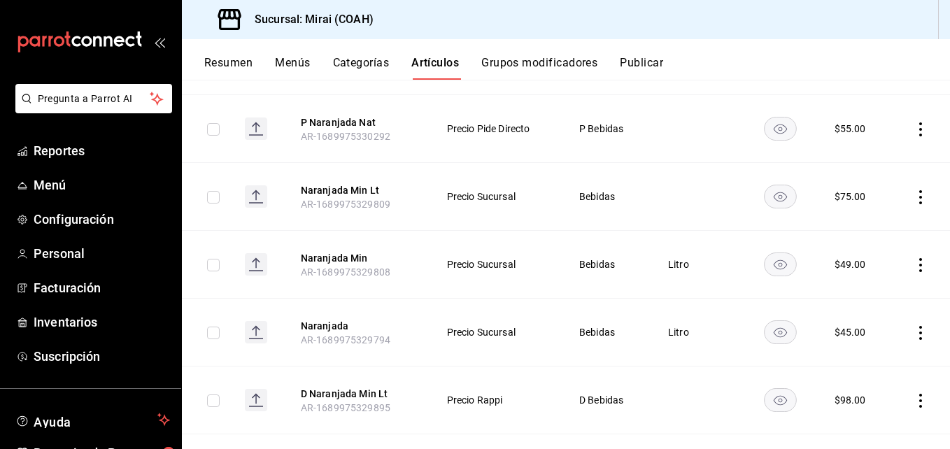
scroll to position [397, 0]
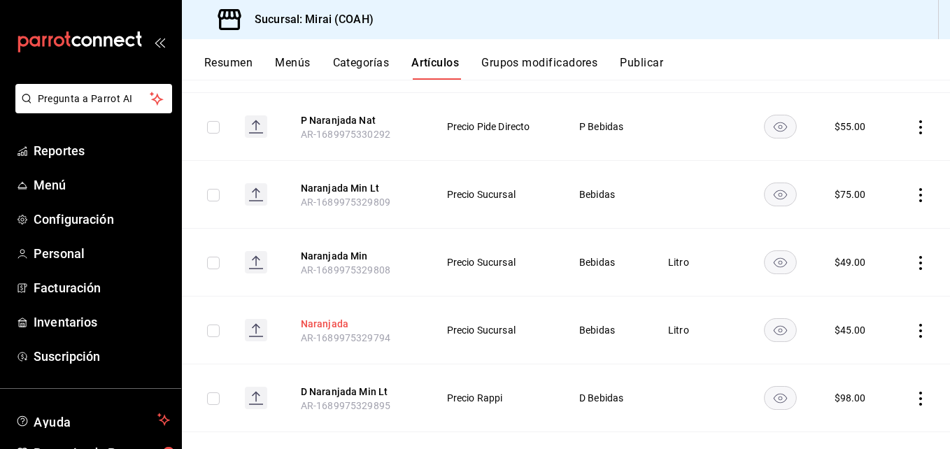
click at [339, 328] on button "Naranjada" at bounding box center [357, 324] width 112 height 14
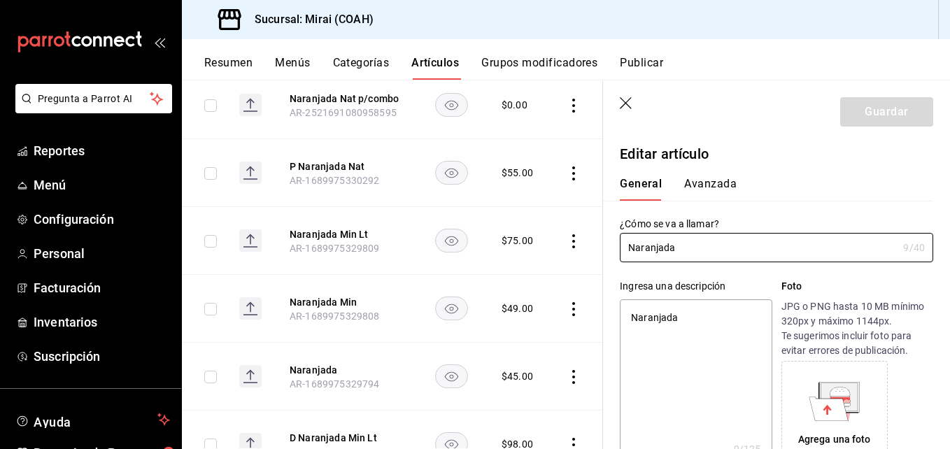
type textarea "x"
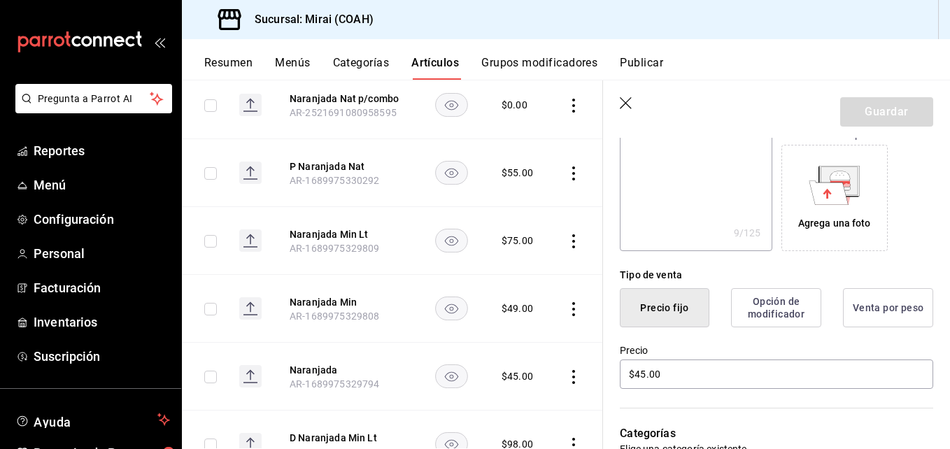
scroll to position [240, 0]
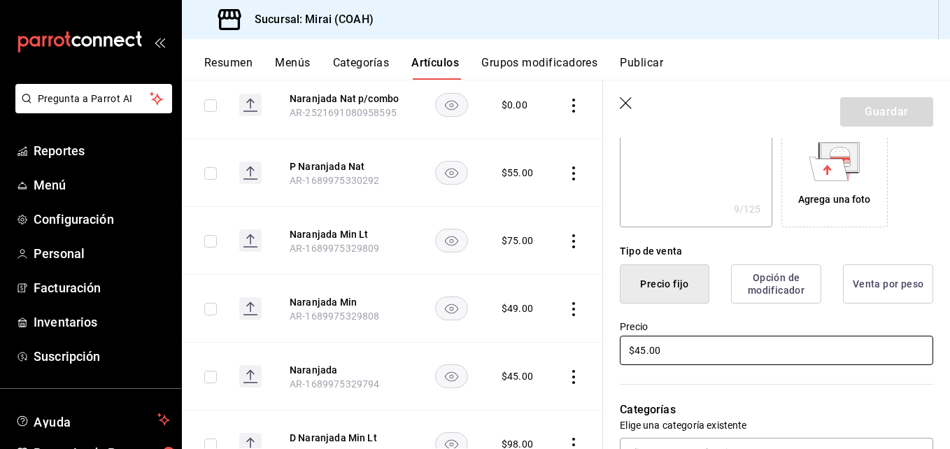
click at [644, 355] on input "$45.00" at bounding box center [776, 350] width 313 height 29
type input "$4.00"
type textarea "x"
type input "$49.00"
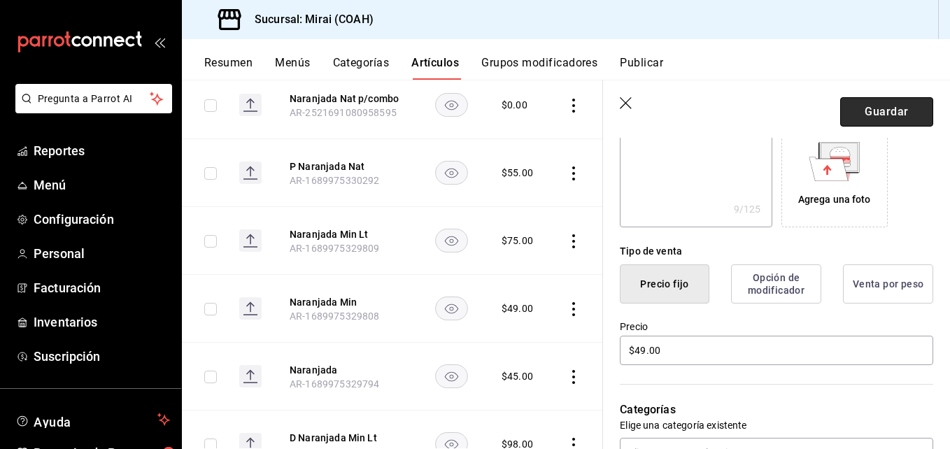
click at [884, 113] on button "Guardar" at bounding box center [886, 111] width 93 height 29
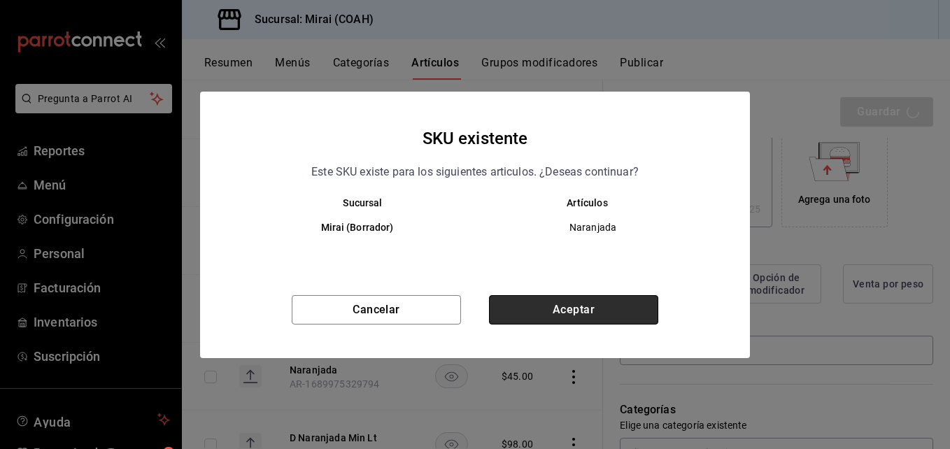
click at [568, 303] on button "Aceptar" at bounding box center [573, 309] width 169 height 29
type textarea "x"
